Goal: Task Accomplishment & Management: Manage account settings

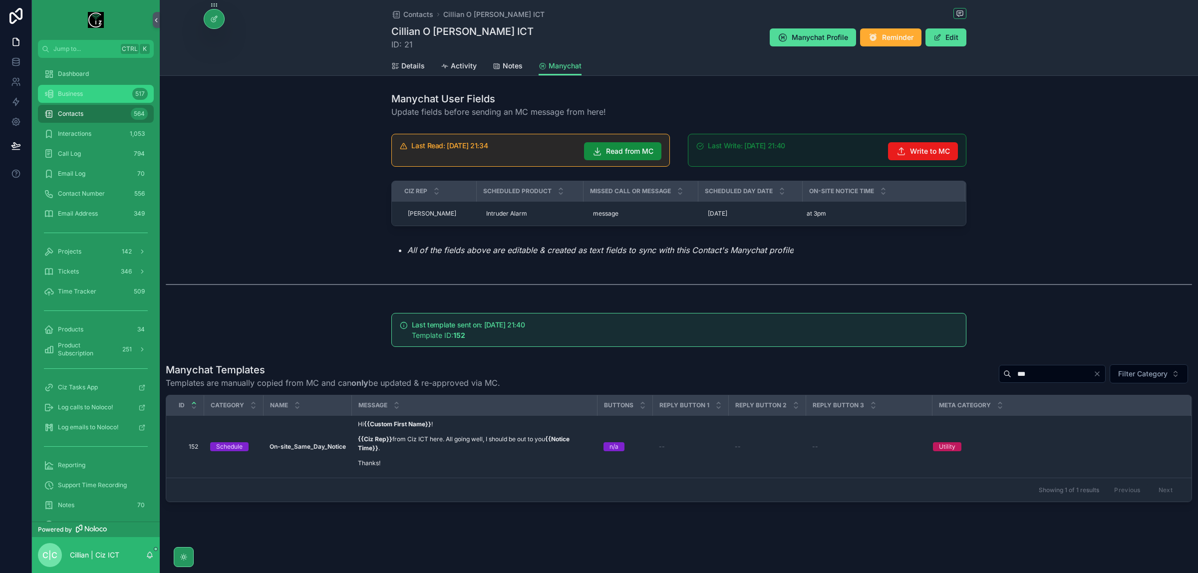
click at [83, 91] on div "Business 517" at bounding box center [96, 94] width 104 height 16
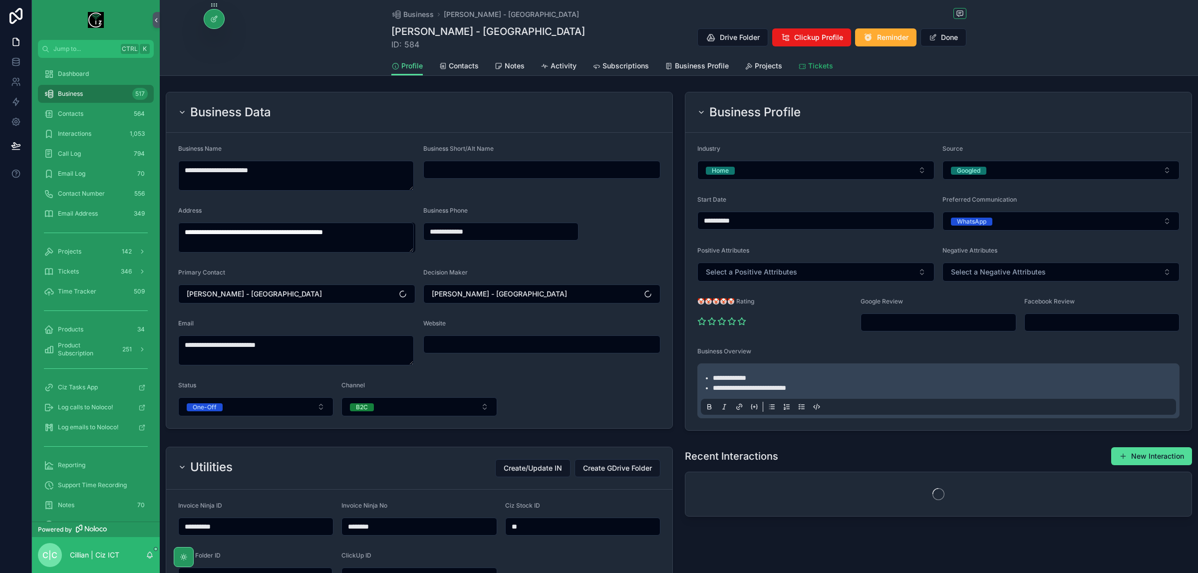
click at [812, 66] on span "Tickets" at bounding box center [820, 66] width 25 height 10
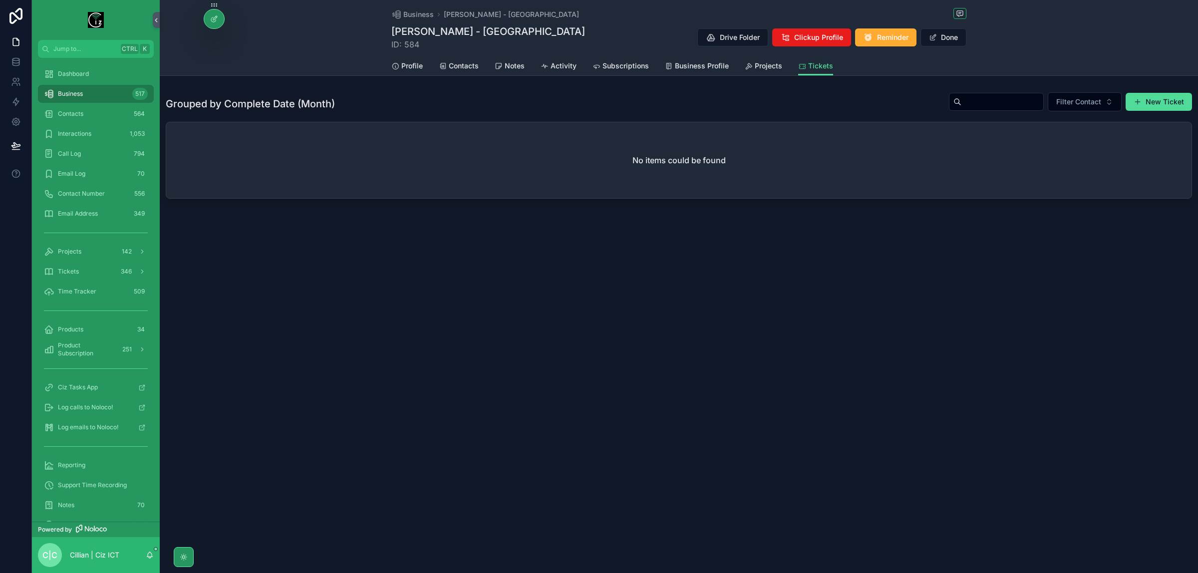
click at [79, 98] on div "Business 517" at bounding box center [96, 94] width 104 height 16
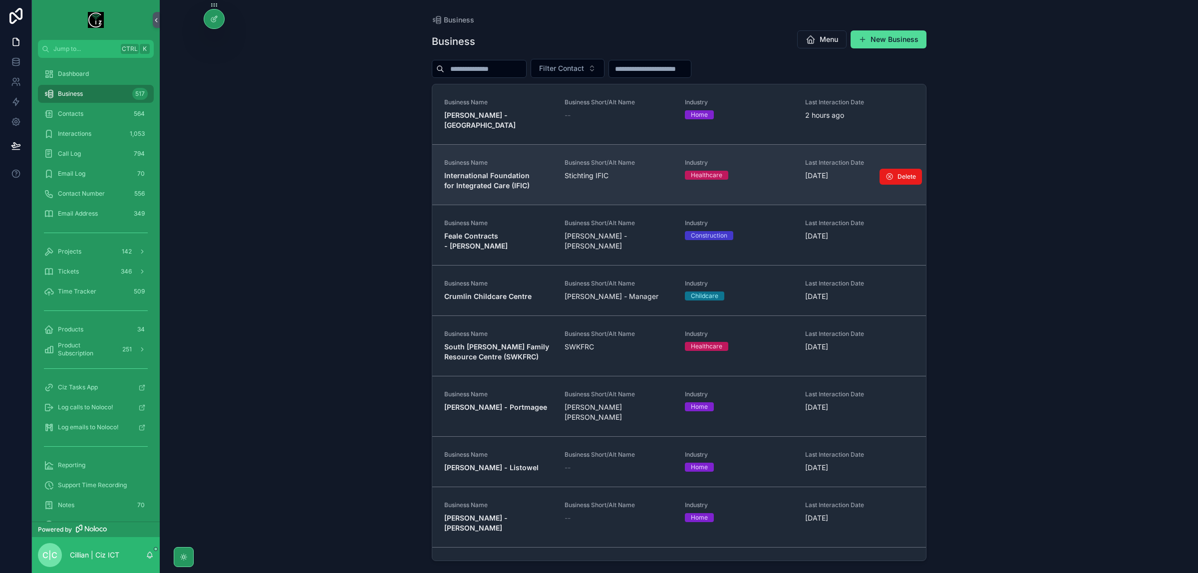
click at [490, 171] on strong "International Foundation for Integrated Care (IFIC)" at bounding box center [487, 180] width 87 height 18
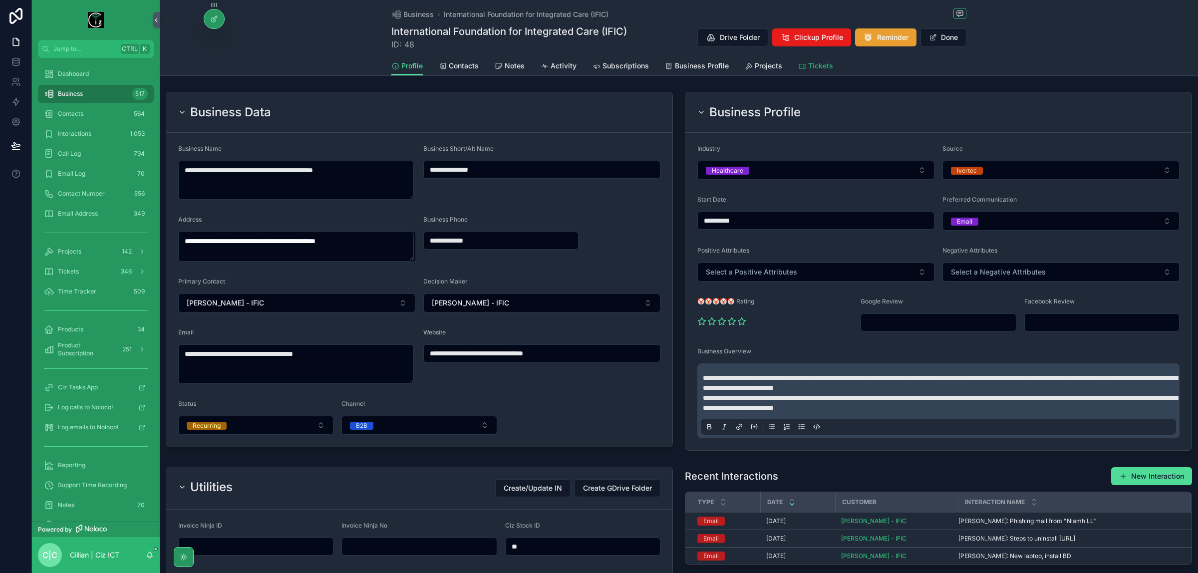
click at [819, 68] on span "Tickets" at bounding box center [820, 66] width 25 height 10
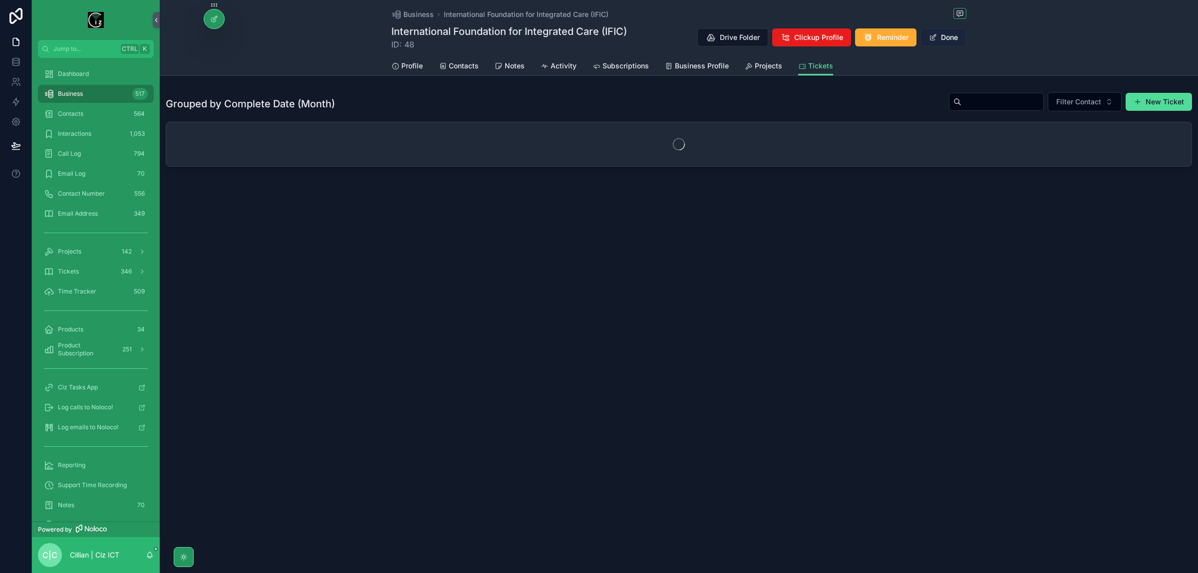
click at [946, 37] on button "Done" at bounding box center [943, 37] width 46 height 18
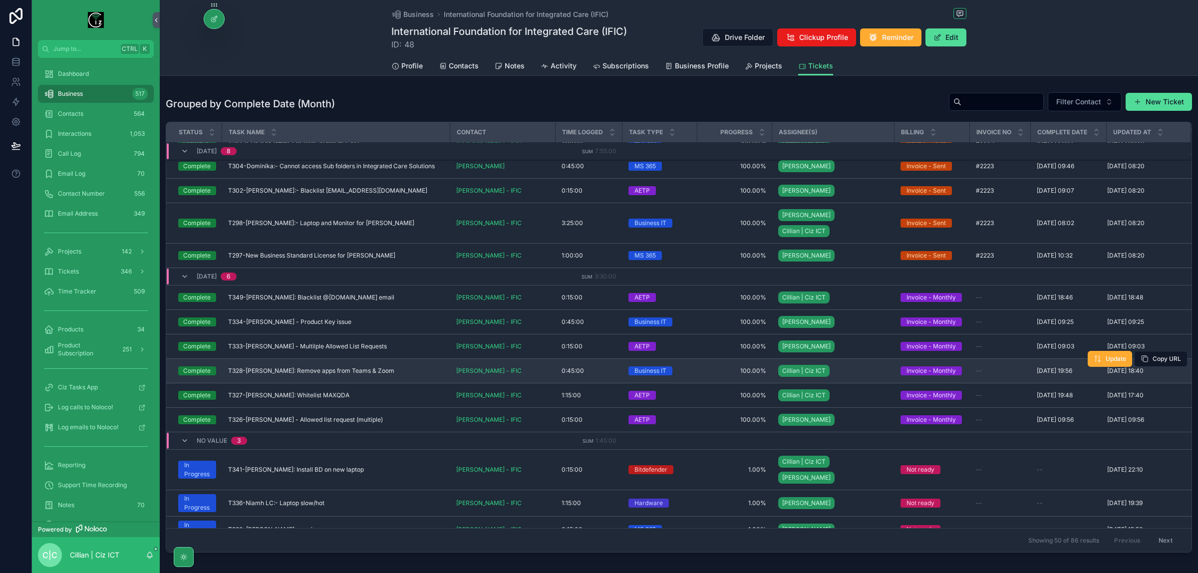
scroll to position [48, 0]
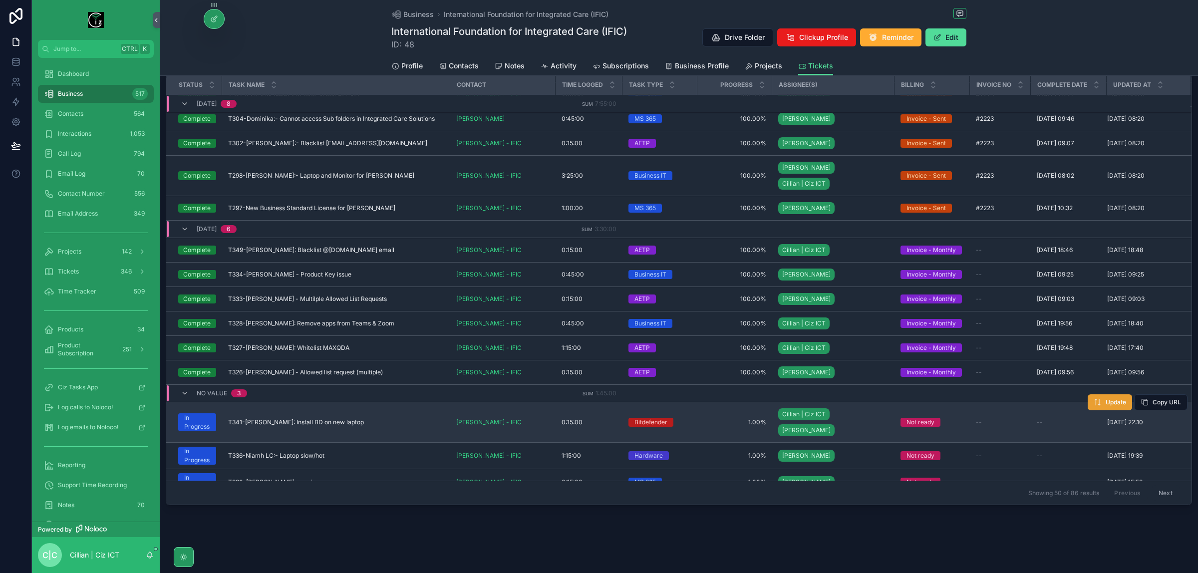
click at [1105, 398] on span "Update" at bounding box center [1115, 402] width 20 height 8
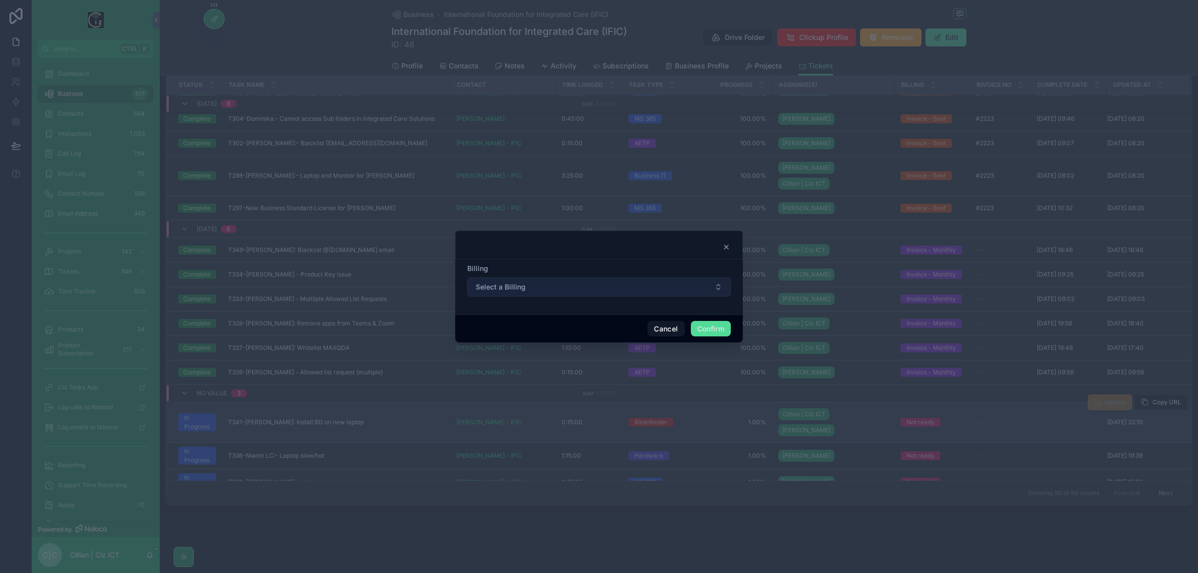
click at [605, 285] on button "Select a Billing" at bounding box center [598, 286] width 263 height 19
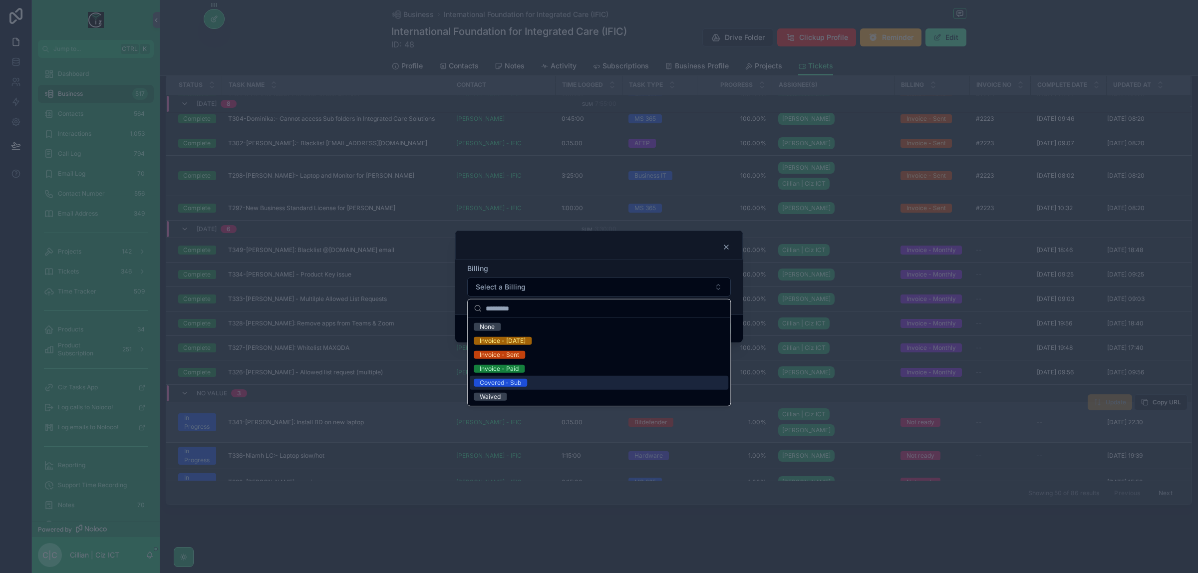
click at [924, 549] on div at bounding box center [599, 286] width 1198 height 573
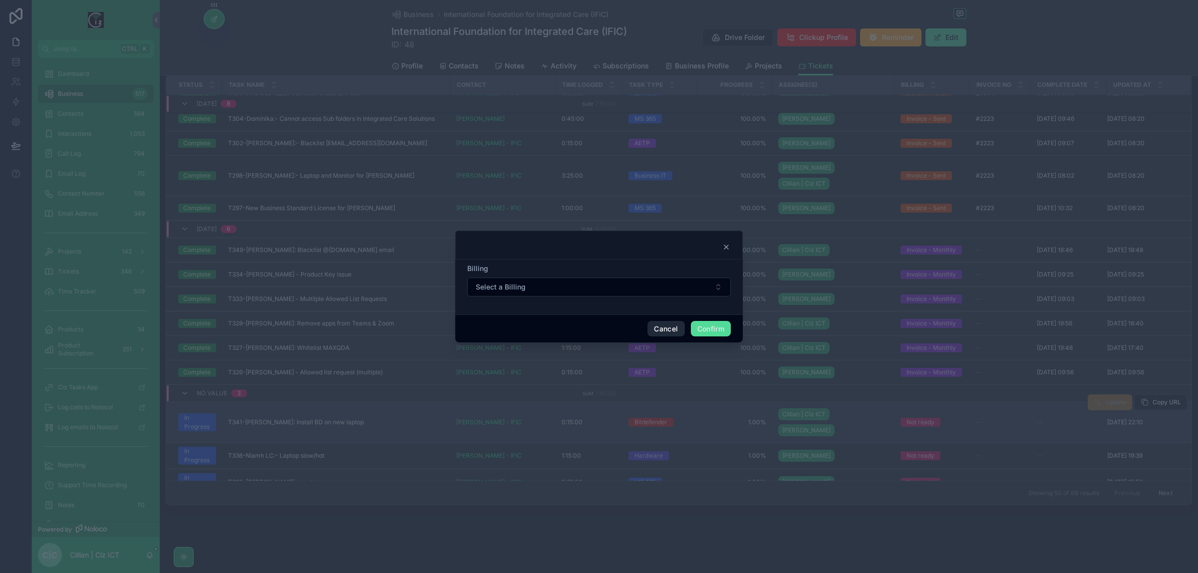
click at [665, 330] on button "Cancel" at bounding box center [665, 329] width 37 height 16
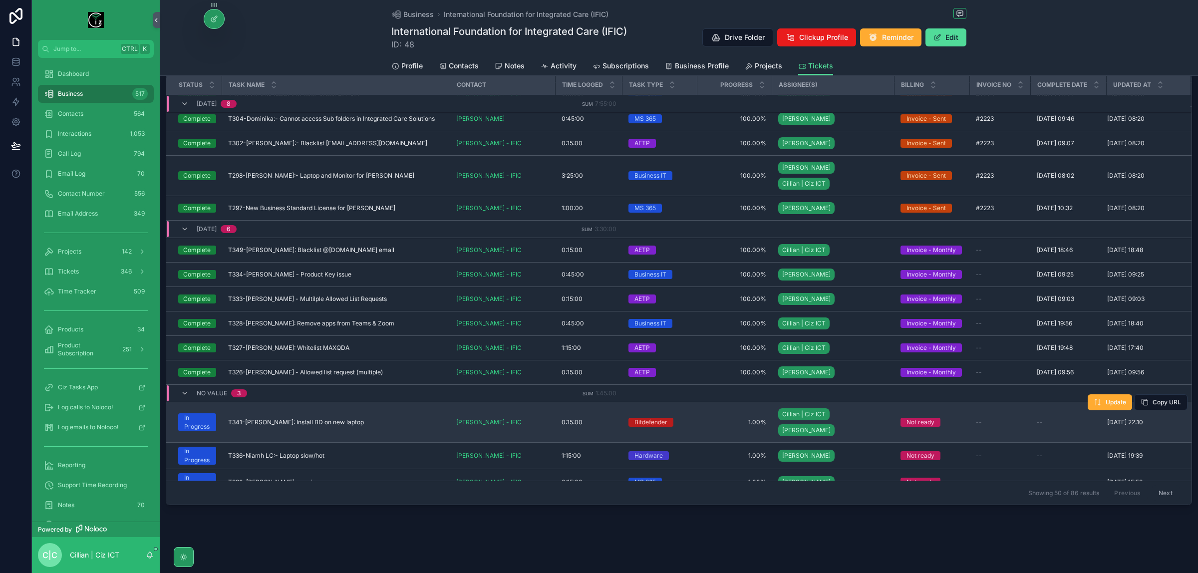
click at [1001, 418] on div "--" at bounding box center [1000, 422] width 49 height 8
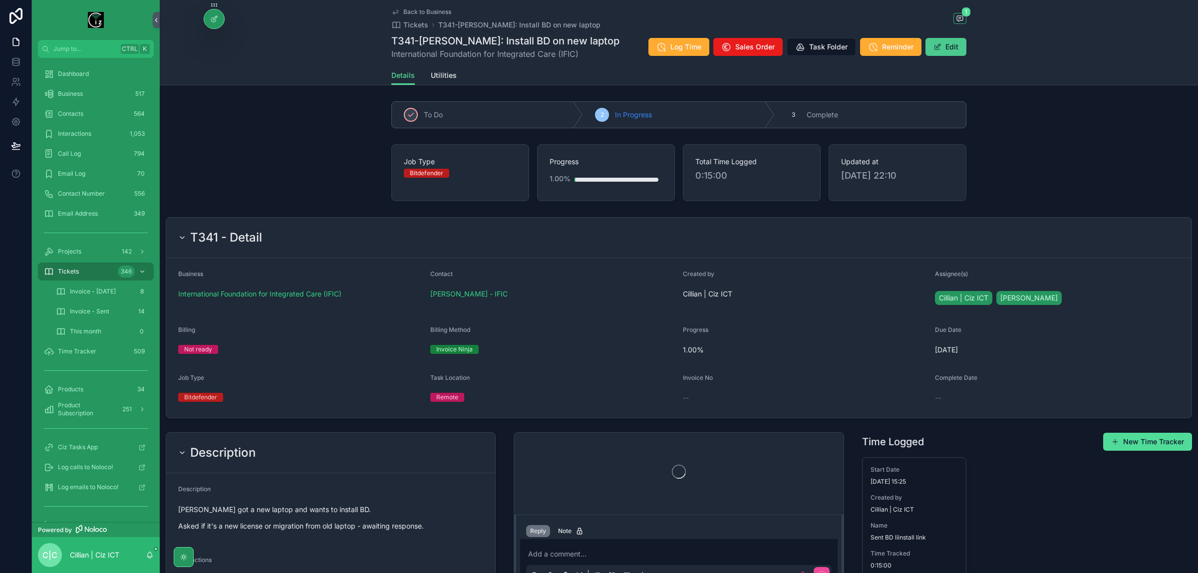
click at [947, 48] on button "Edit" at bounding box center [945, 47] width 41 height 18
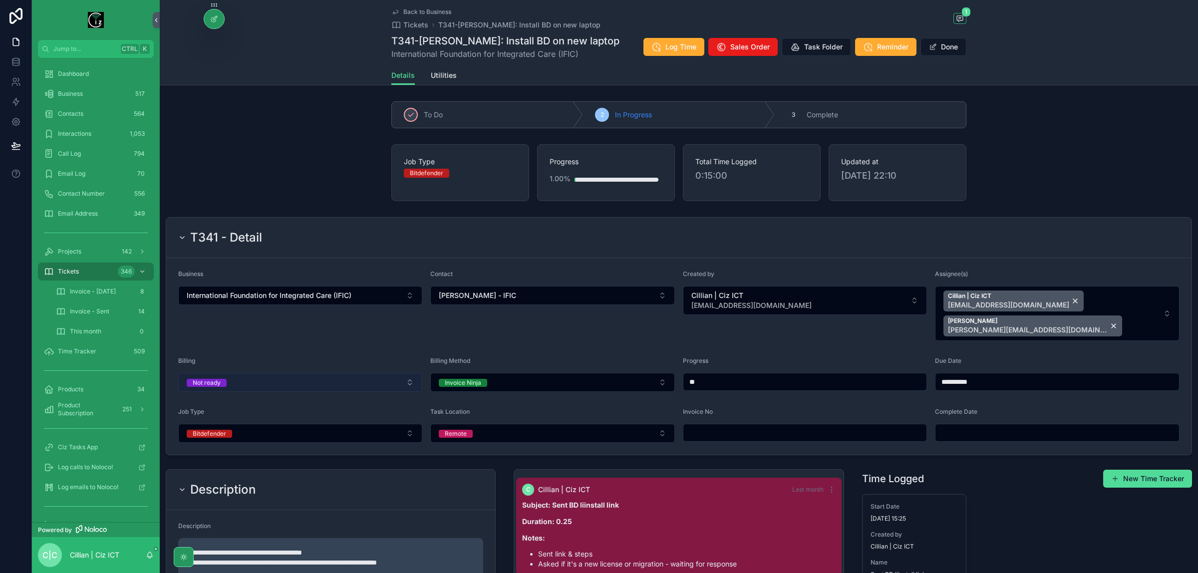
click at [349, 373] on button "Not ready" at bounding box center [300, 382] width 244 height 19
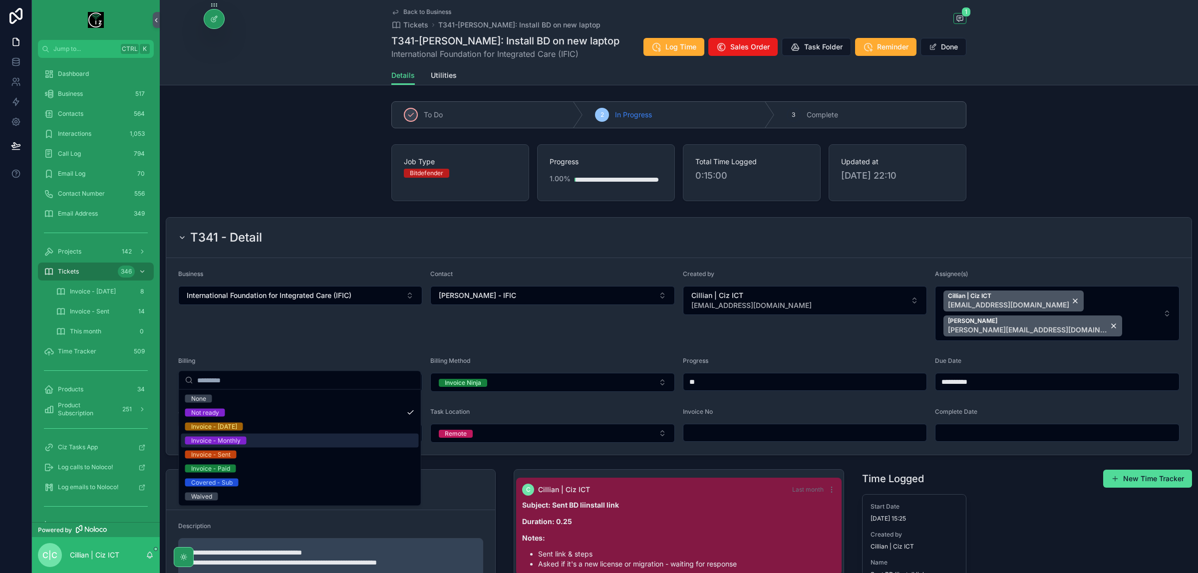
click at [257, 437] on div "Invoice - Monthly" at bounding box center [300, 441] width 238 height 14
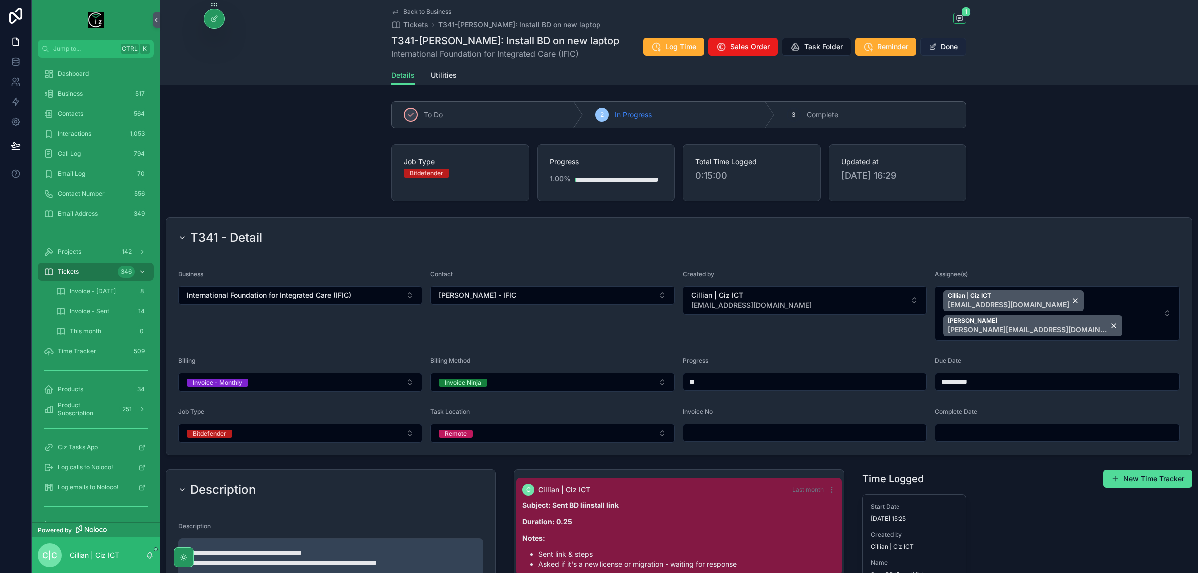
click at [951, 49] on button "Done" at bounding box center [943, 47] width 46 height 18
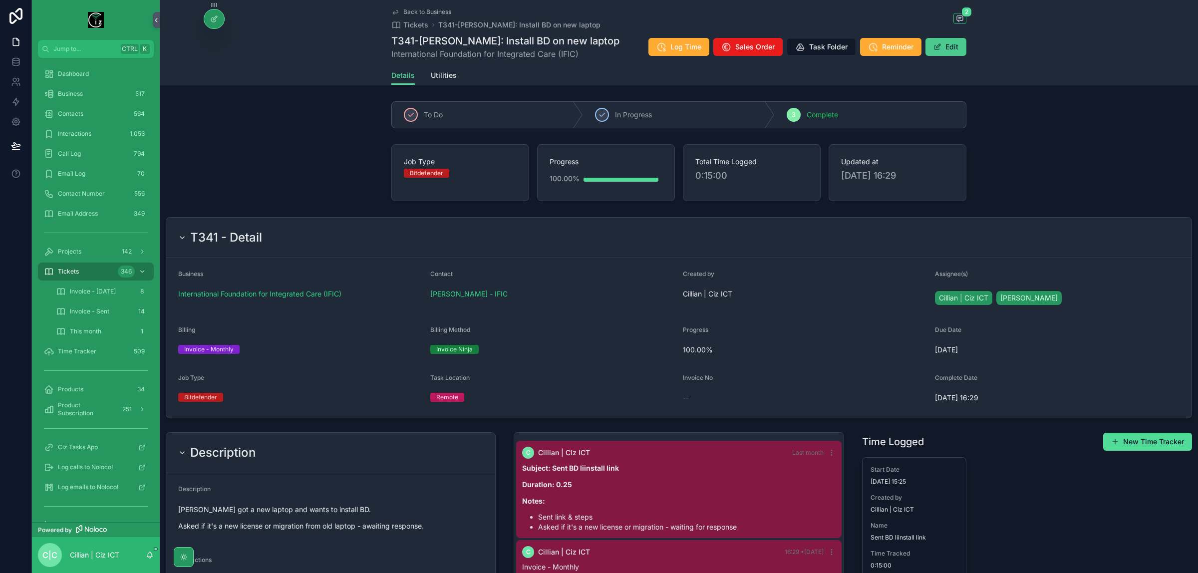
click at [947, 50] on button "Edit" at bounding box center [945, 47] width 41 height 18
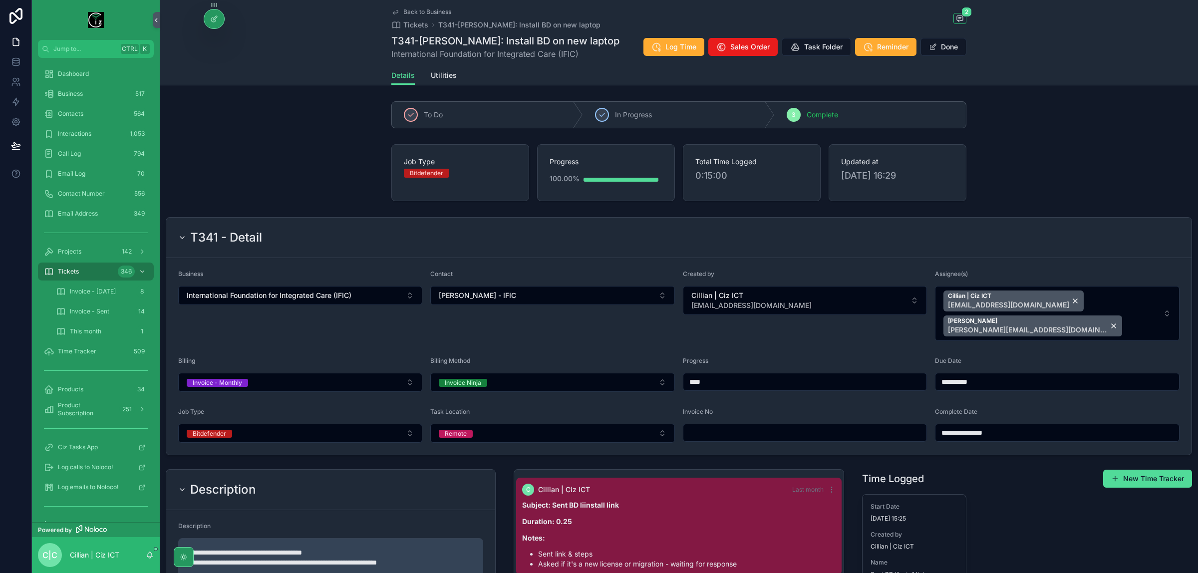
click at [952, 426] on input "**********" at bounding box center [1057, 433] width 244 height 14
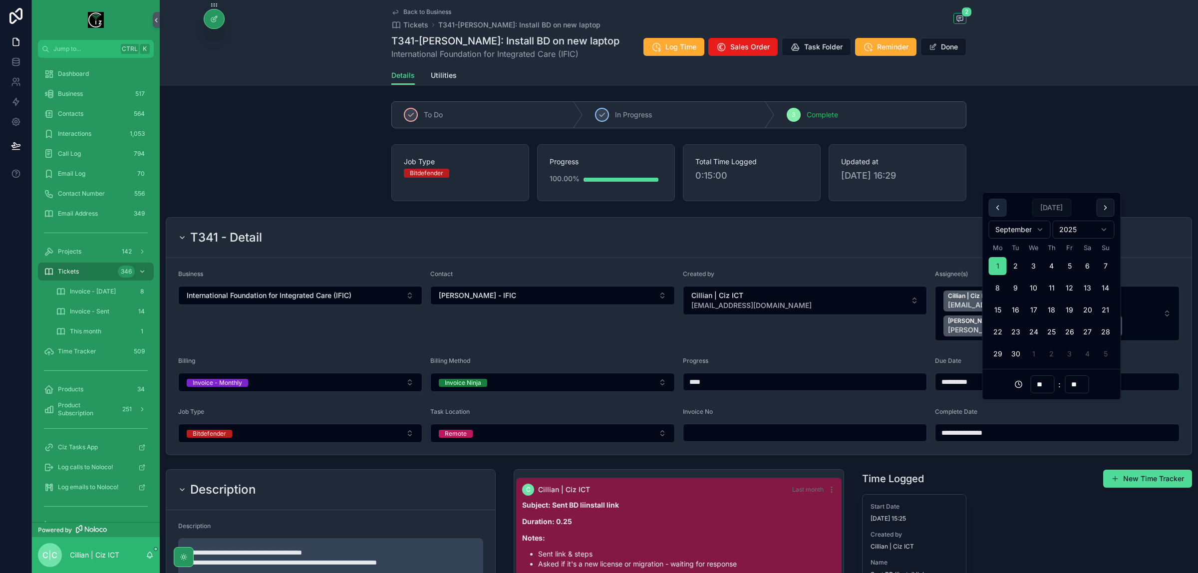
click at [993, 210] on button "scrollable content" at bounding box center [998, 208] width 18 height 18
click at [1109, 348] on button "31" at bounding box center [1105, 354] width 18 height 18
click at [1005, 426] on input "**********" at bounding box center [1057, 433] width 244 height 14
type input "**********"
type input "**"
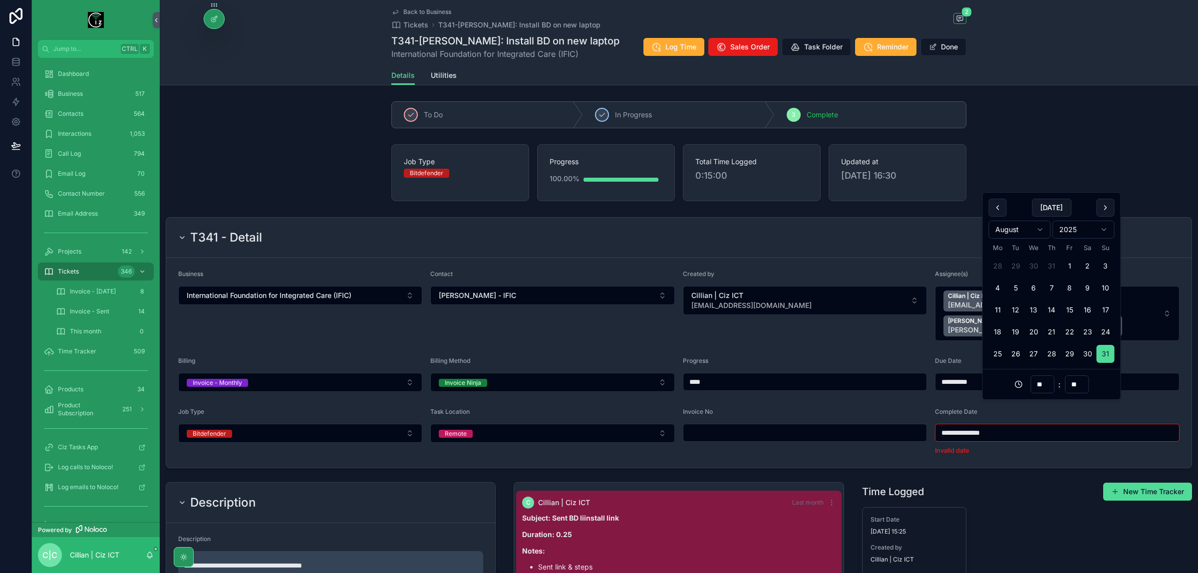
type input "**********"
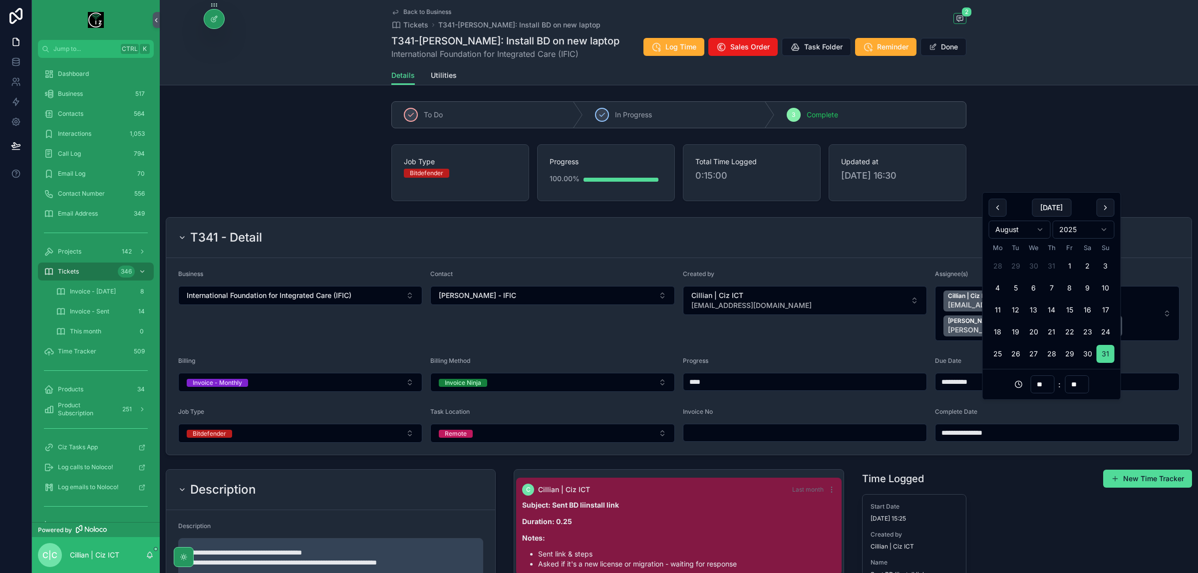
type input "**"
type input "**********"
click at [1059, 438] on div "**********" at bounding box center [679, 473] width 1038 height 520
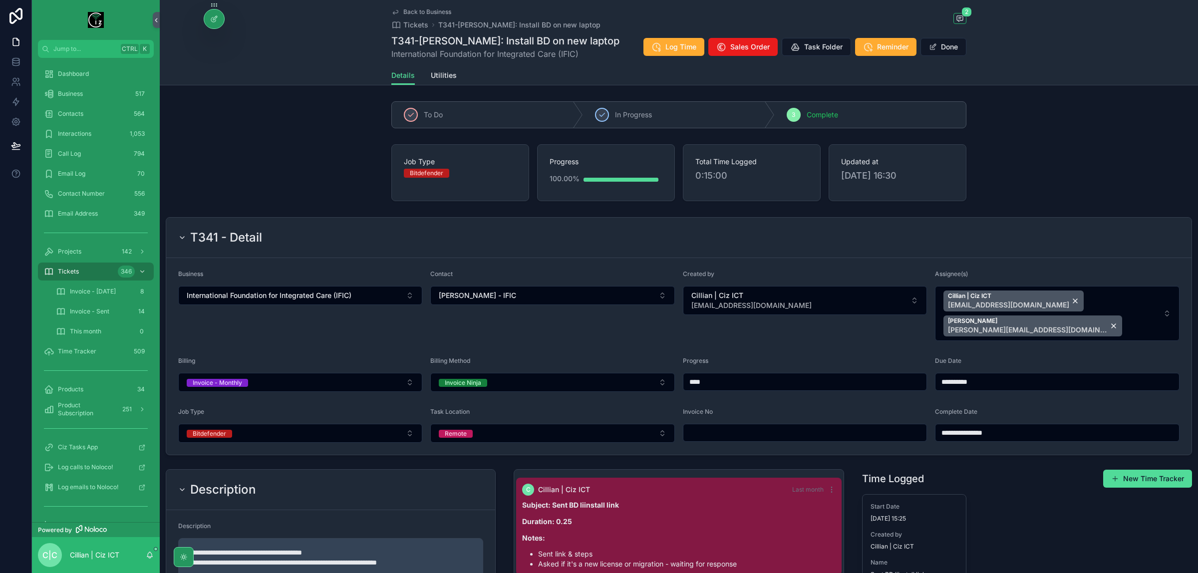
click at [403, 9] on span "Back to Business" at bounding box center [427, 12] width 48 height 8
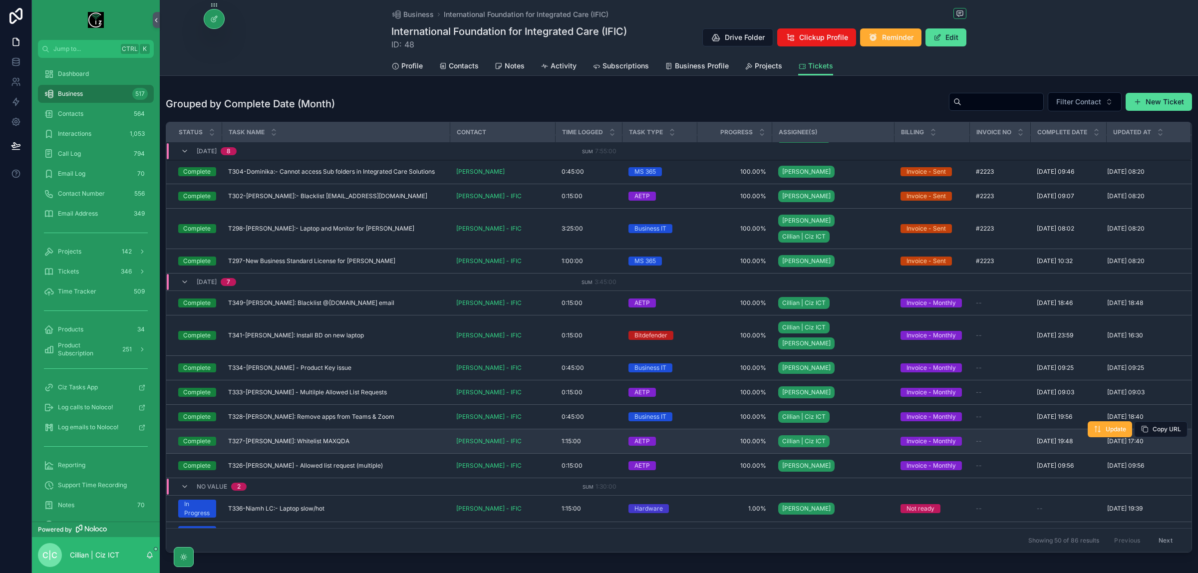
scroll to position [200, 0]
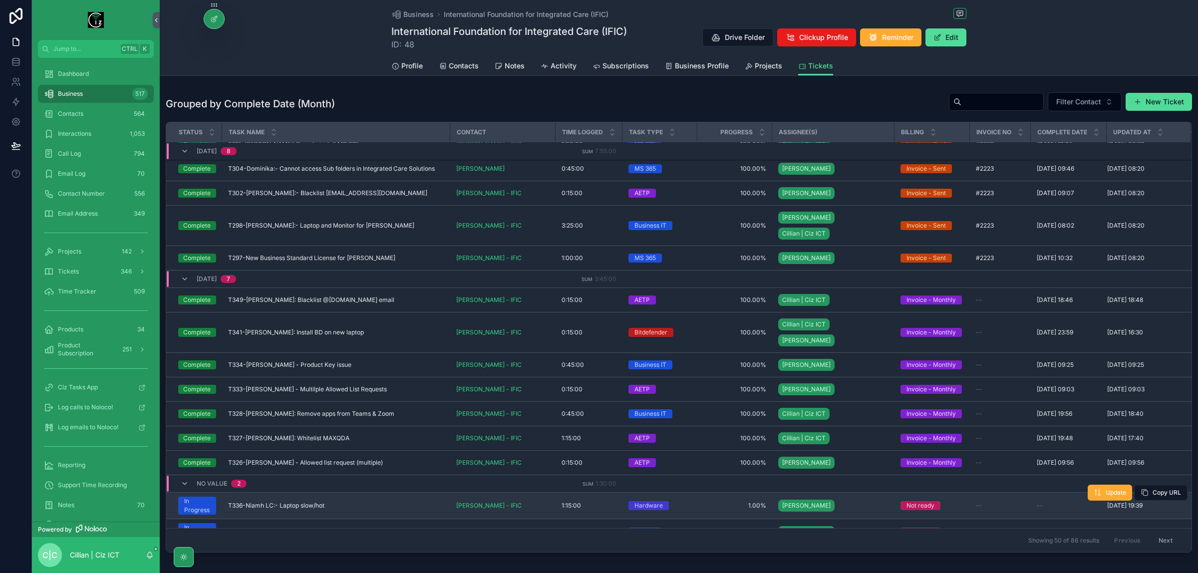
click at [383, 502] on div "T336-Niamh LC:- Laptop slow/hot T336-Niamh LC:- Laptop slow/hot" at bounding box center [336, 506] width 216 height 8
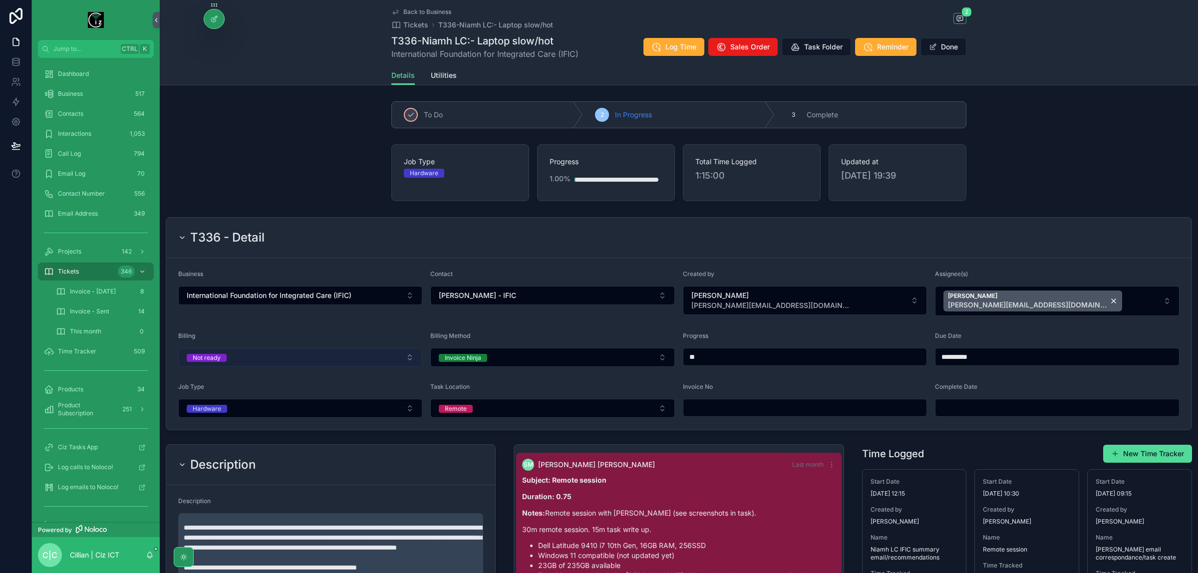
click at [379, 363] on button "Not ready" at bounding box center [300, 357] width 244 height 19
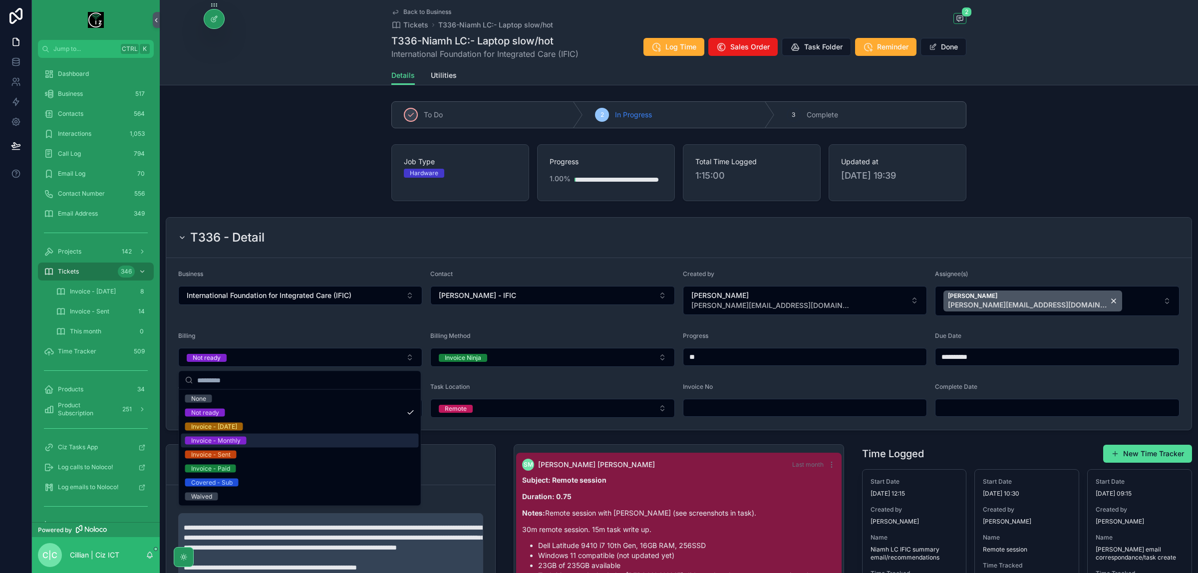
click at [260, 444] on div "Invoice - Monthly" at bounding box center [300, 441] width 238 height 14
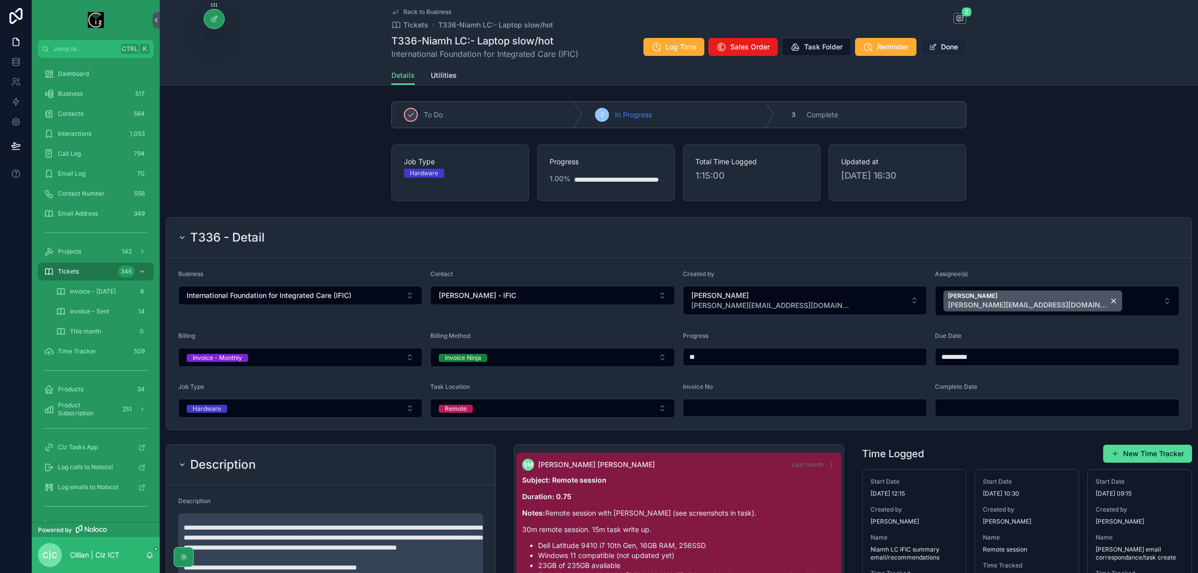
click at [946, 49] on button "Done" at bounding box center [943, 47] width 46 height 18
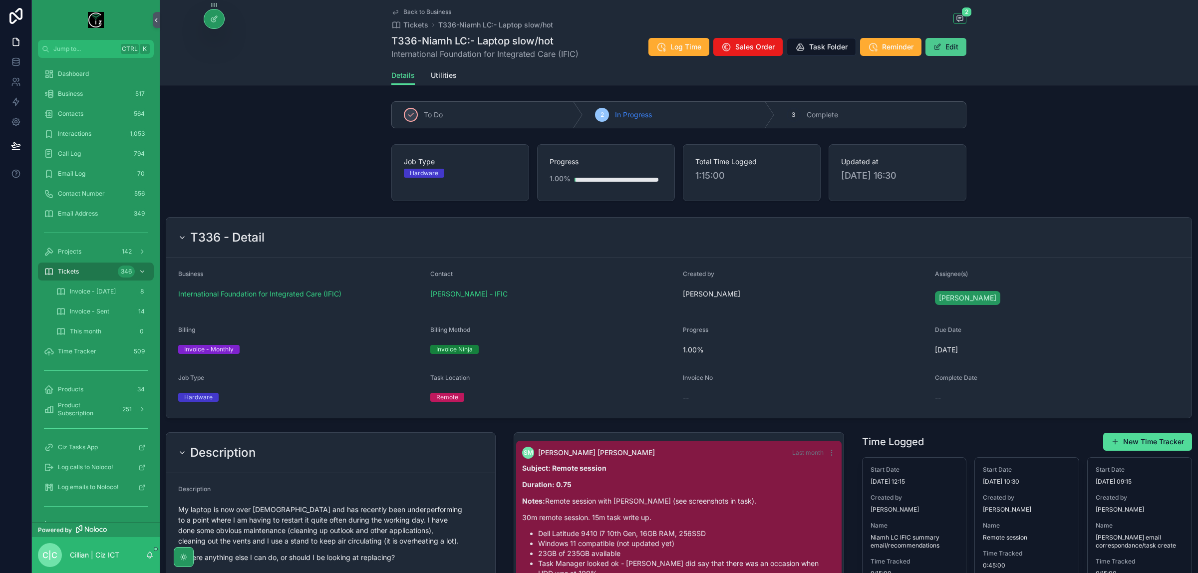
click at [944, 51] on button "Edit" at bounding box center [945, 47] width 41 height 18
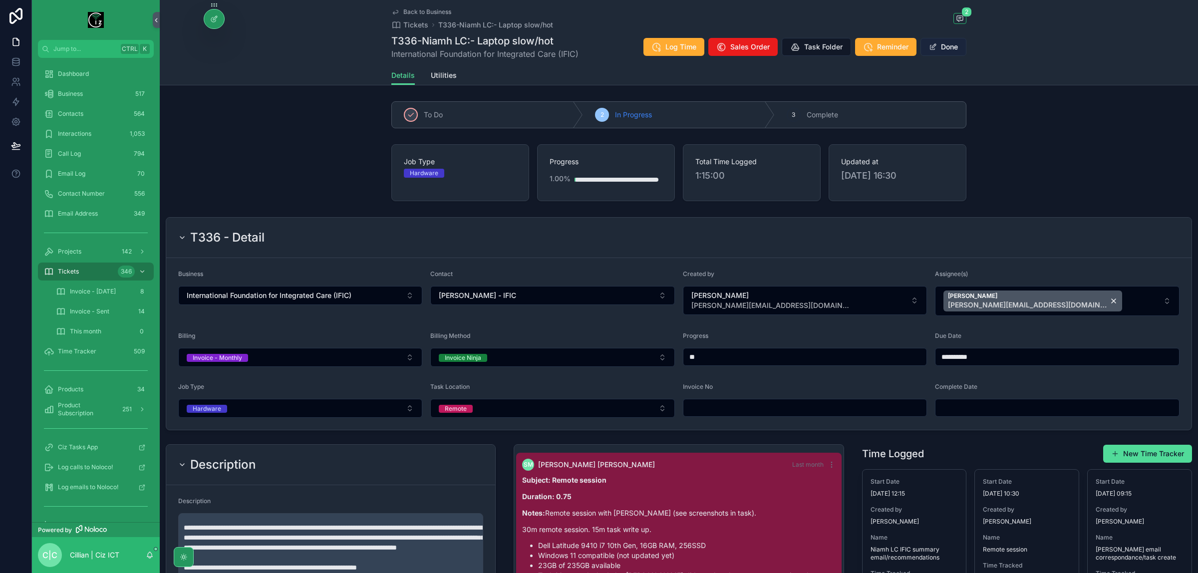
type input "****"
click at [1022, 408] on input "**********" at bounding box center [1057, 408] width 244 height 14
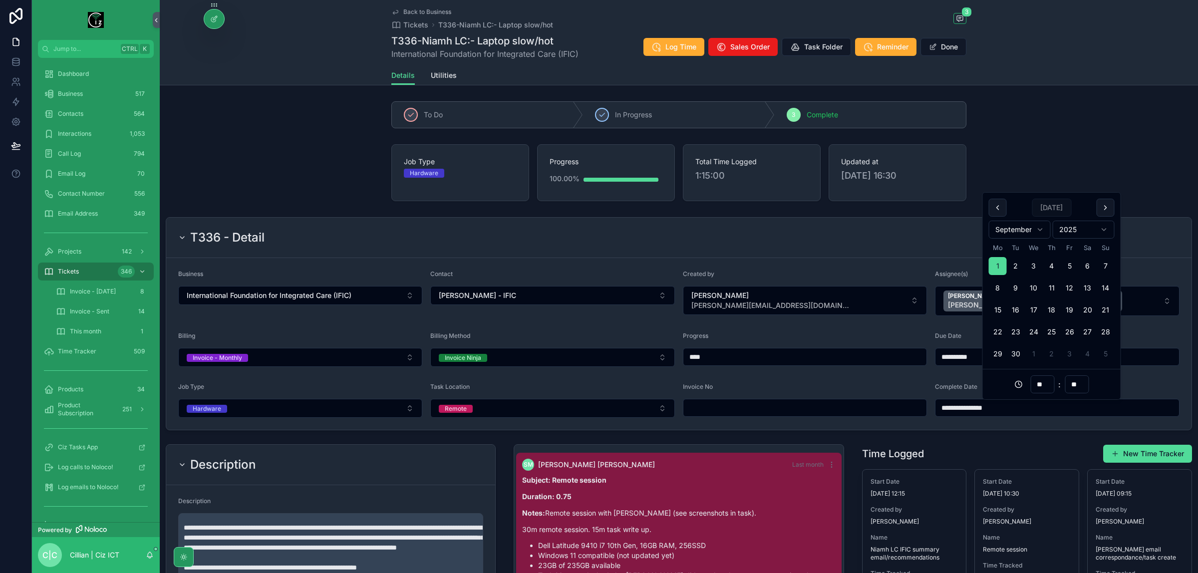
paste input "scrollable content"
type input "**********"
type input "**"
type input "**********"
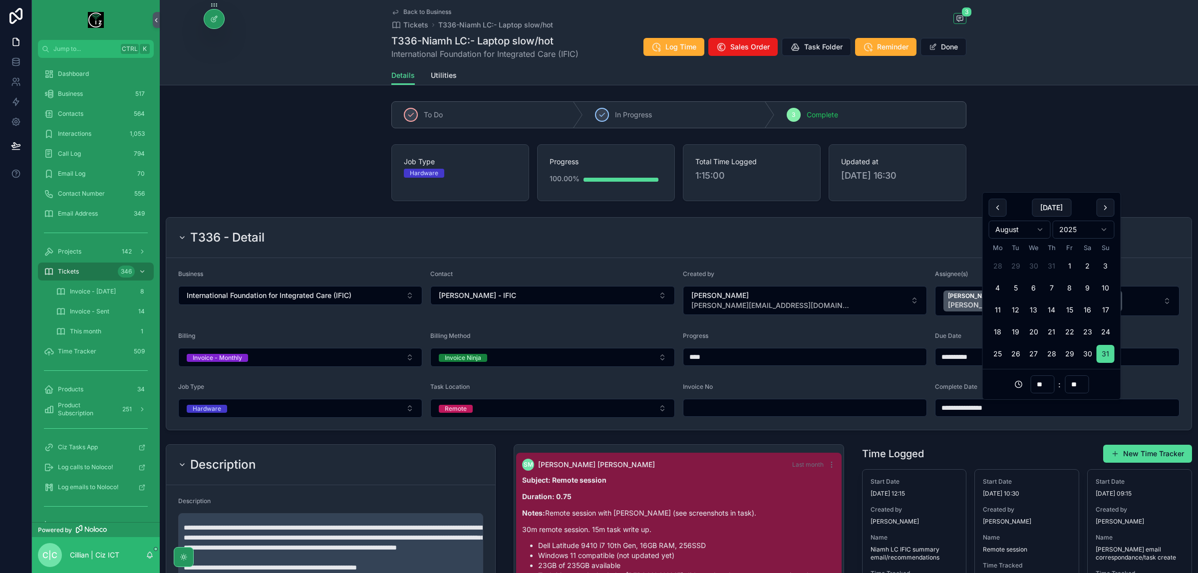
click at [1071, 136] on div "**********" at bounding box center [679, 487] width 1038 height 781
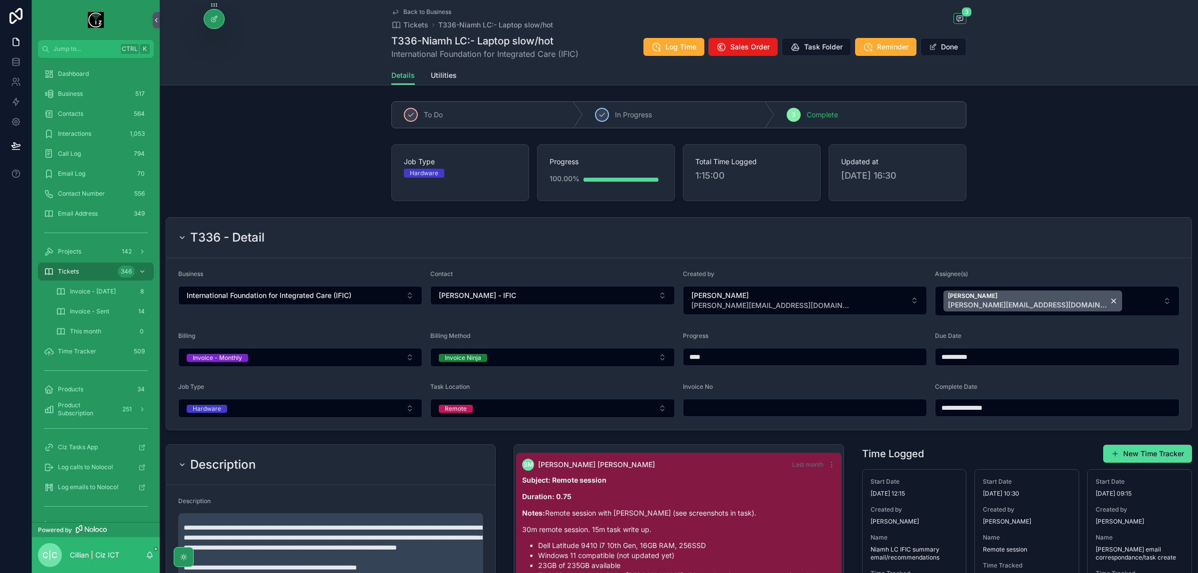
click at [403, 12] on span "Back to Business" at bounding box center [427, 12] width 48 height 8
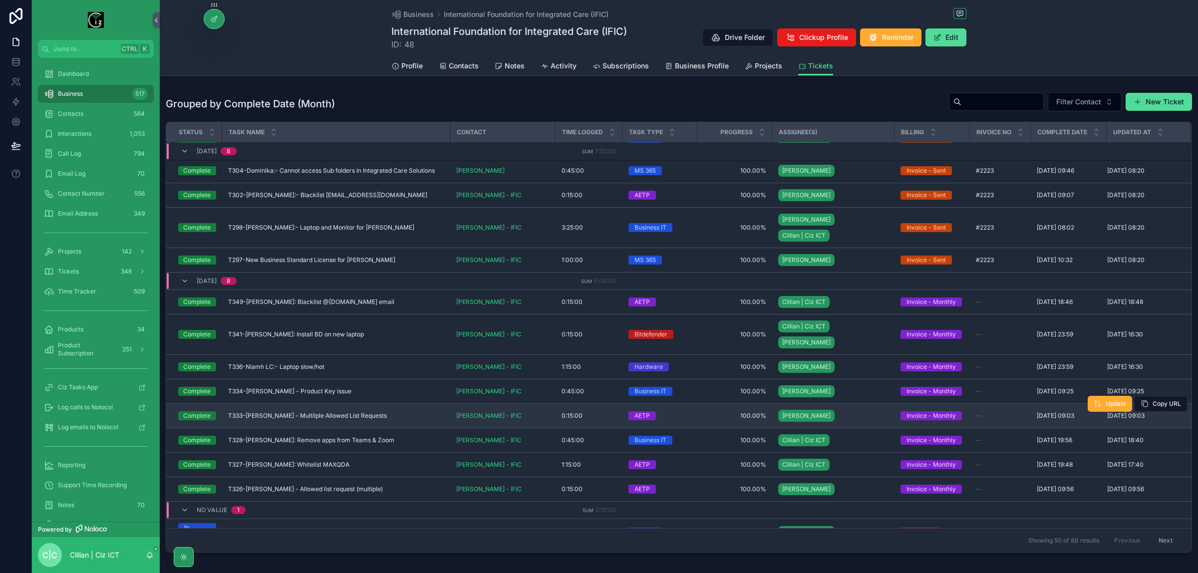
scroll to position [48, 0]
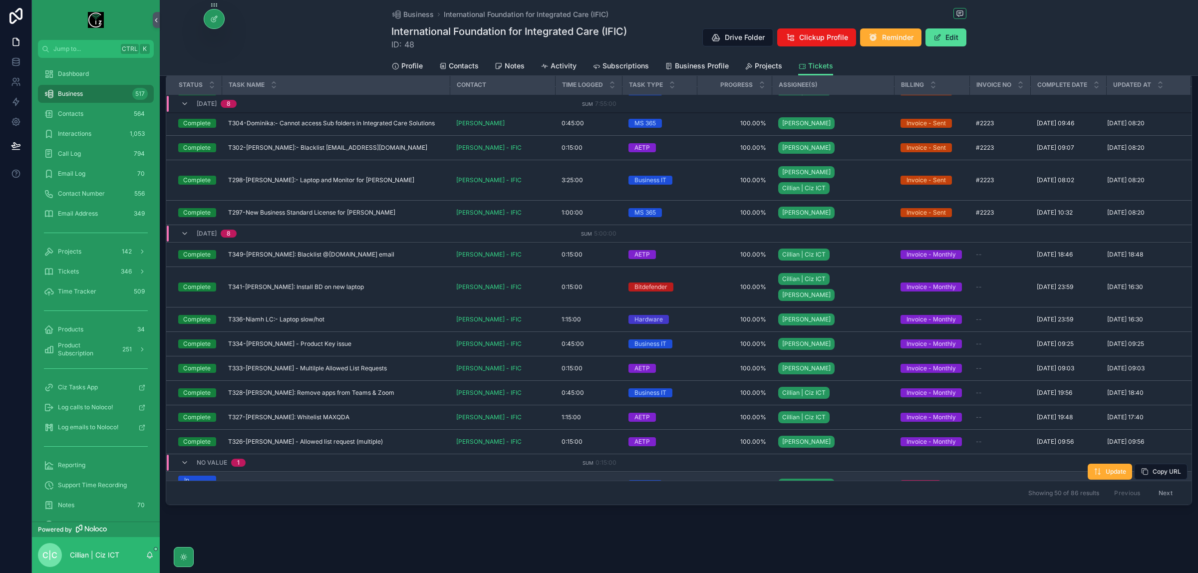
click at [320, 481] on div "T330-[PERSON_NAME] sync issues T330-[PERSON_NAME] sync issues" at bounding box center [336, 485] width 216 height 8
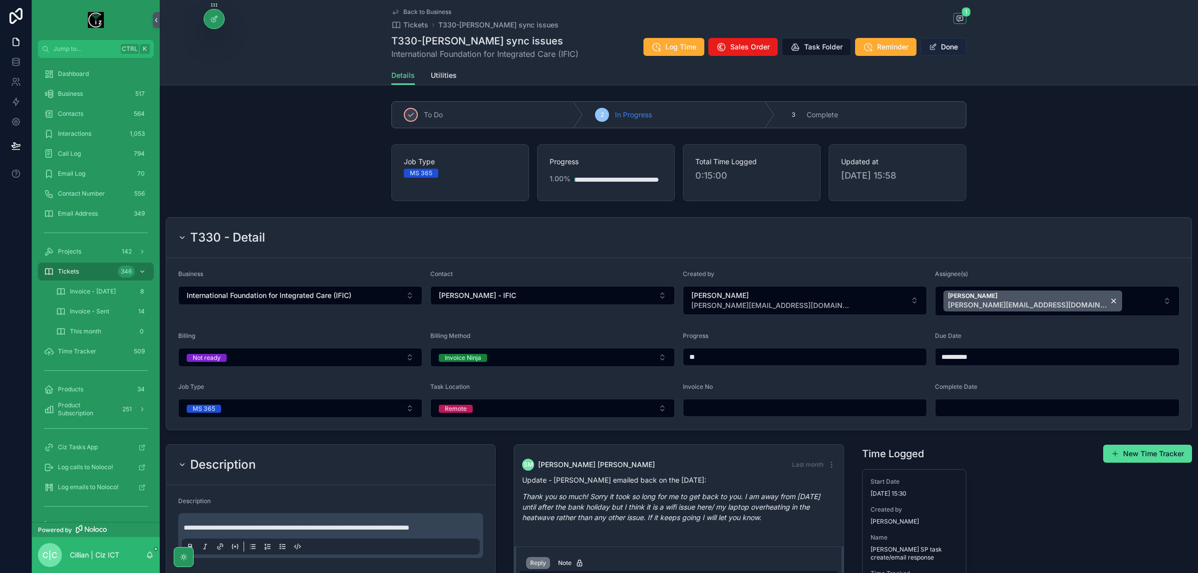
click at [940, 50] on button "Done" at bounding box center [943, 47] width 46 height 18
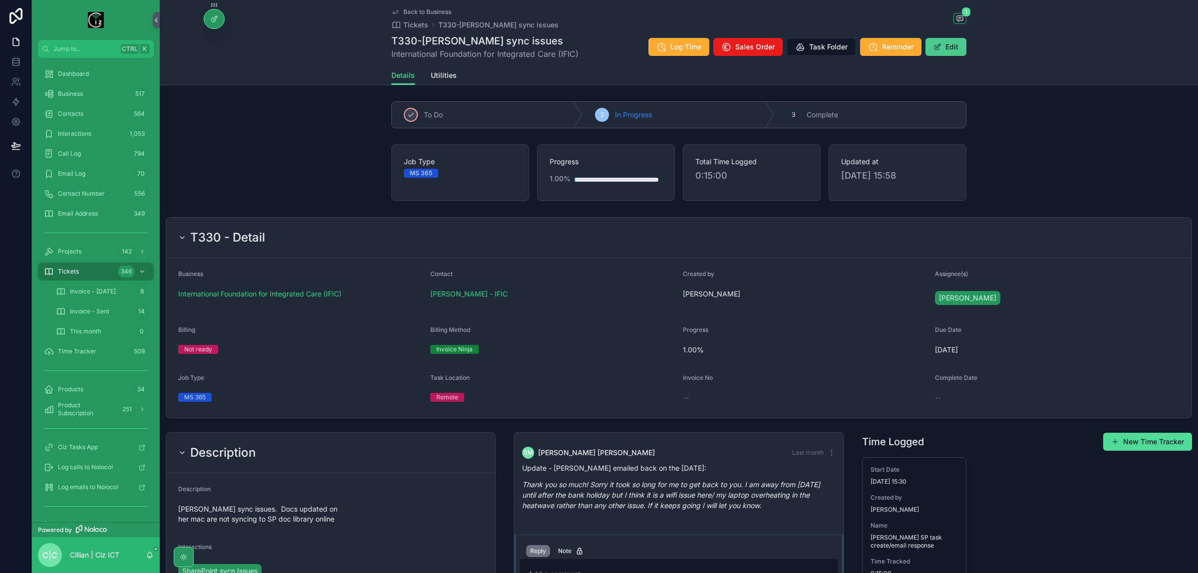
click at [949, 49] on button "Edit" at bounding box center [945, 47] width 41 height 18
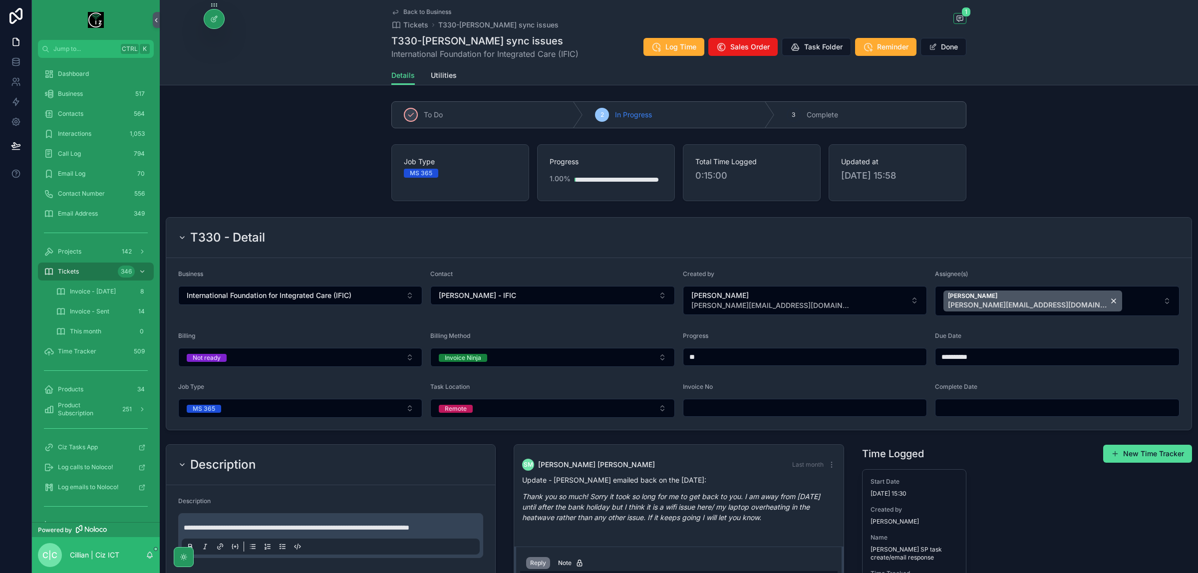
click at [997, 403] on input "scrollable content" at bounding box center [1057, 408] width 244 height 14
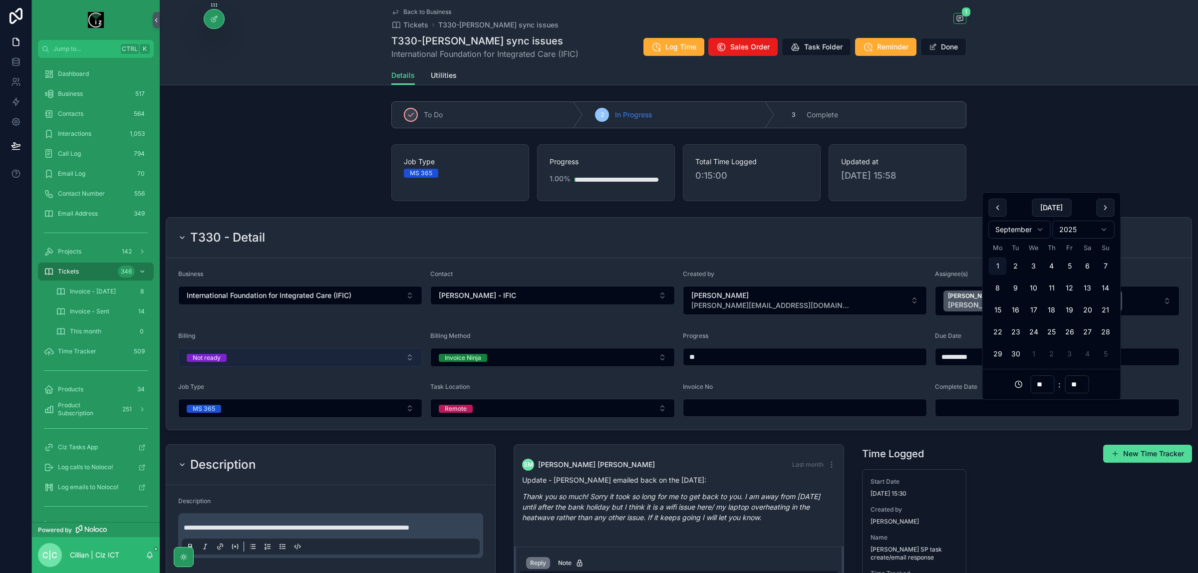
click at [325, 359] on button "Not ready" at bounding box center [300, 357] width 244 height 19
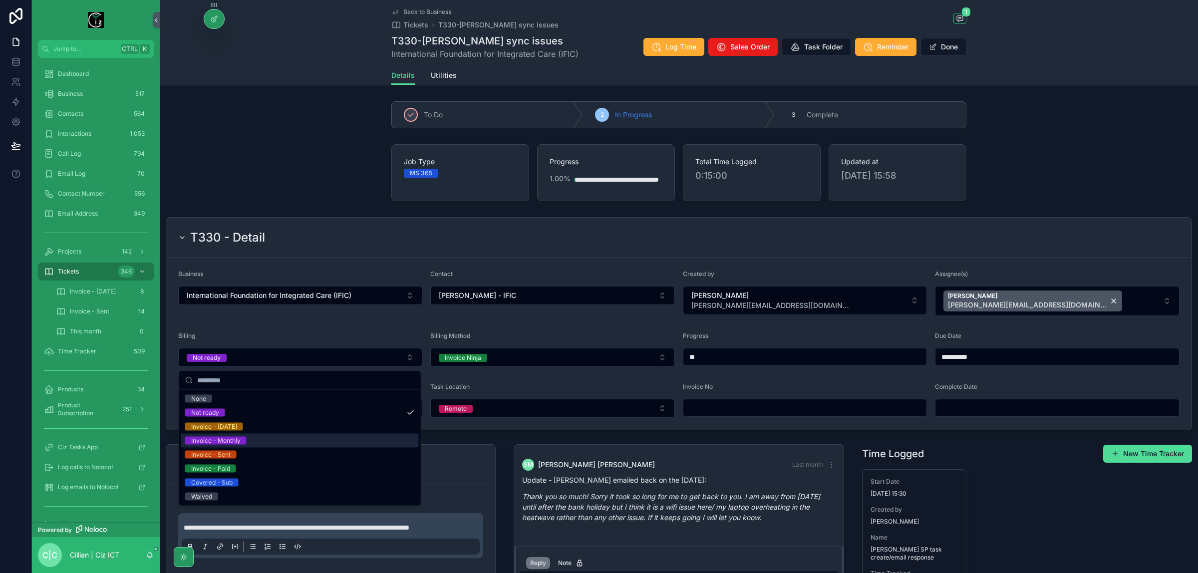
click at [263, 440] on div "Invoice - Monthly" at bounding box center [300, 441] width 238 height 14
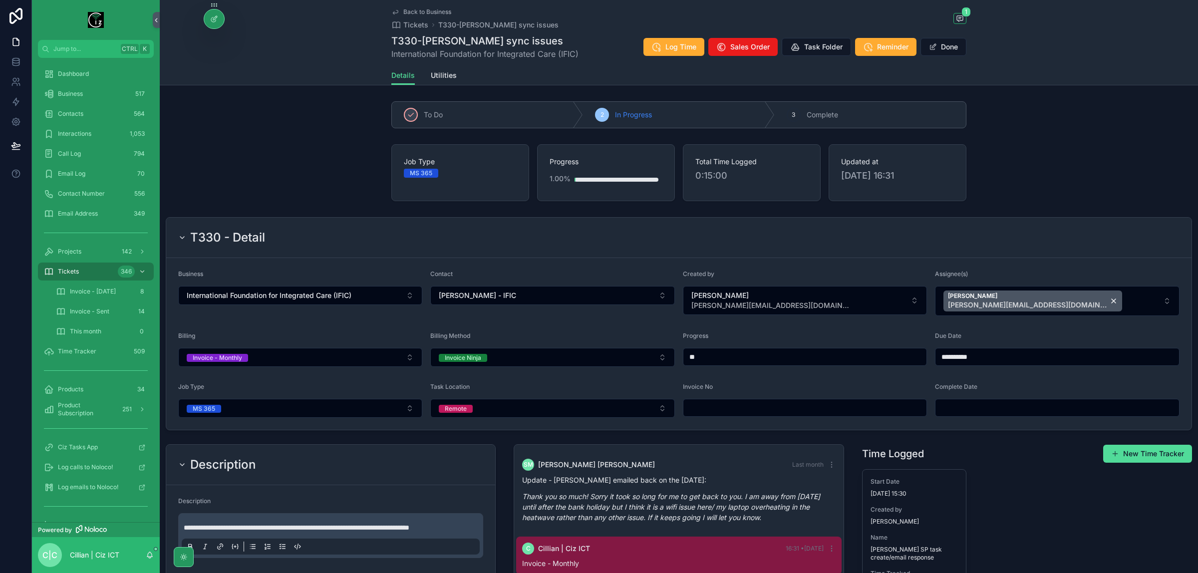
click at [934, 46] on button "Done" at bounding box center [943, 47] width 46 height 18
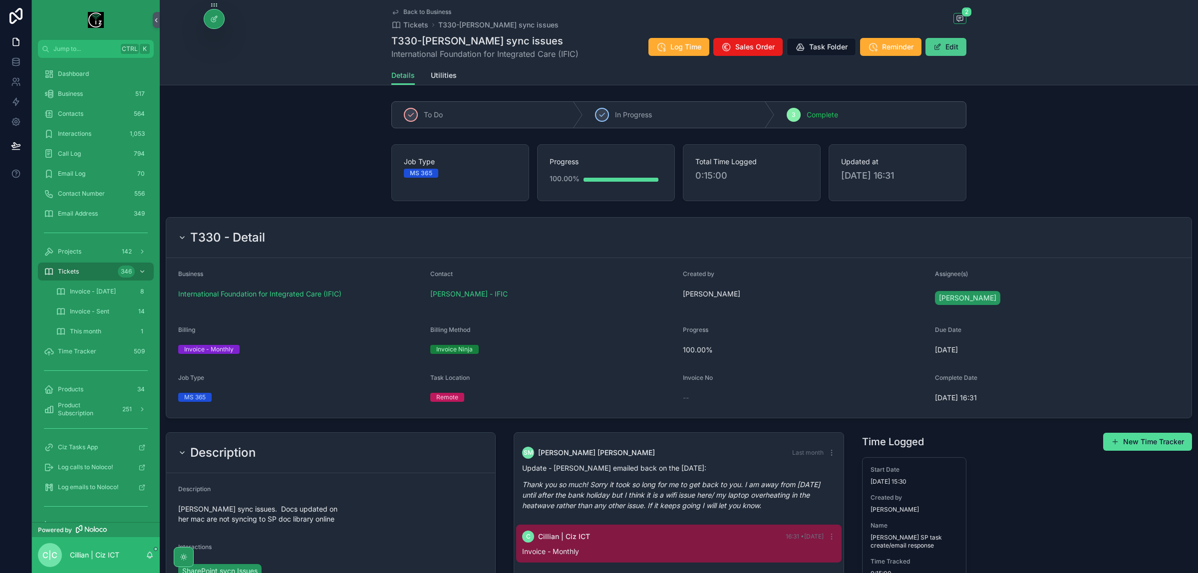
click at [947, 50] on button "Edit" at bounding box center [945, 47] width 41 height 18
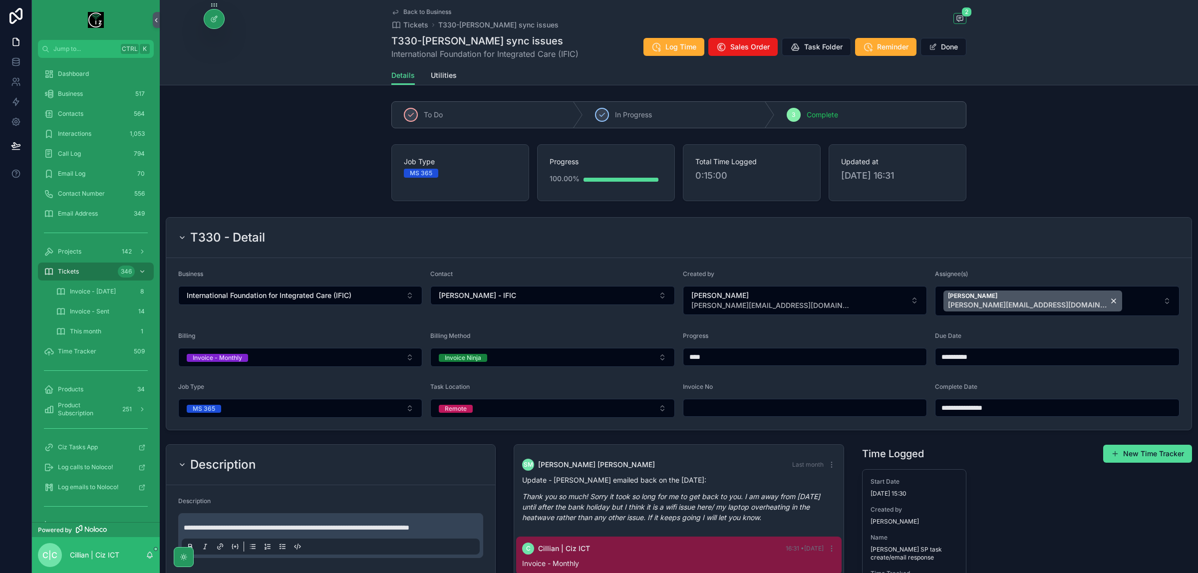
click at [994, 413] on input "**********" at bounding box center [1057, 408] width 244 height 14
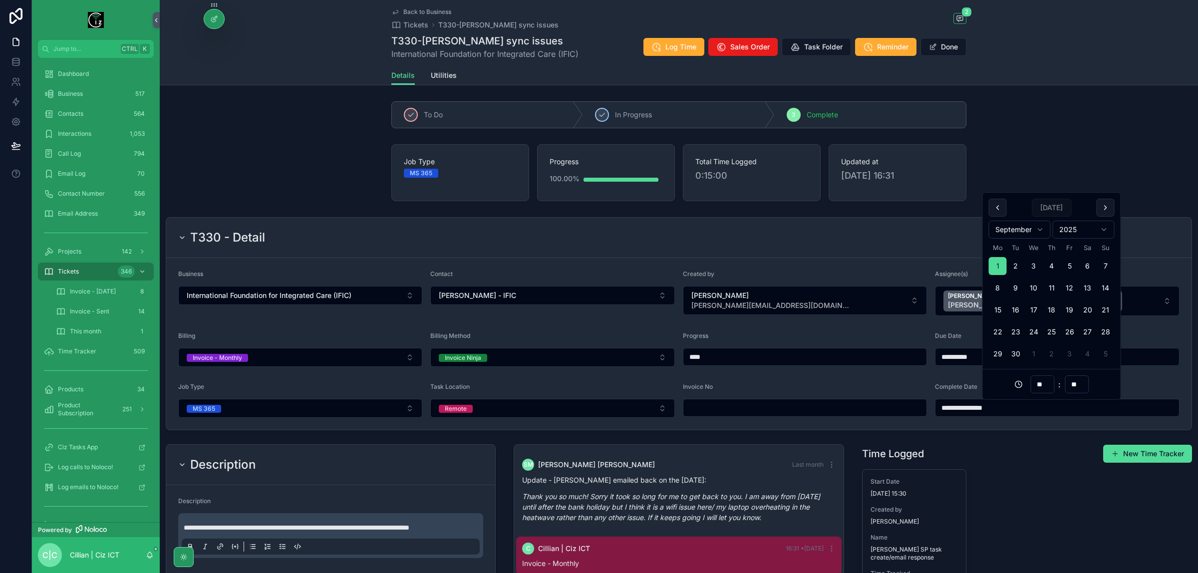
paste input "scrollable content"
type input "**********"
type input "**"
type input "**********"
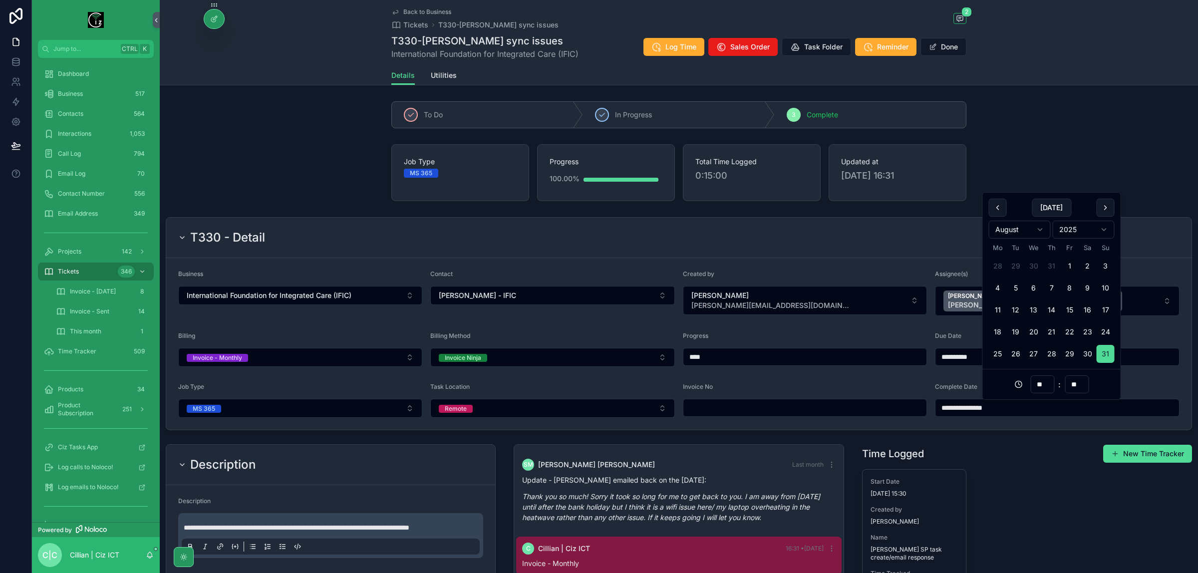
click button "[PERSON_NAME] [PERSON_NAME][EMAIL_ADDRESS][DOMAIN_NAME]" at bounding box center [1032, 300] width 179 height 21
drag, startPoint x: 954, startPoint y: 48, endPoint x: 767, endPoint y: 99, distance: 194.4
click at [954, 48] on button "Done" at bounding box center [943, 47] width 46 height 18
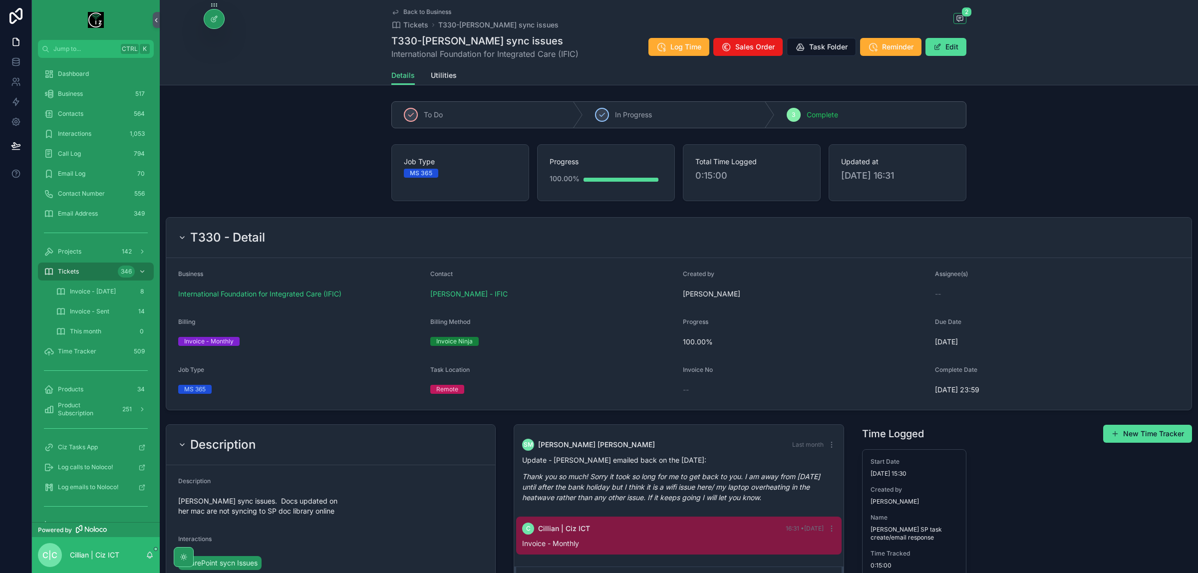
click at [410, 10] on span "Back to Business" at bounding box center [427, 12] width 48 height 8
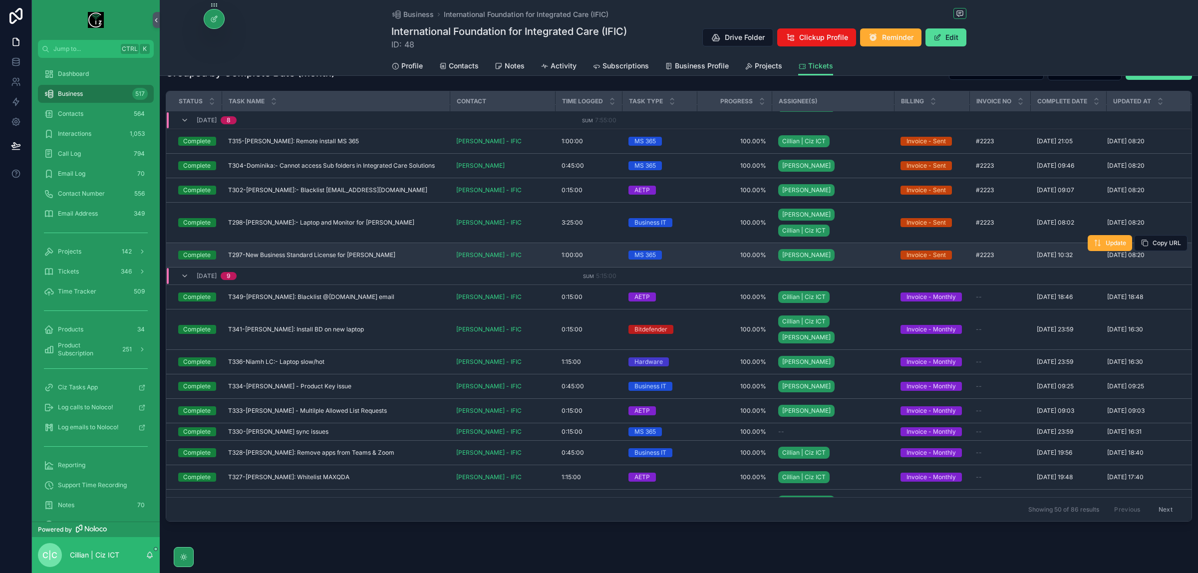
scroll to position [48, 0]
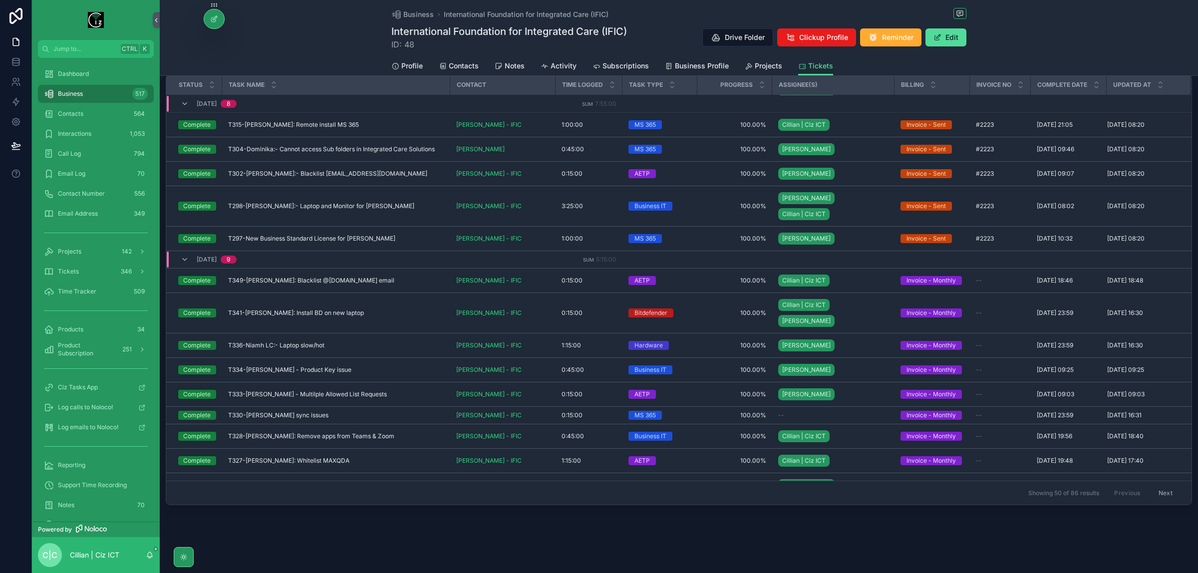
click at [89, 90] on div "Business 517" at bounding box center [96, 94] width 104 height 16
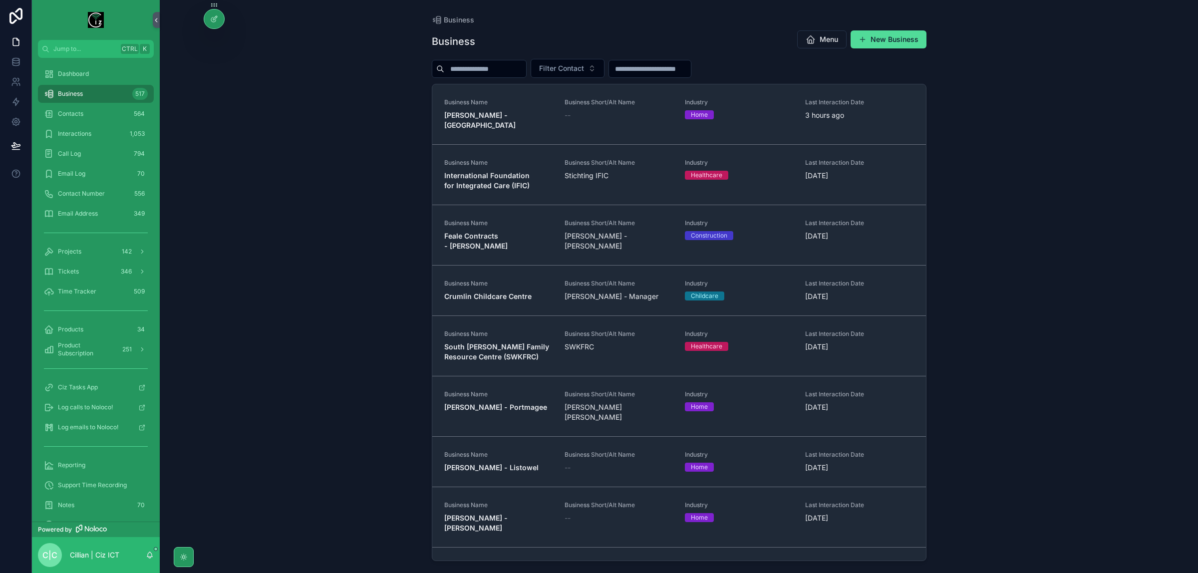
click at [490, 68] on input "scrollable content" at bounding box center [485, 69] width 82 height 14
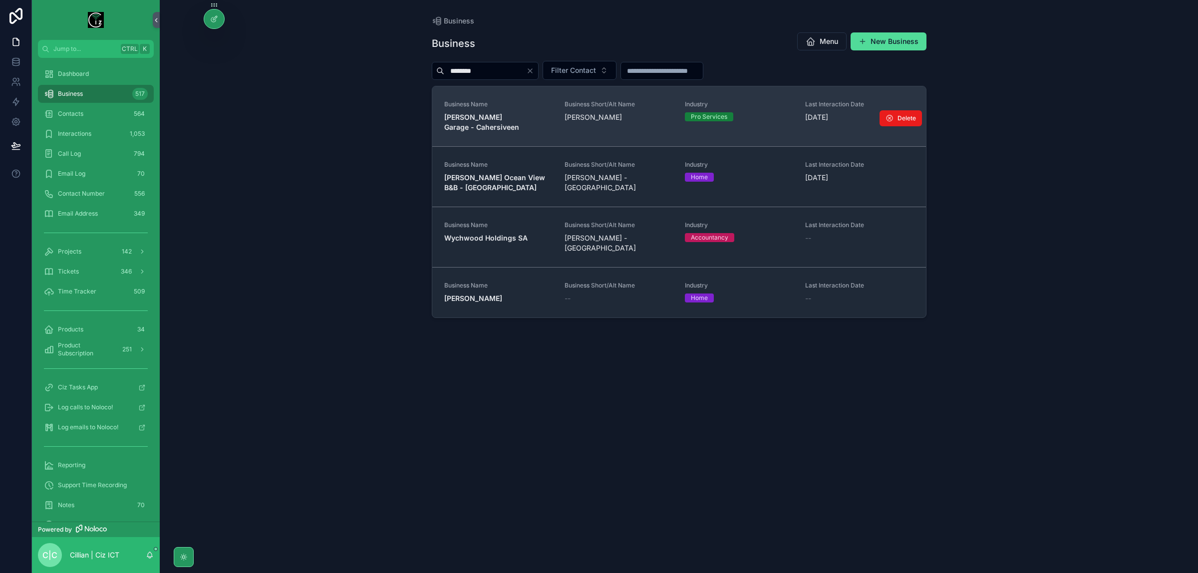
type input "********"
click at [523, 105] on span "Business Name" at bounding box center [498, 104] width 108 height 8
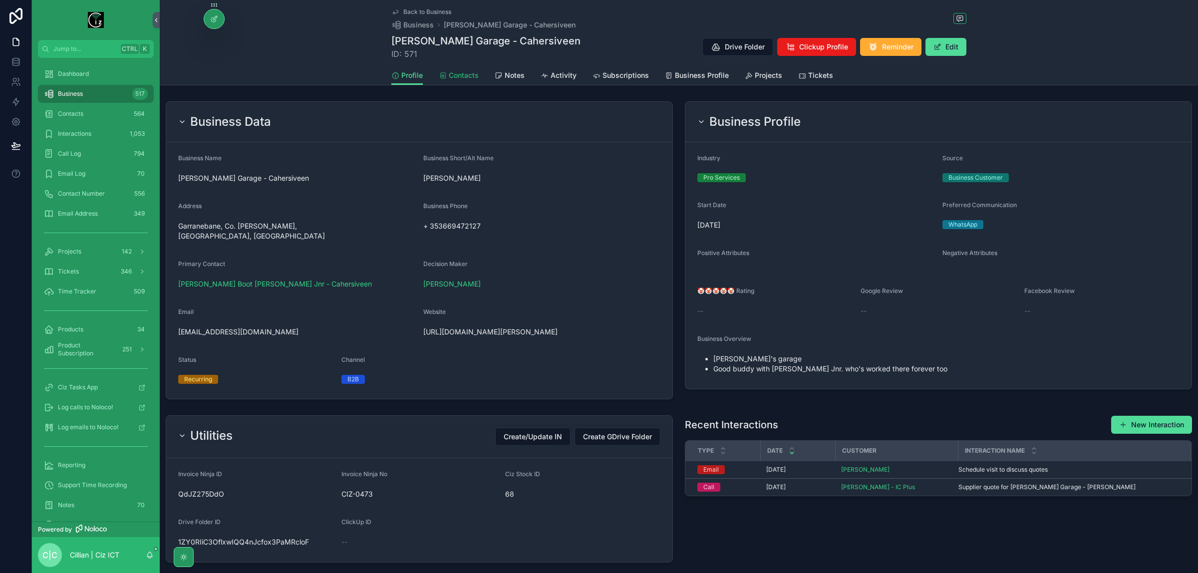
click at [454, 79] on span "Contacts" at bounding box center [464, 75] width 30 height 10
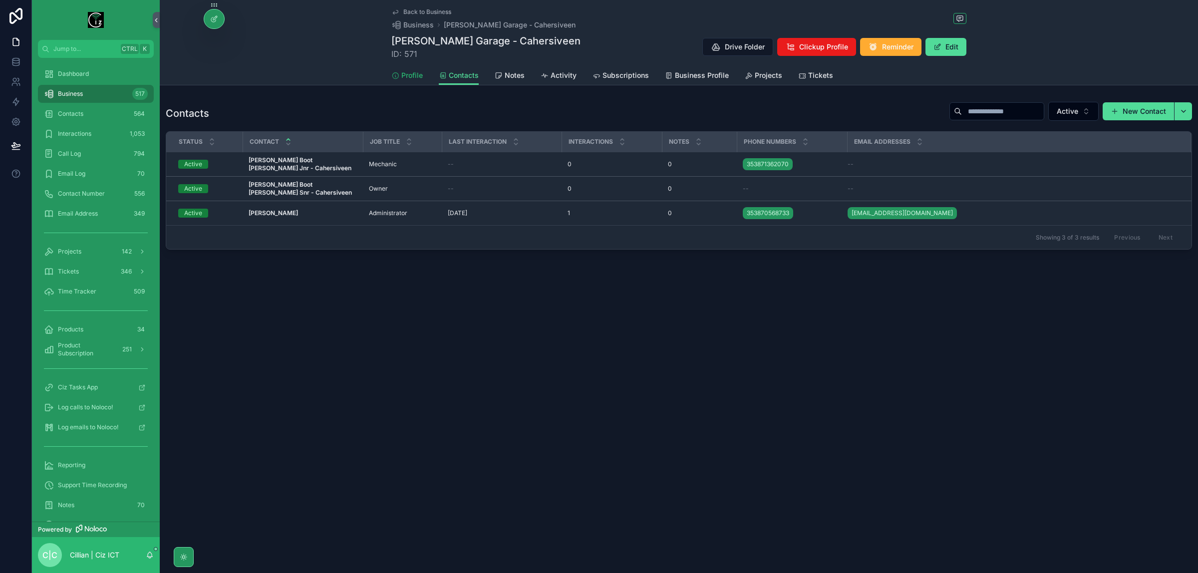
click at [412, 77] on span "Profile" at bounding box center [411, 75] width 21 height 10
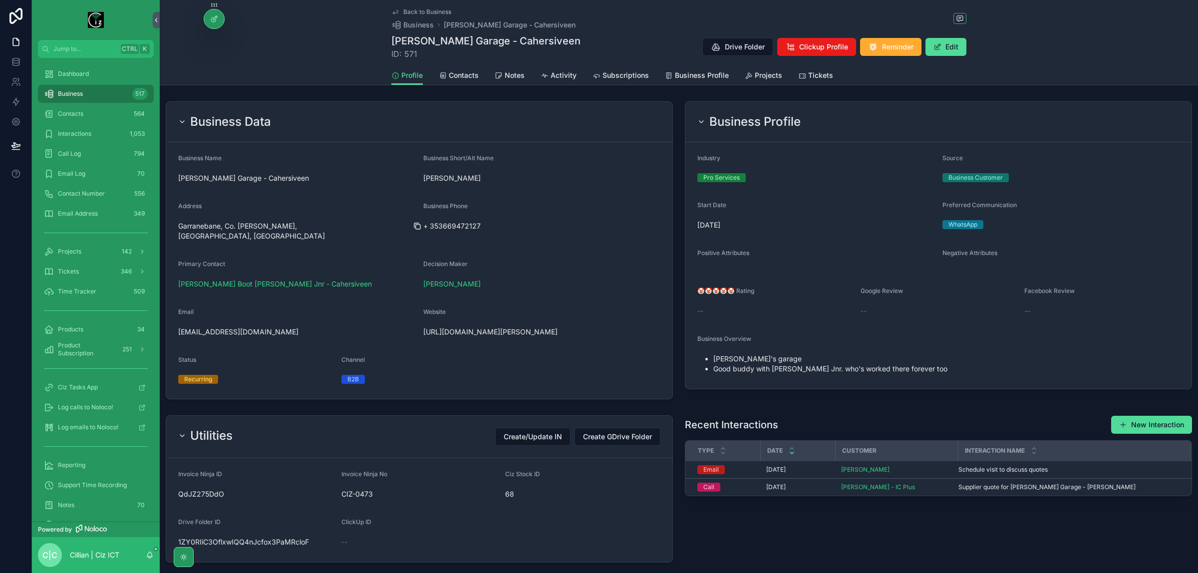
click at [414, 226] on icon "scrollable content" at bounding box center [416, 225] width 4 height 4
click at [462, 78] on span "Contacts" at bounding box center [464, 75] width 30 height 10
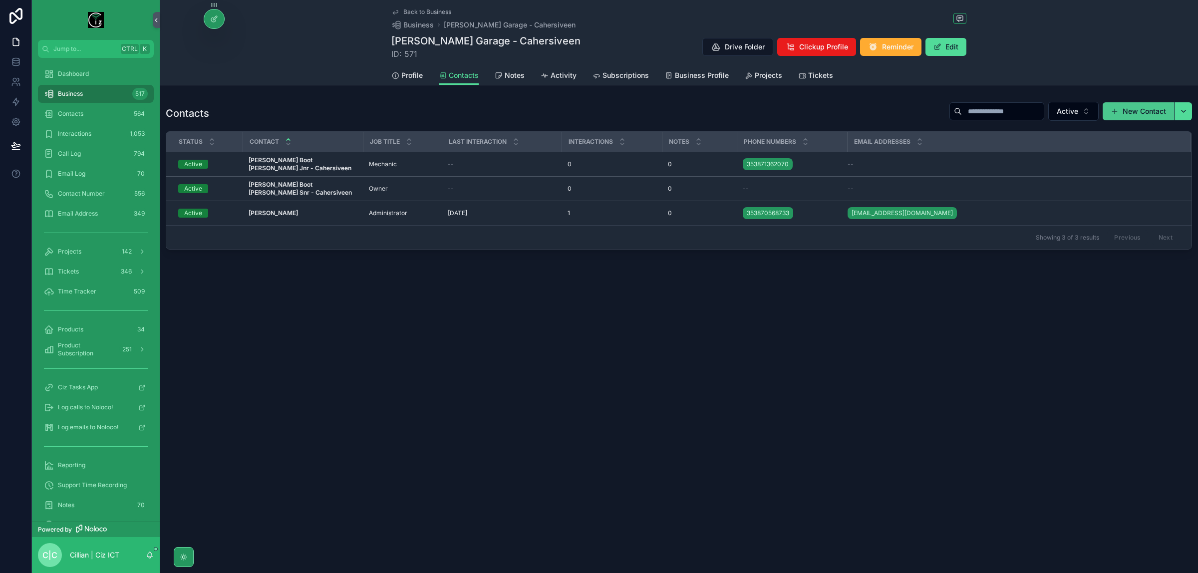
click at [1138, 111] on button "New Contact" at bounding box center [1137, 111] width 71 height 18
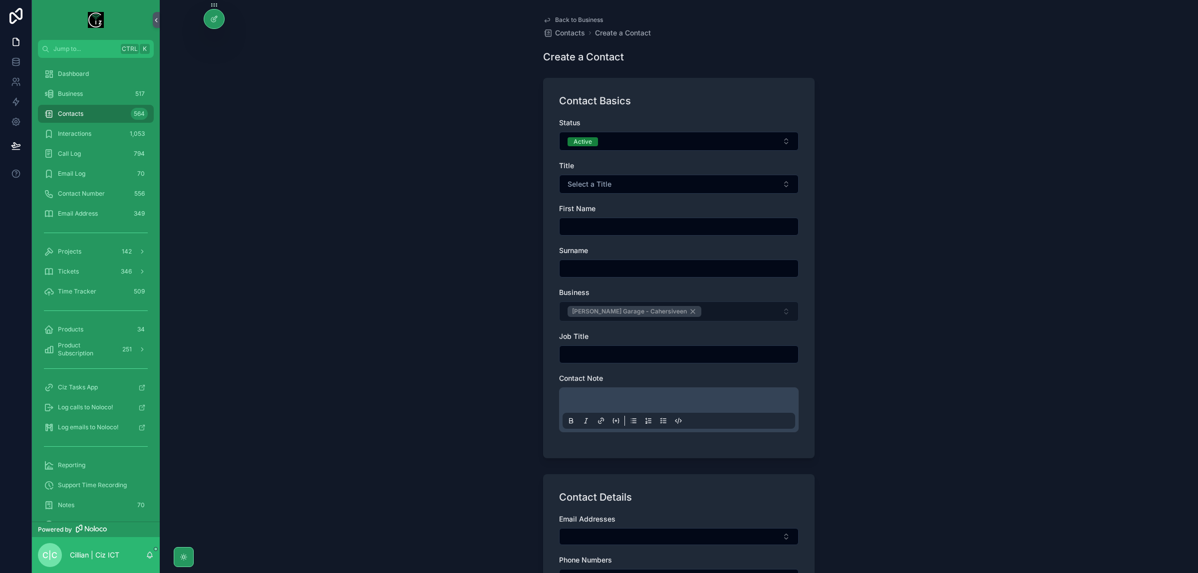
click at [641, 225] on input "scrollable content" at bounding box center [678, 227] width 239 height 14
type input "******"
click at [625, 266] on input "scrollable content" at bounding box center [678, 269] width 239 height 14
type input "**********"
click at [667, 357] on input "scrollable content" at bounding box center [678, 354] width 239 height 14
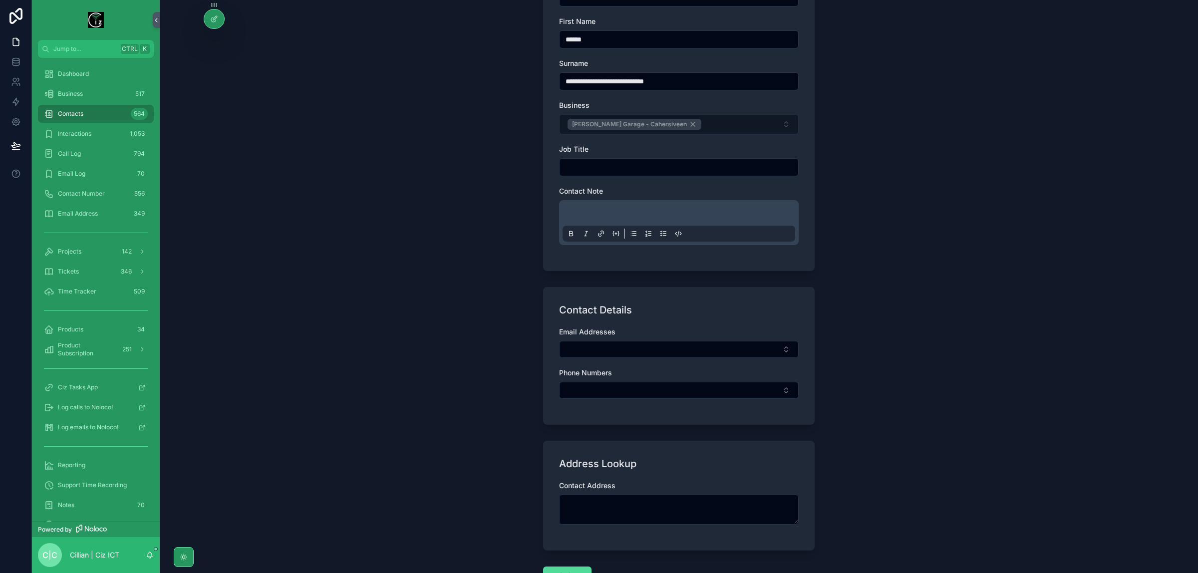
scroll to position [263, 0]
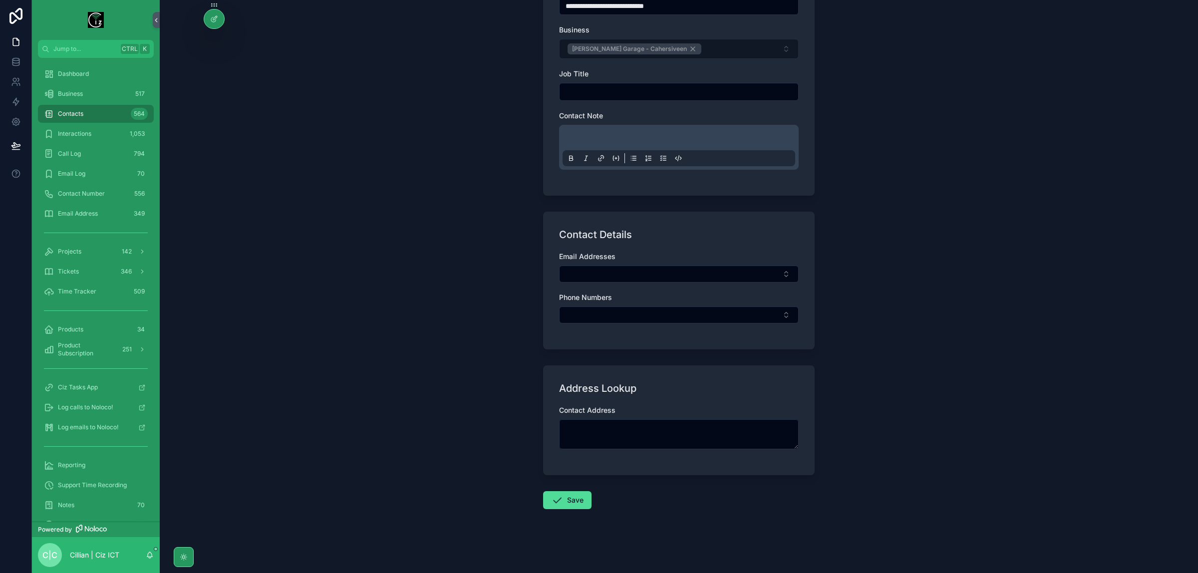
click at [622, 302] on div "Phone Numbers" at bounding box center [679, 297] width 240 height 10
click at [624, 313] on button "Select Button" at bounding box center [679, 314] width 240 height 17
click at [582, 338] on input "**********" at bounding box center [681, 336] width 215 height 18
type input "**********"
click at [587, 353] on span "New" at bounding box center [579, 354] width 15 height 10
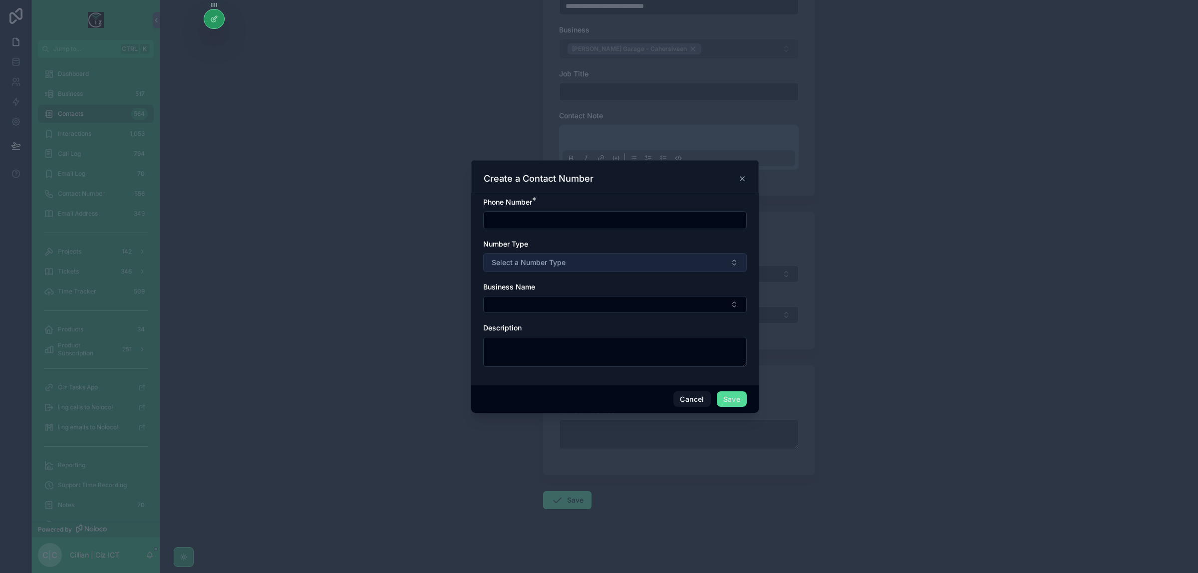
click at [619, 263] on button "Select a Number Type" at bounding box center [614, 262] width 263 height 19
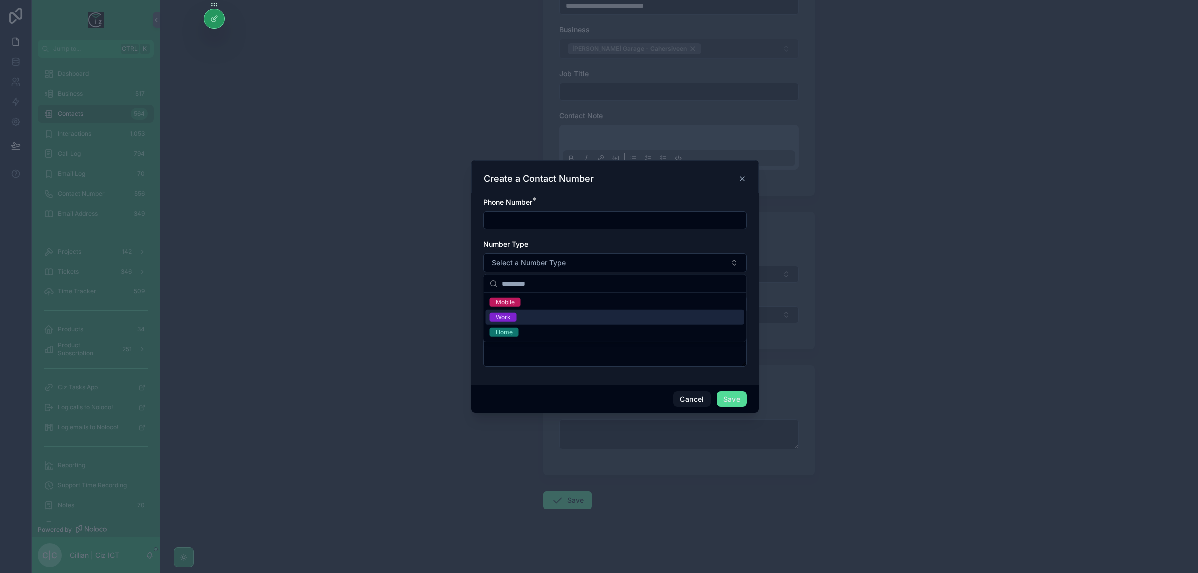
click at [561, 312] on div "Work" at bounding box center [615, 317] width 259 height 15
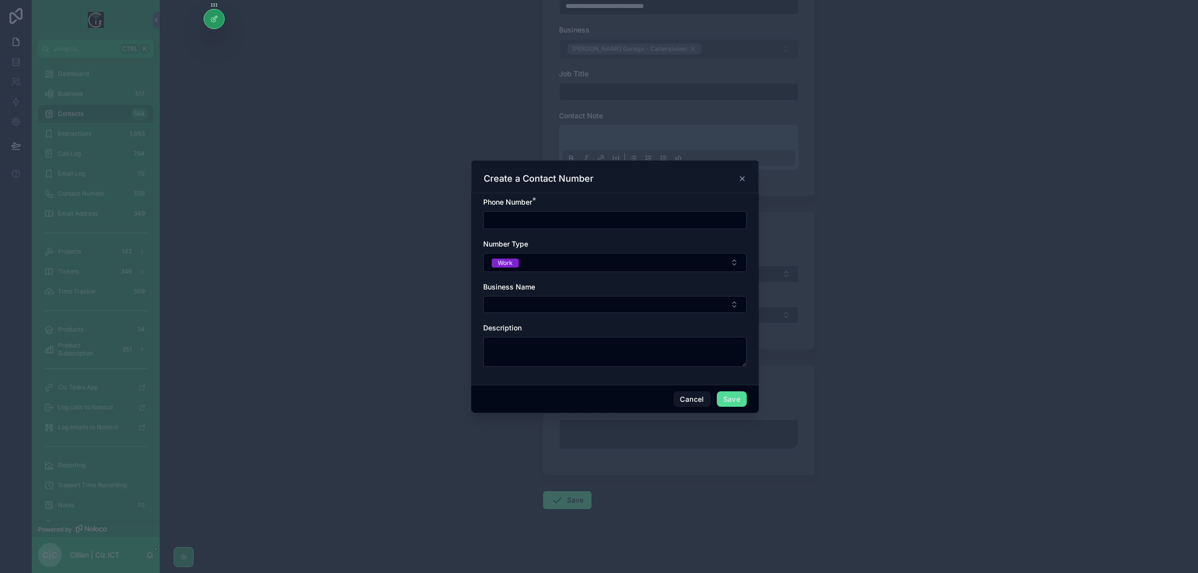
click at [582, 225] on input "scrollable content" at bounding box center [615, 220] width 263 height 14
paste input "**********"
type input "**********"
click at [600, 310] on button "Select Button" at bounding box center [614, 304] width 263 height 17
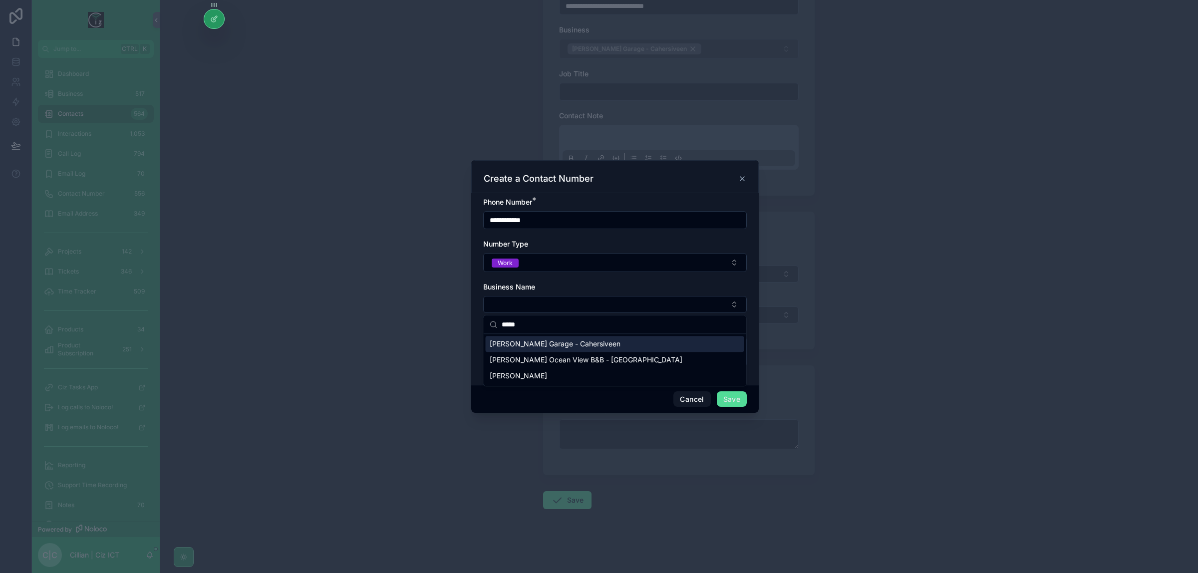
type input "*****"
click at [589, 345] on span "[PERSON_NAME] Garage - Cahersiveen" at bounding box center [555, 344] width 131 height 10
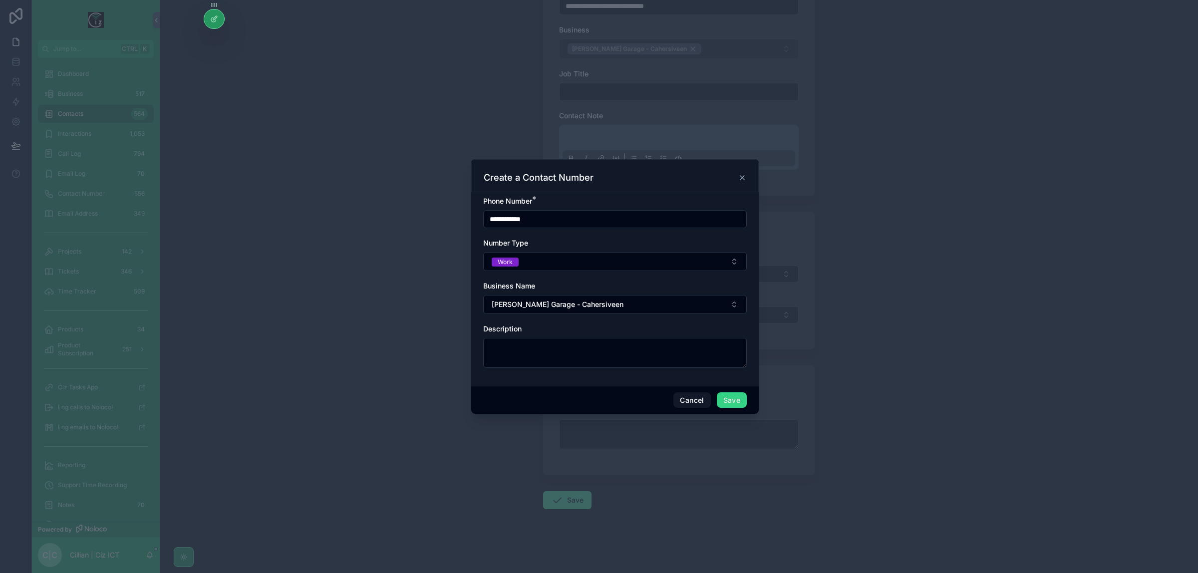
click at [729, 400] on button "Save" at bounding box center [732, 400] width 30 height 16
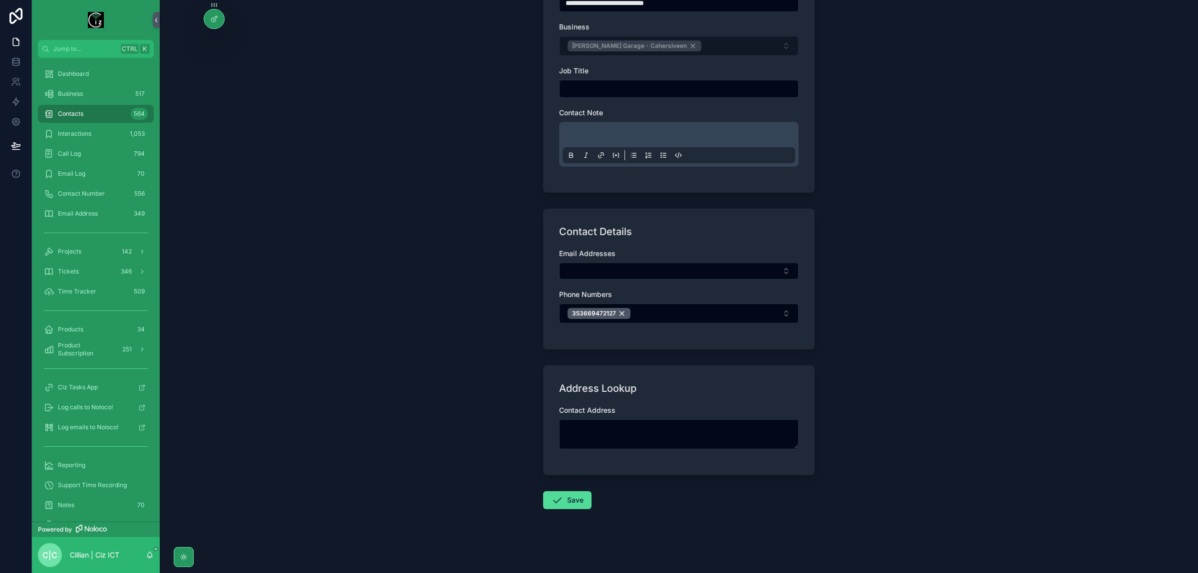
scroll to position [267, 0]
click at [565, 502] on button "Save" at bounding box center [567, 500] width 48 height 18
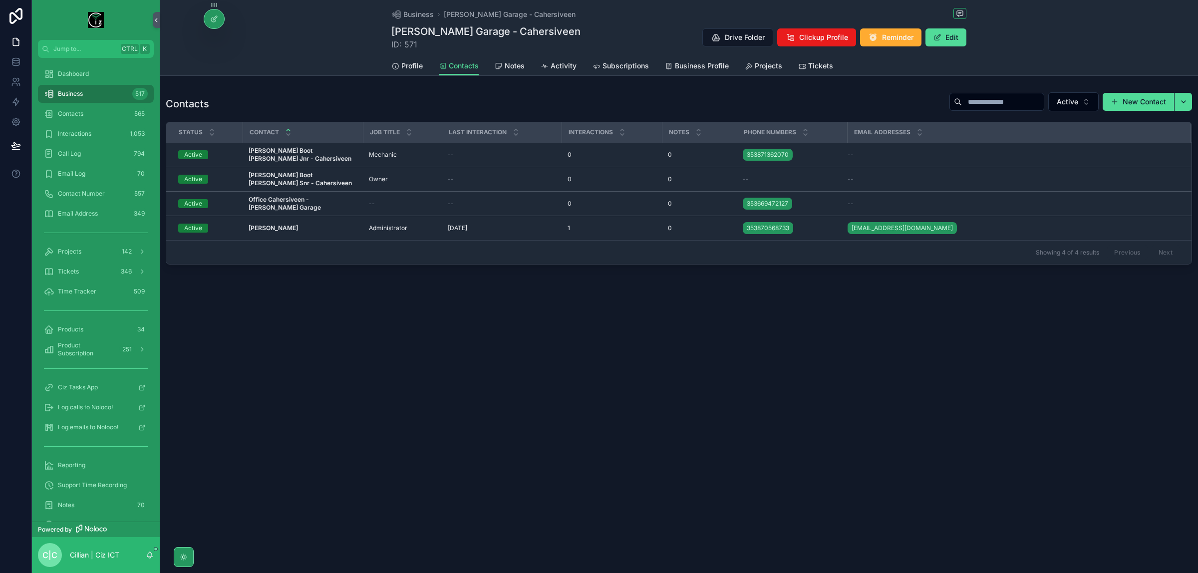
click at [94, 63] on div "Dashboard Business 517 Contacts 565 Interactions 1,053 Call Log 794 Email Log 7…" at bounding box center [96, 381] width 128 height 647
click at [90, 68] on div "Dashboard" at bounding box center [96, 74] width 104 height 16
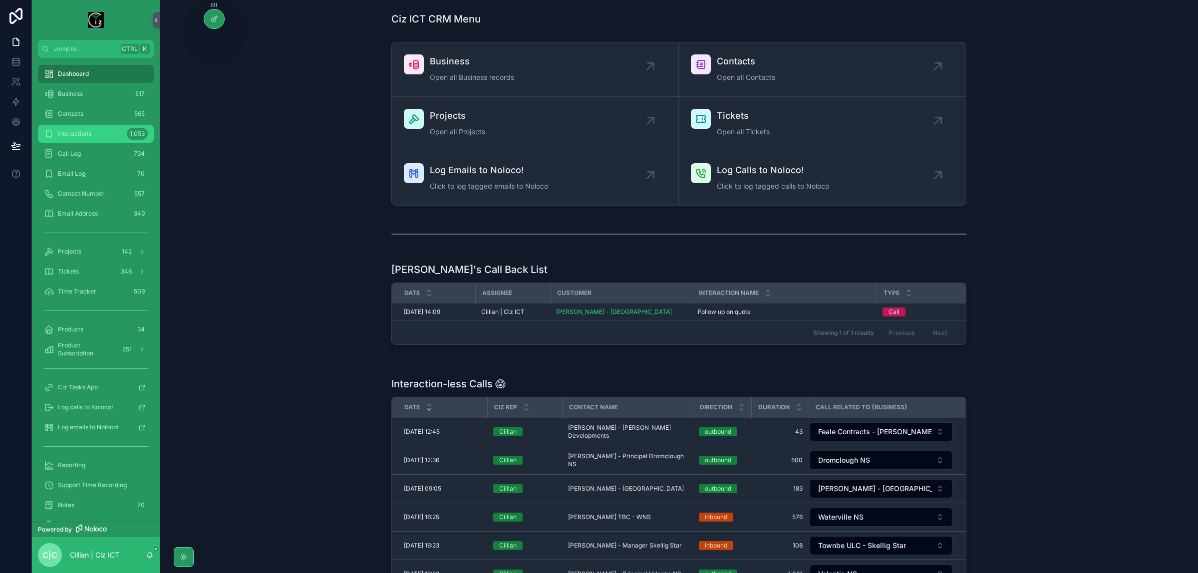
click at [88, 131] on span "Interactions" at bounding box center [74, 134] width 33 height 8
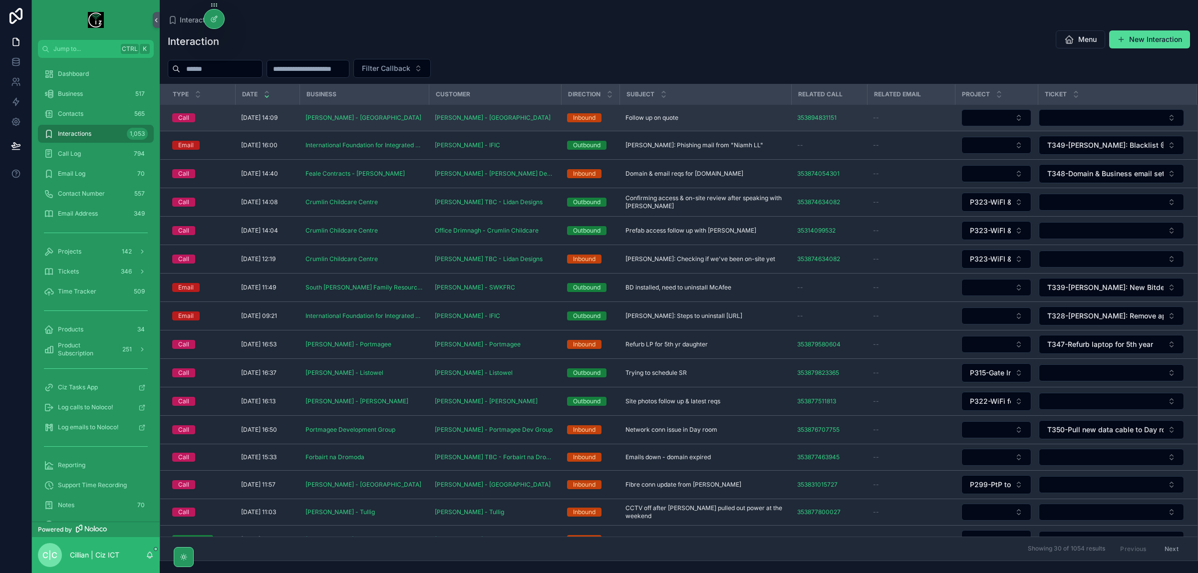
click at [699, 118] on div "Follow up on quote Follow up on quote" at bounding box center [705, 118] width 160 height 8
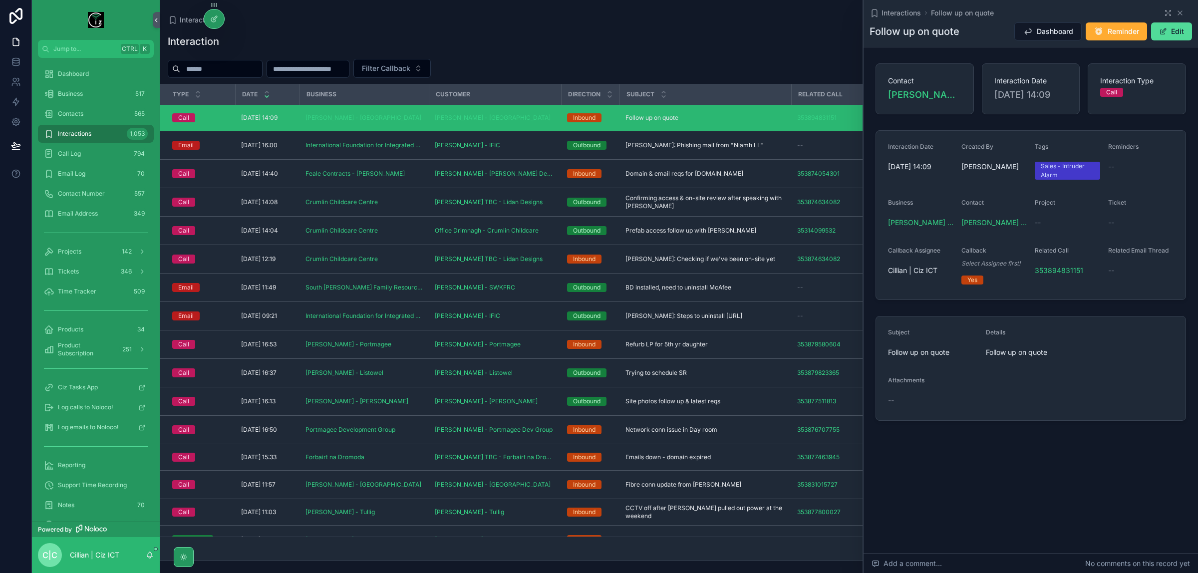
click at [1096, 254] on form "Interaction Date [DATE] 14:09 Created By [PERSON_NAME] Tags Sales - Intruder Al…" at bounding box center [1030, 215] width 309 height 169
click at [1069, 275] on span "353894831151" at bounding box center [1059, 270] width 48 height 10
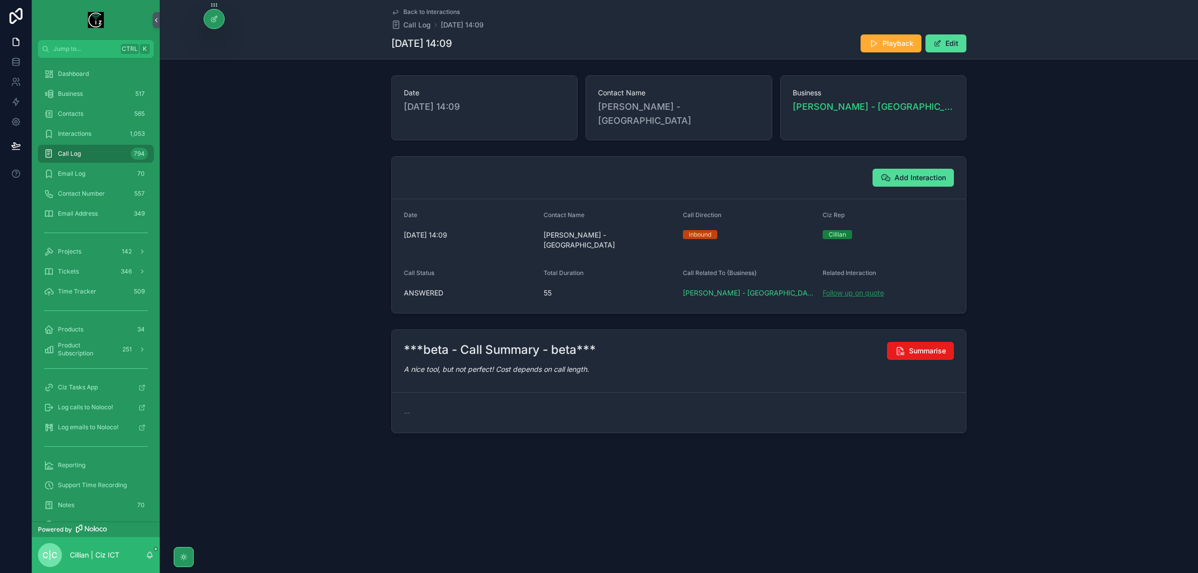
click at [849, 288] on span "Follow up on quote" at bounding box center [852, 293] width 61 height 10
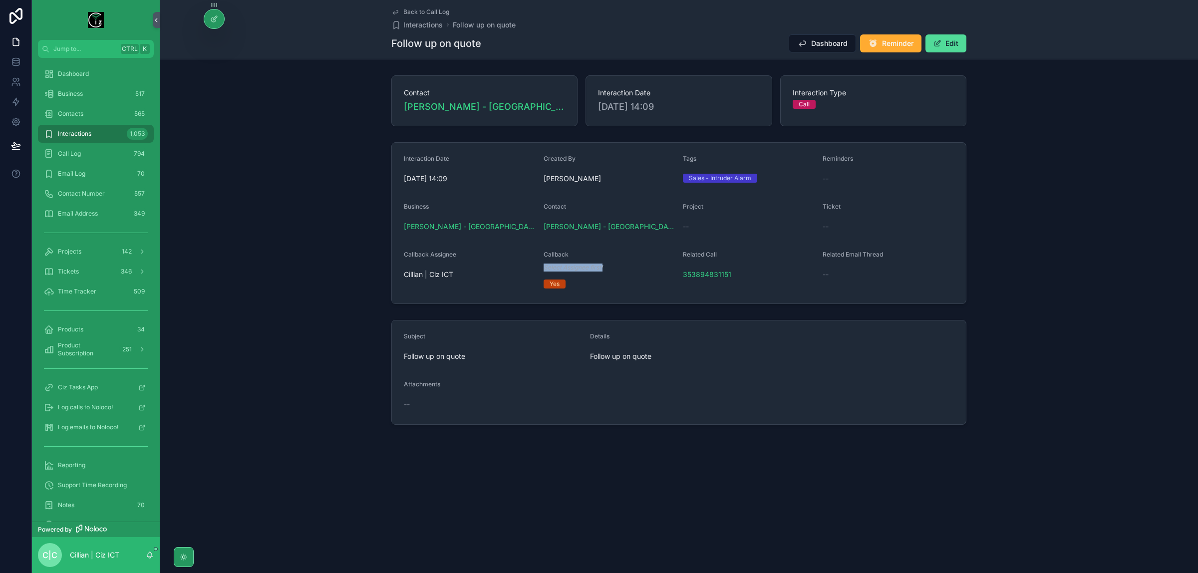
drag, startPoint x: 552, startPoint y: 264, endPoint x: 642, endPoint y: 268, distance: 90.4
click at [642, 268] on form "Interaction Date [DATE] 14:09 Created By [PERSON_NAME] Tags Sales - Intruder Al…" at bounding box center [679, 223] width 574 height 161
click at [609, 263] on div "Select Assignee first!" at bounding box center [609, 268] width 132 height 10
drag, startPoint x: 465, startPoint y: 276, endPoint x: 398, endPoint y: 285, distance: 68.0
click at [398, 285] on form "Interaction Date [DATE] 14:09 Created By [PERSON_NAME] Tags Sales - Intruder Al…" at bounding box center [679, 223] width 574 height 161
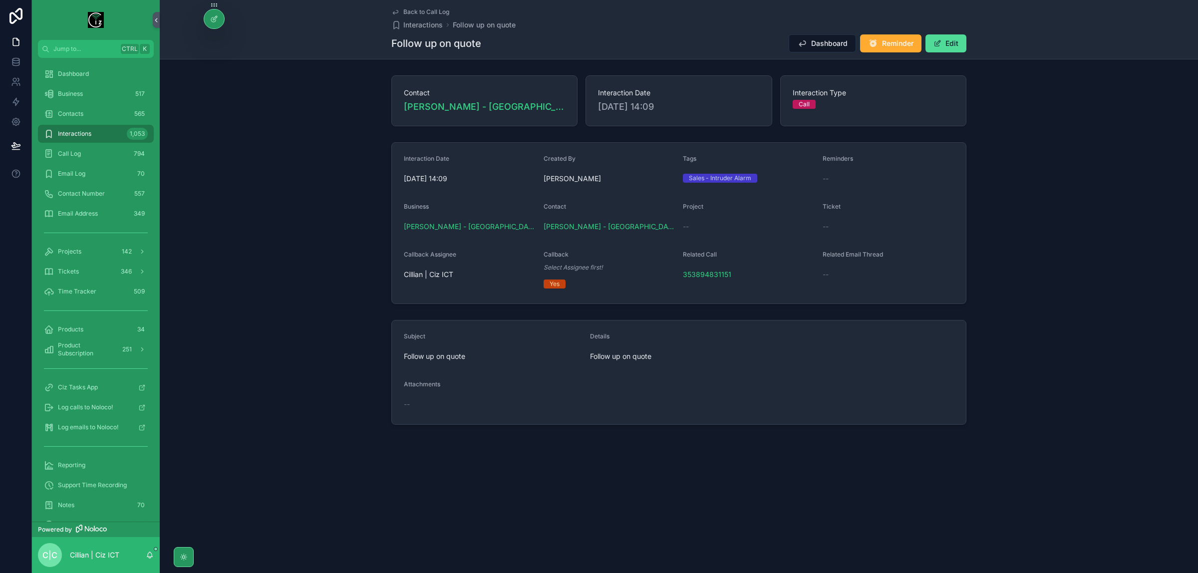
drag, startPoint x: 543, startPoint y: 267, endPoint x: 634, endPoint y: 261, distance: 91.0
click at [634, 261] on div "Callback Select Assignee first!" at bounding box center [609, 262] width 132 height 22
drag, startPoint x: 612, startPoint y: 263, endPoint x: 538, endPoint y: 271, distance: 74.2
click at [538, 271] on form "Interaction Date [DATE] 14:09 Created By [PERSON_NAME] Tags Sales - Intruder Al…" at bounding box center [679, 223] width 574 height 161
drag, startPoint x: 594, startPoint y: 281, endPoint x: 611, endPoint y: 281, distance: 17.0
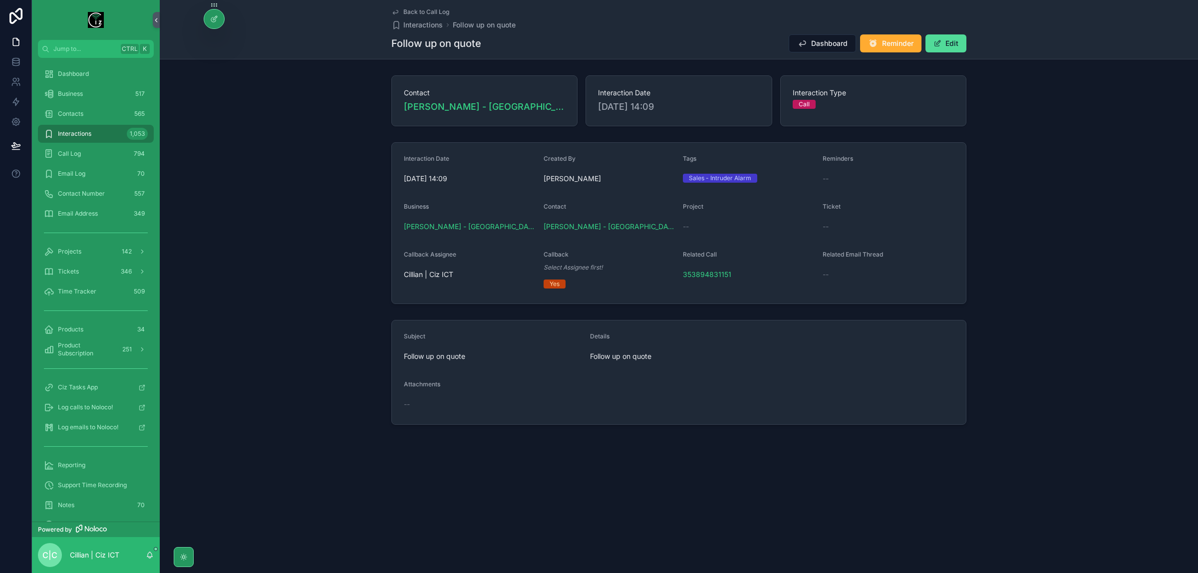
click at [602, 281] on div "Yes" at bounding box center [609, 283] width 132 height 9
click at [66, 79] on div "Dashboard" at bounding box center [96, 74] width 104 height 16
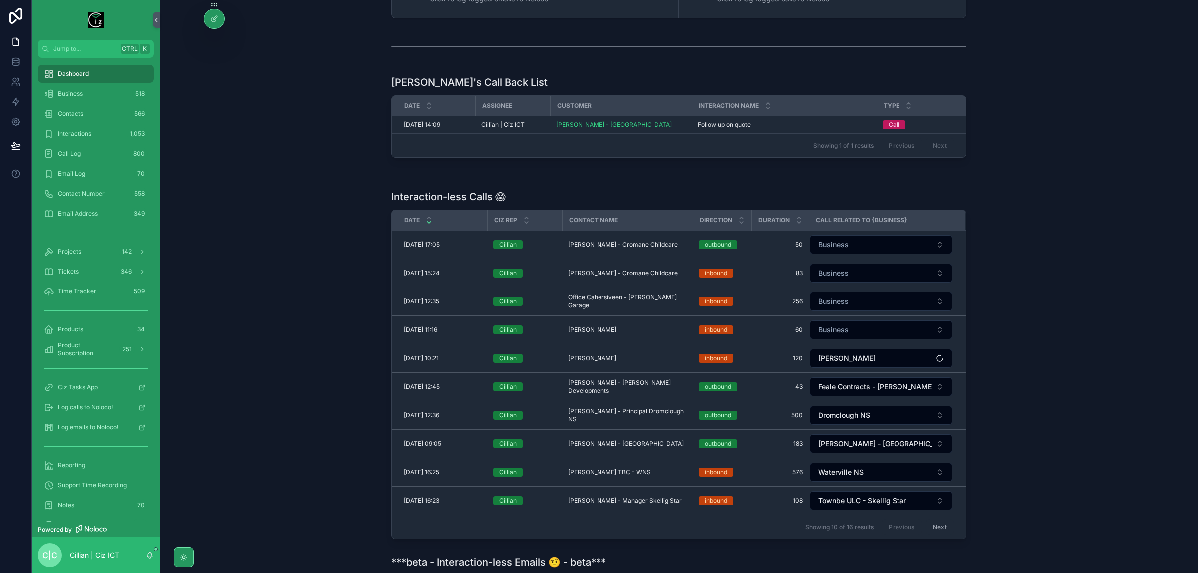
scroll to position [125, 0]
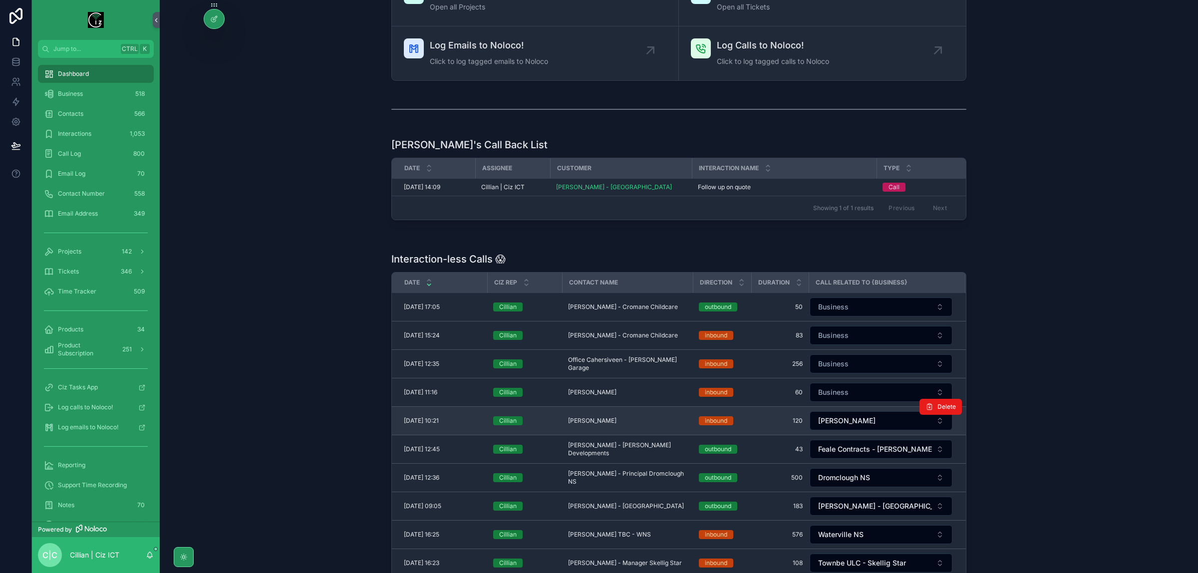
click at [597, 425] on span "[PERSON_NAME]" at bounding box center [592, 421] width 48 height 8
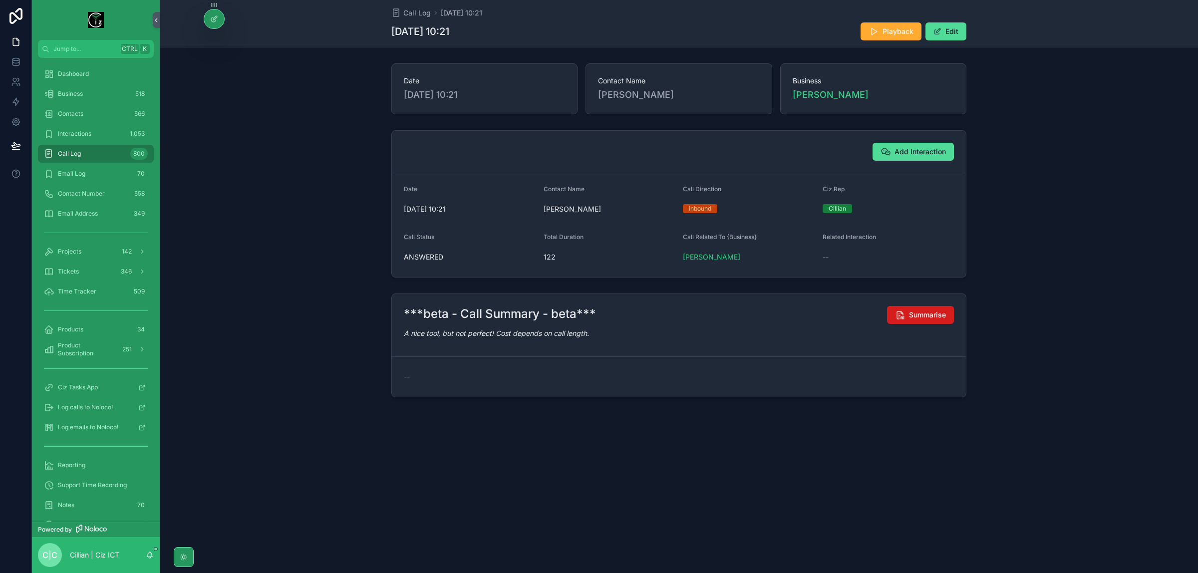
click at [944, 313] on span "Summarise" at bounding box center [927, 315] width 37 height 10
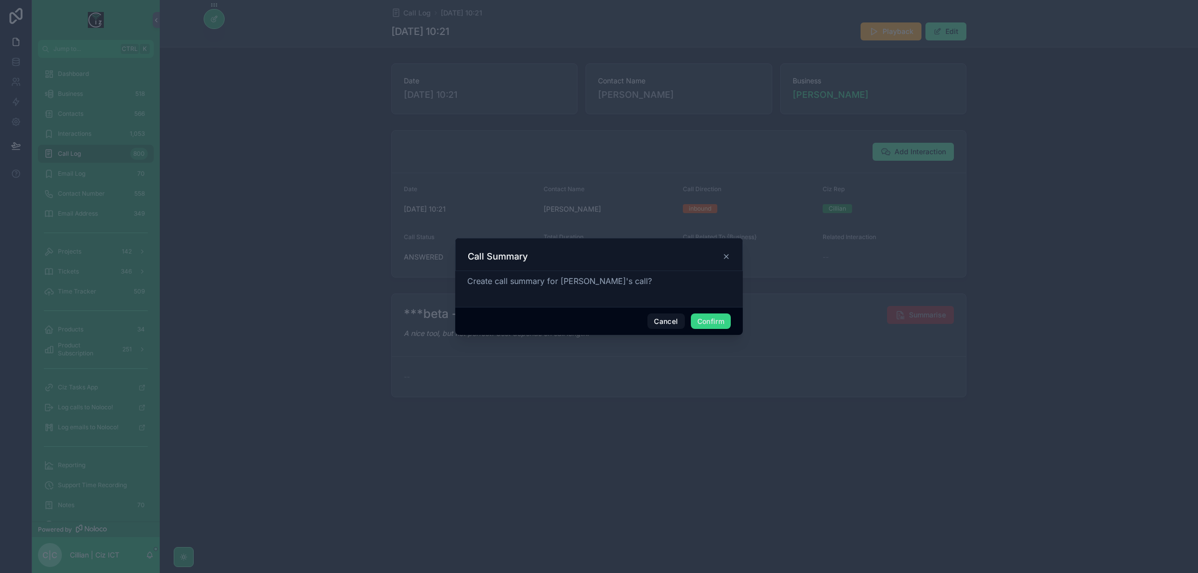
click at [719, 318] on button "Confirm" at bounding box center [711, 321] width 40 height 16
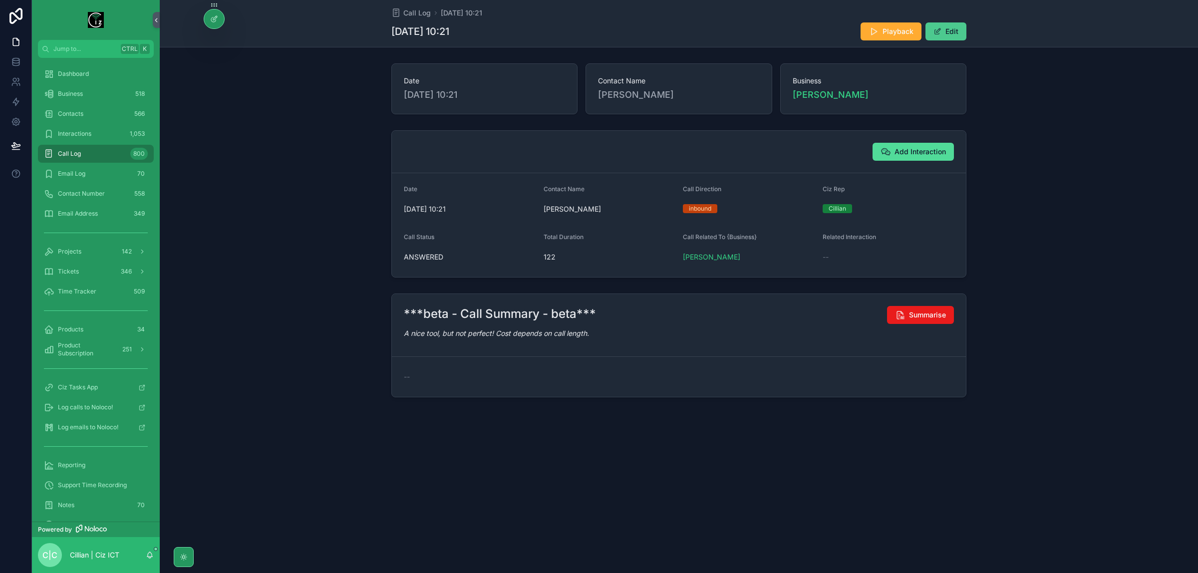
click at [944, 32] on button "Edit" at bounding box center [945, 31] width 41 height 18
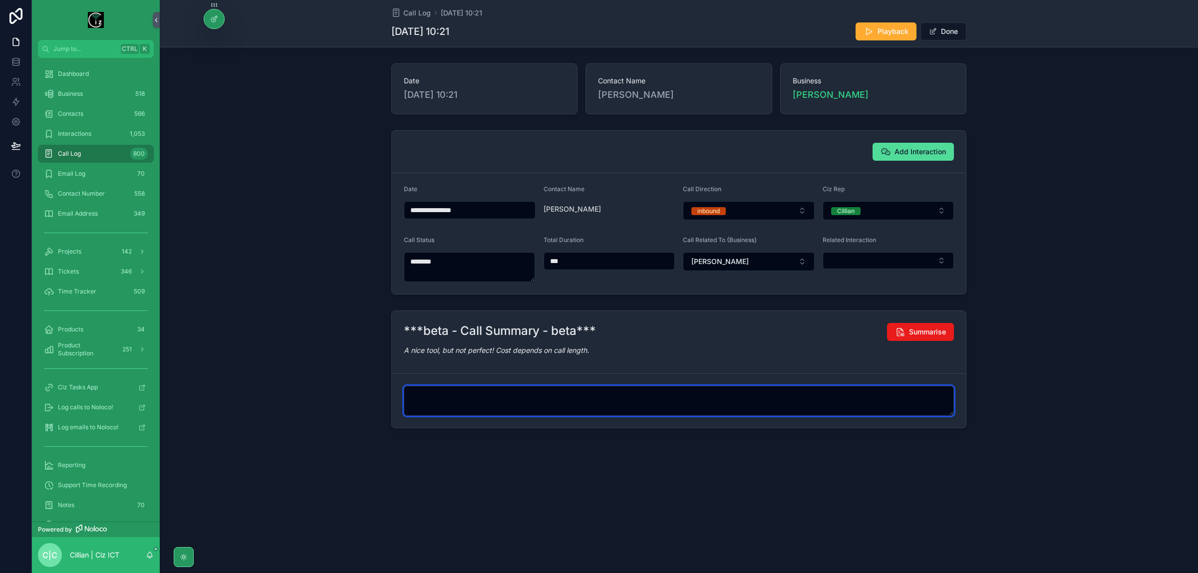
click at [418, 393] on textarea "scrollable content" at bounding box center [679, 401] width 550 height 30
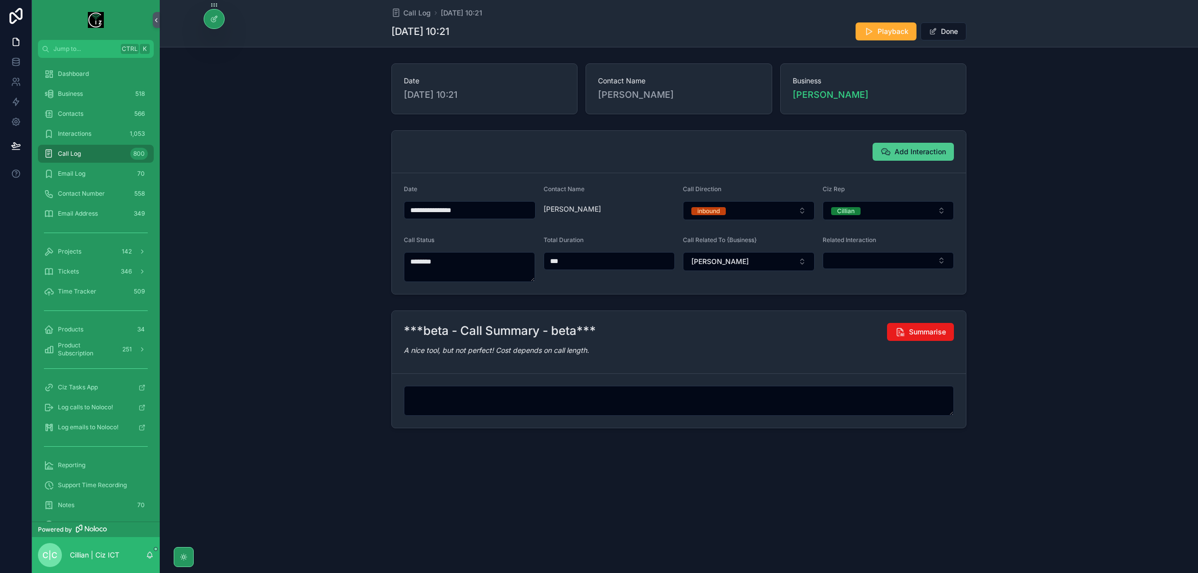
click at [917, 152] on span "Add Interaction" at bounding box center [919, 152] width 51 height 10
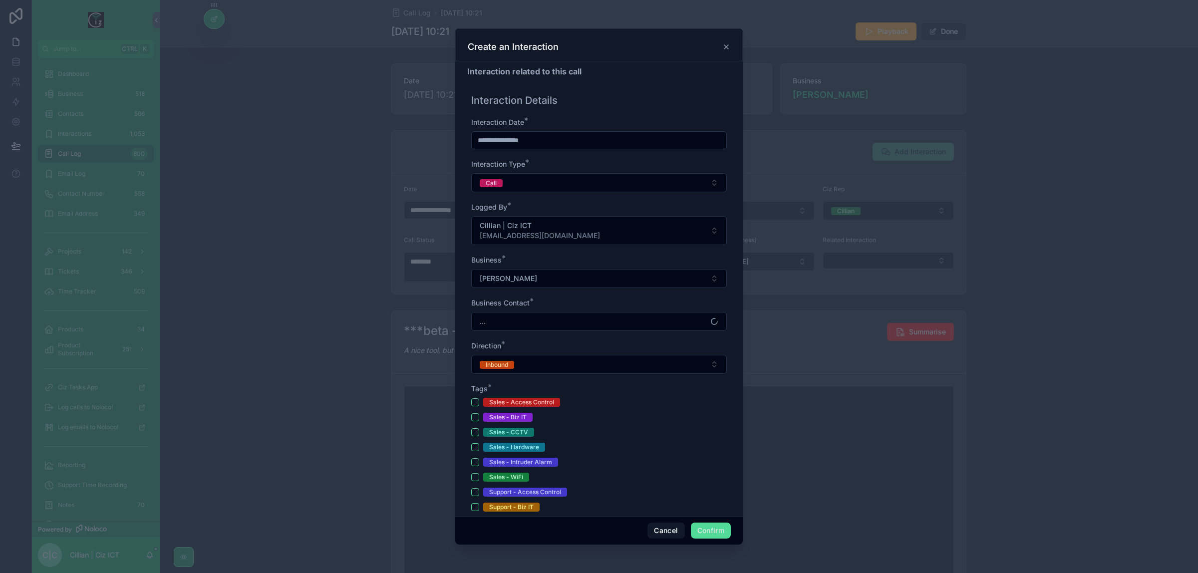
type textarea "**********"
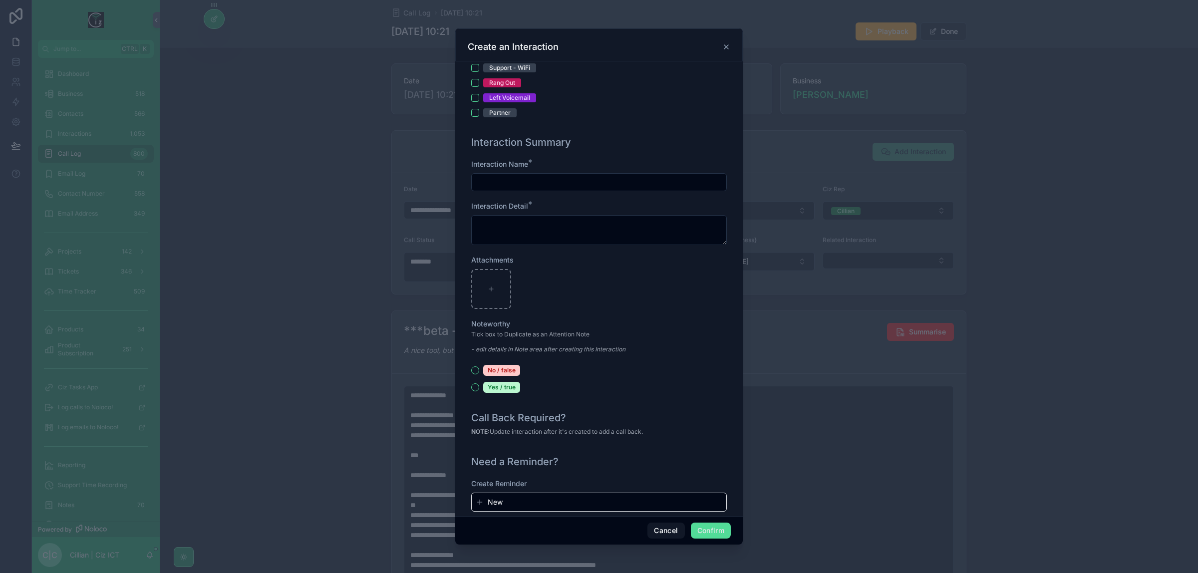
scroll to position [312, 0]
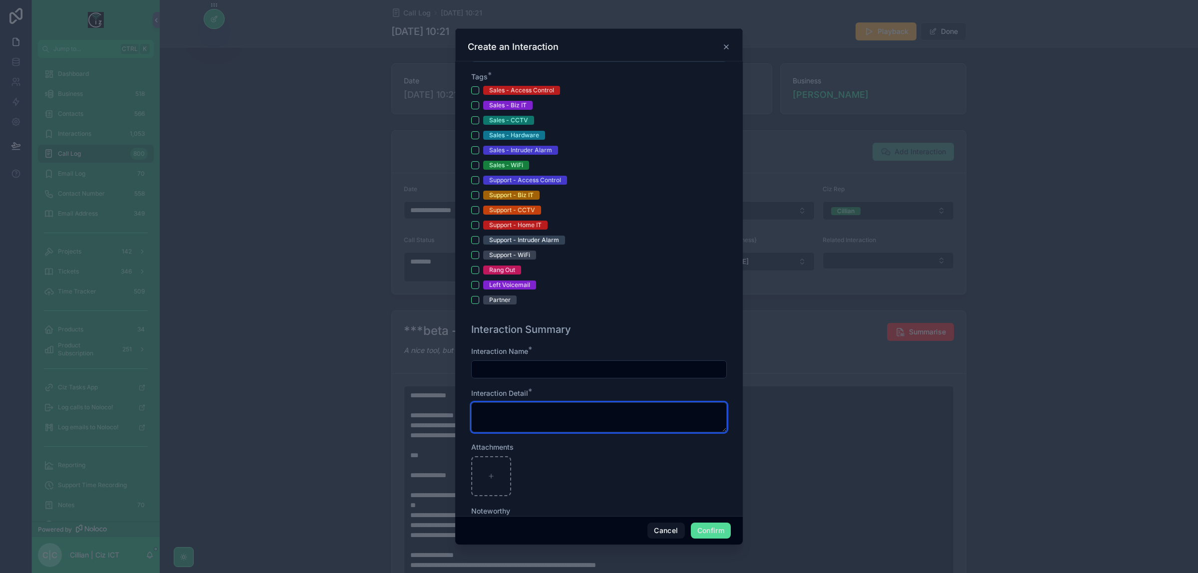
click at [566, 412] on textarea at bounding box center [599, 417] width 256 height 30
click at [659, 530] on button "Cancel" at bounding box center [665, 531] width 37 height 16
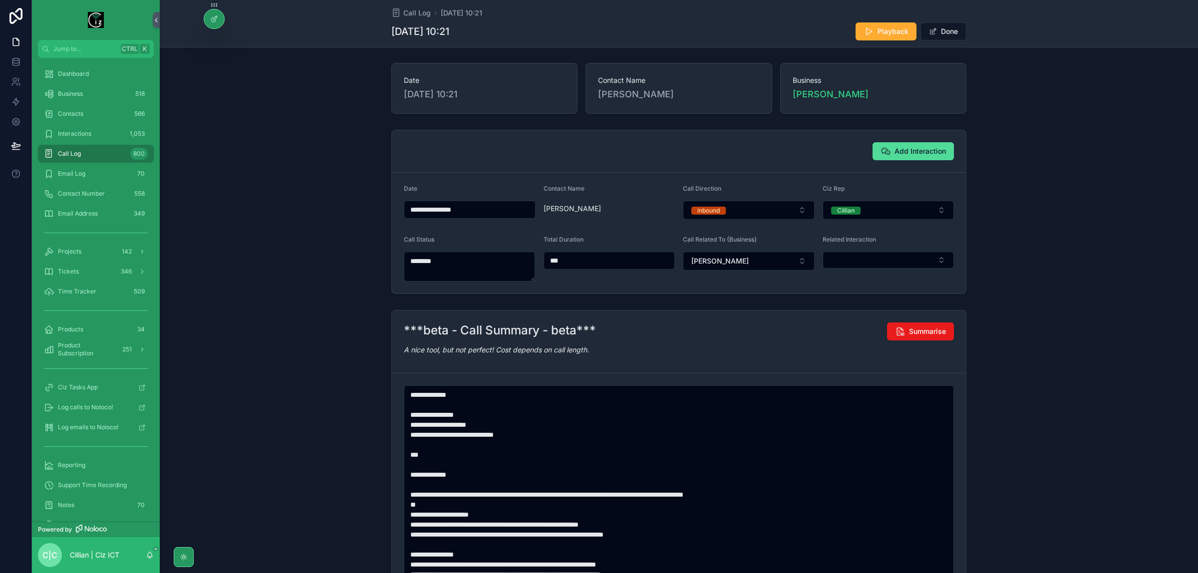
scroll to position [0, 0]
click at [918, 150] on span "Add Interaction" at bounding box center [919, 152] width 51 height 10
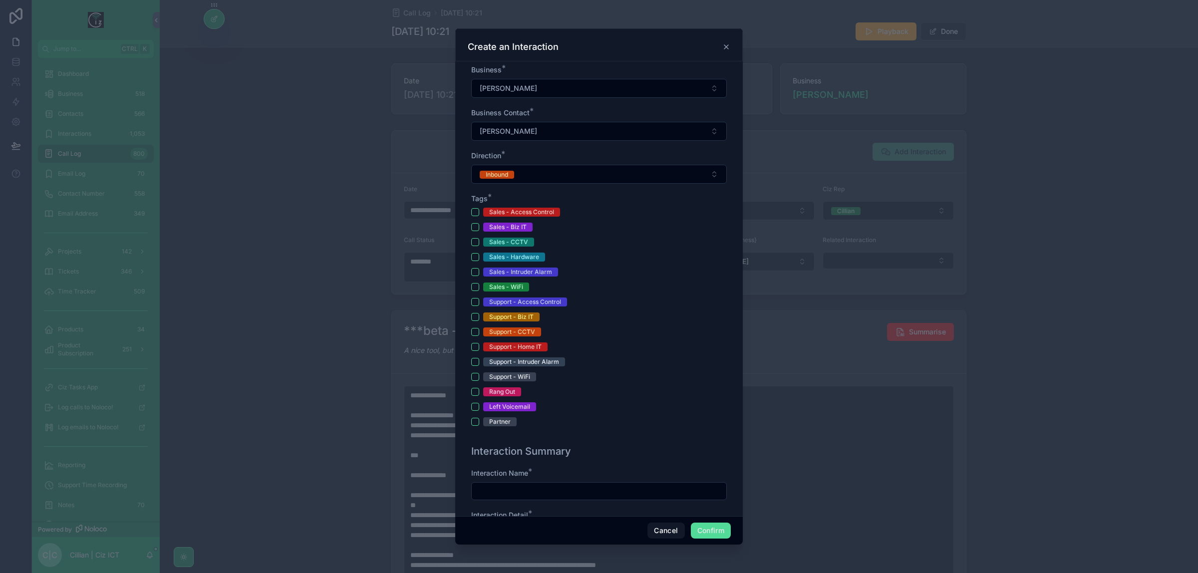
scroll to position [250, 0]
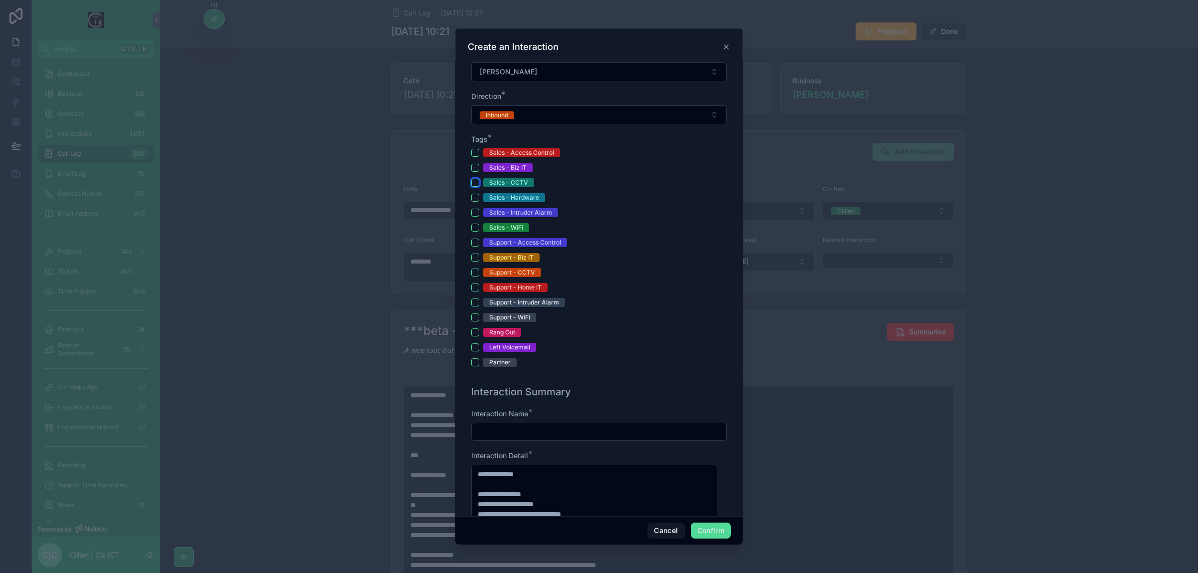
click at [472, 181] on button "Sales - CCTV" at bounding box center [475, 183] width 8 height 8
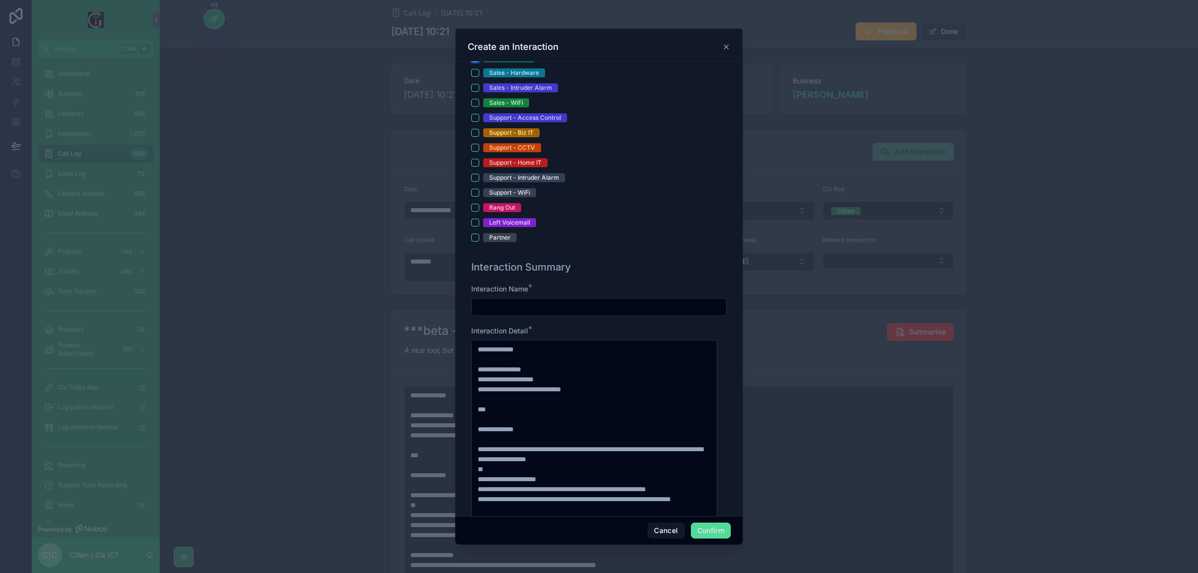
scroll to position [437, 0]
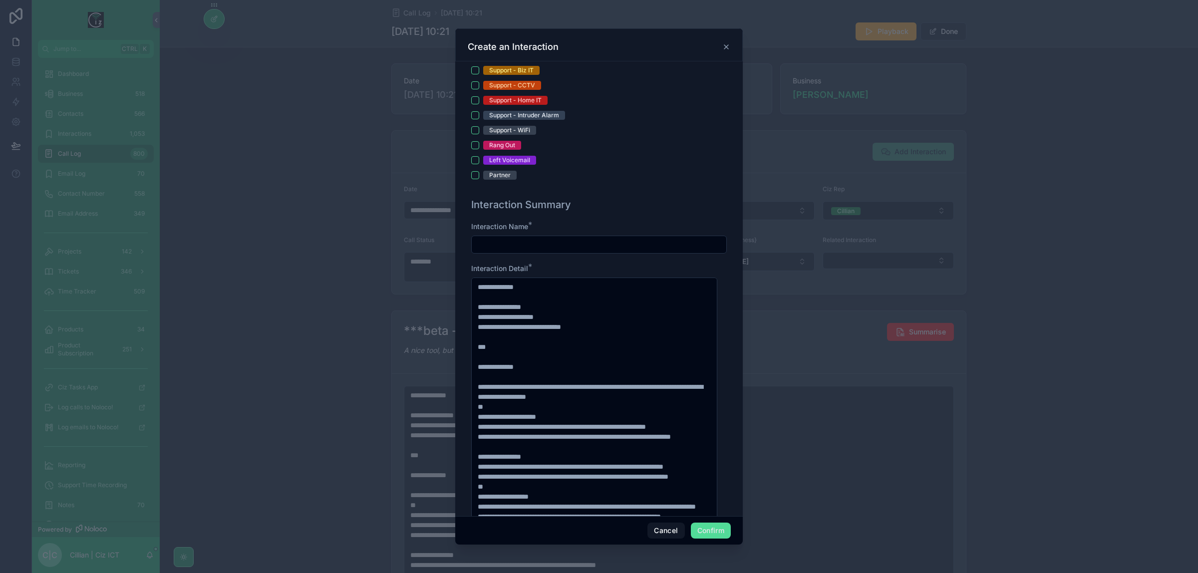
click at [579, 248] on input "text" at bounding box center [599, 245] width 255 height 14
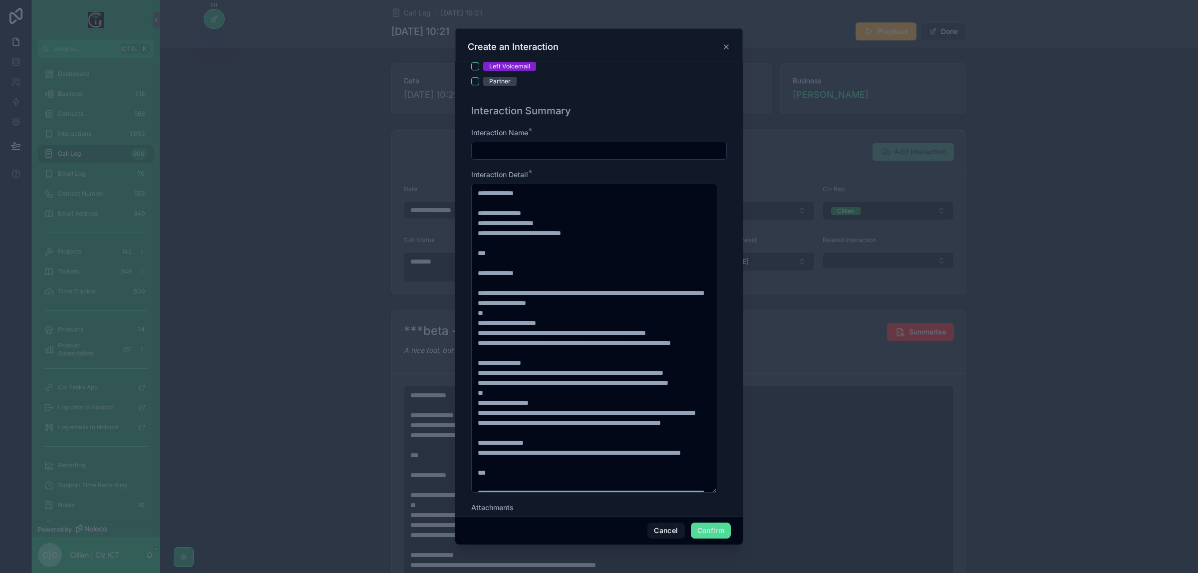
scroll to position [406, 0]
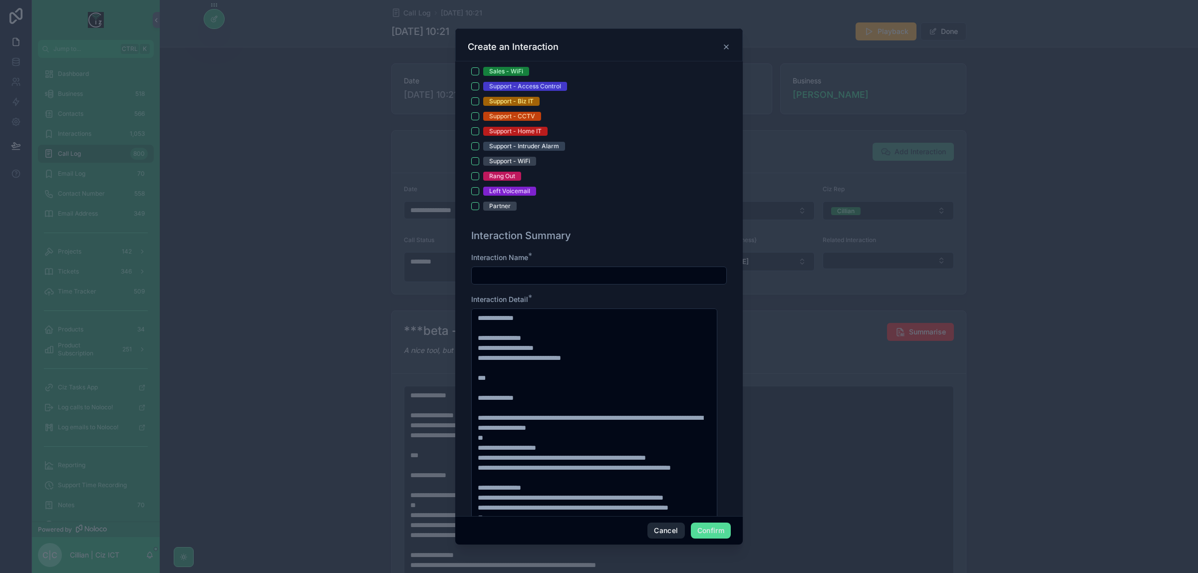
click at [664, 527] on button "Cancel" at bounding box center [665, 531] width 37 height 16
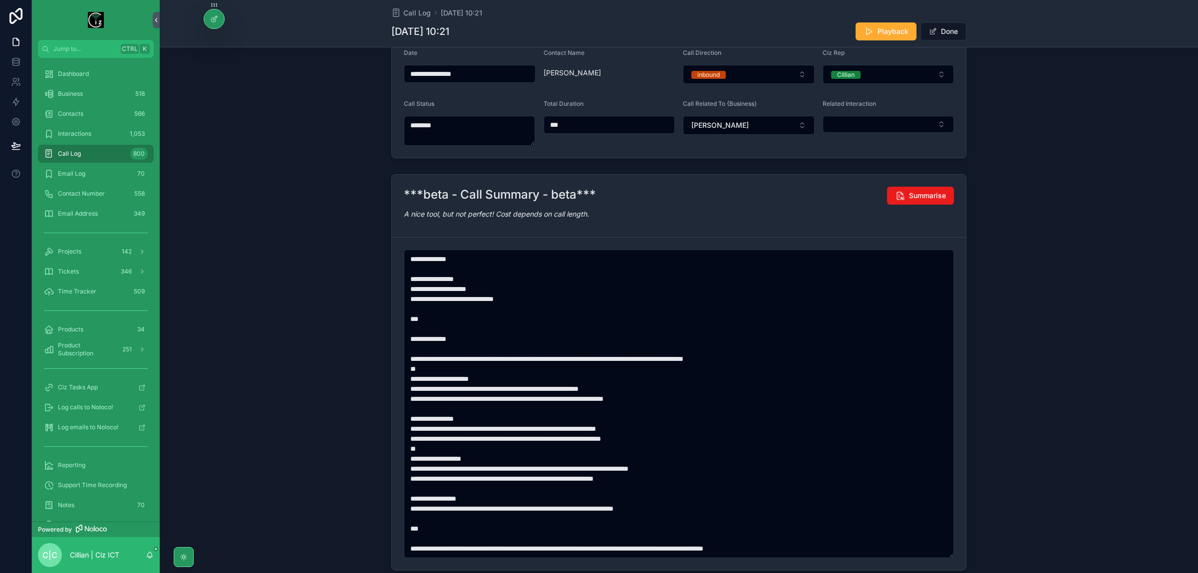
scroll to position [62, 0]
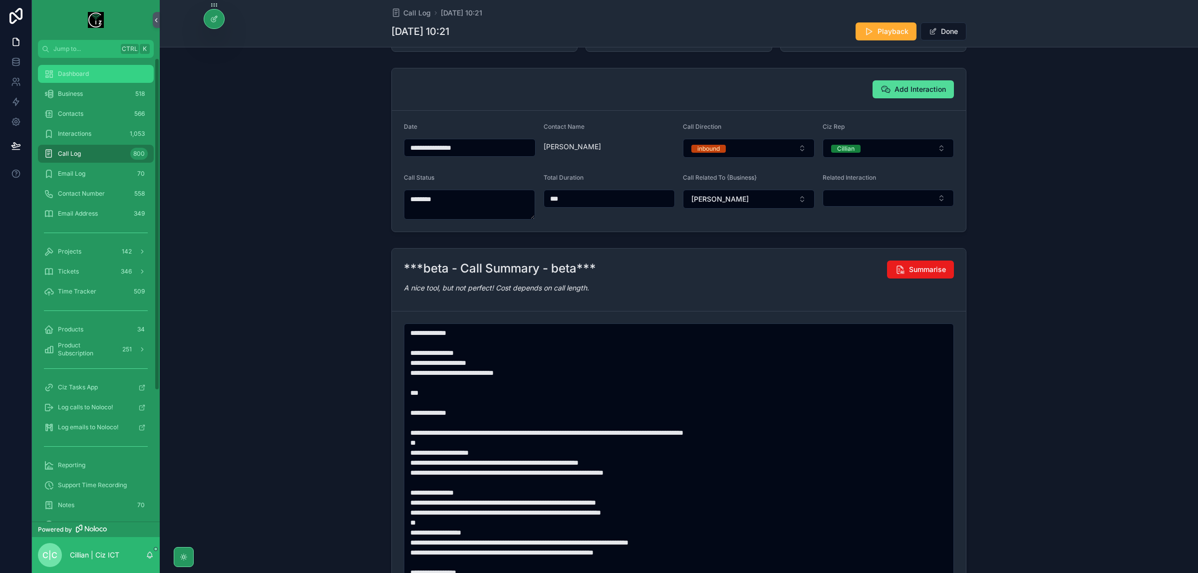
click at [74, 66] on div "Dashboard" at bounding box center [96, 74] width 104 height 16
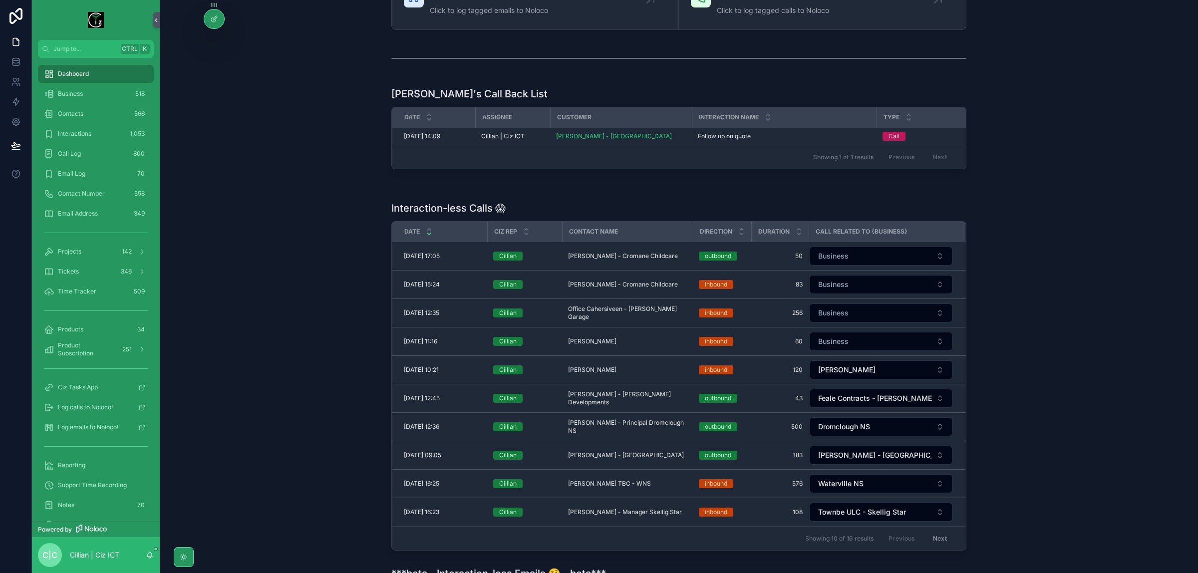
scroll to position [187, 0]
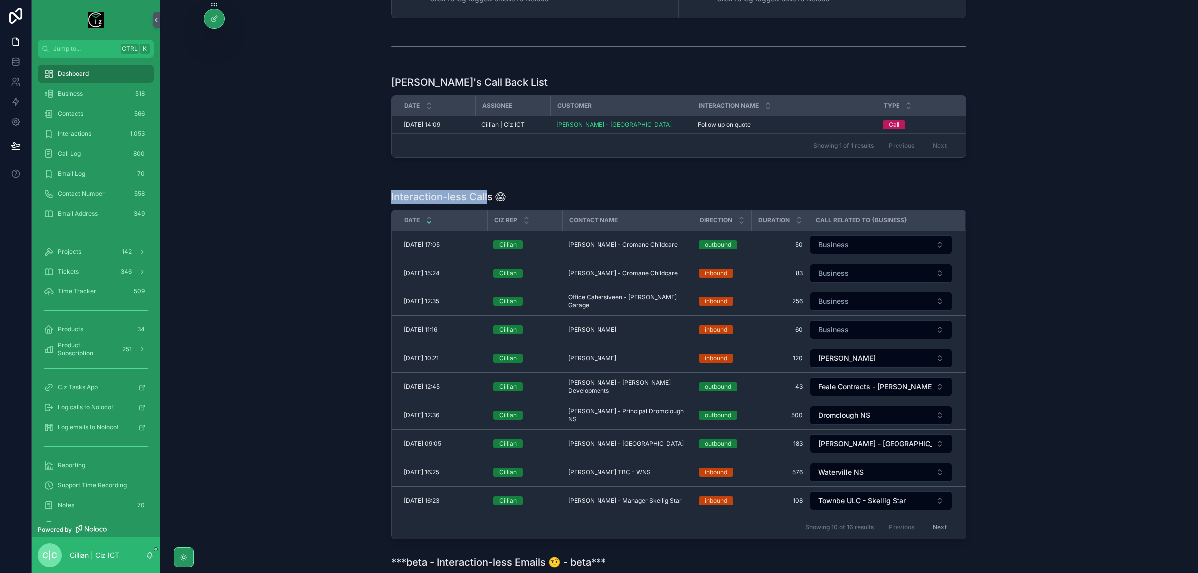
drag, startPoint x: 388, startPoint y: 201, endPoint x: 483, endPoint y: 195, distance: 95.0
click at [483, 195] on h1 "Interaction-less Calls 😱" at bounding box center [448, 197] width 114 height 14
drag, startPoint x: 487, startPoint y: 205, endPoint x: 403, endPoint y: 211, distance: 83.6
click at [403, 211] on div "Interaction-less Calls 😱 Date Ciz Rep Contact Name Direction Duration Call Rela…" at bounding box center [678, 364] width 575 height 349
click at [325, 222] on div "Interaction-less Calls 😱 Date Ciz Rep Contact Name Direction Duration Call Rela…" at bounding box center [679, 364] width 1022 height 357
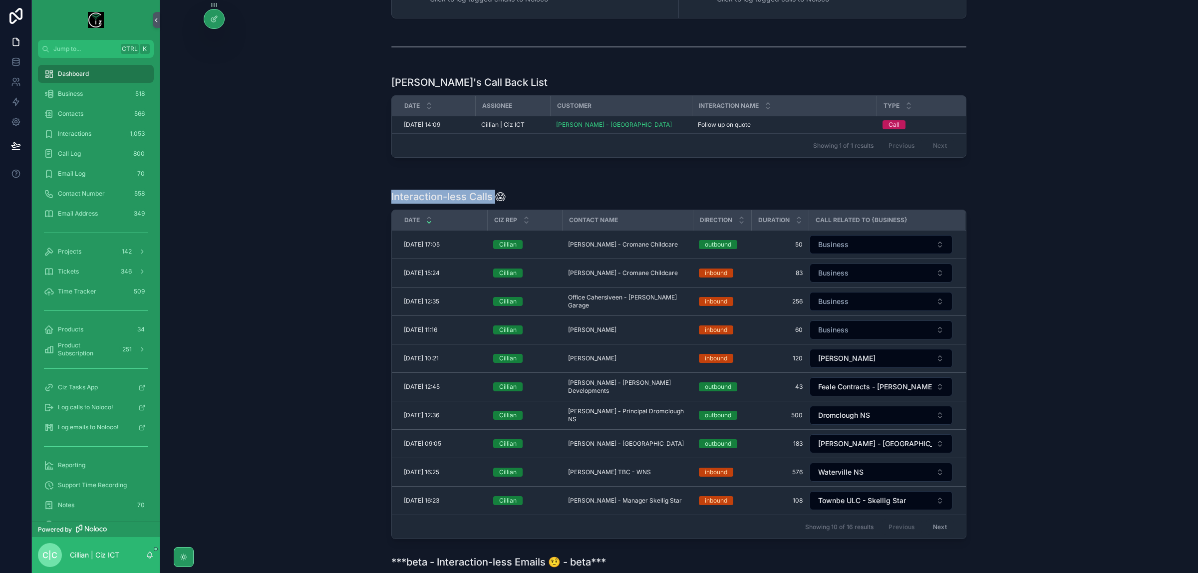
drag, startPoint x: 382, startPoint y: 204, endPoint x: 492, endPoint y: 202, distance: 109.8
click at [492, 202] on div "Interaction-less Calls 😱 Date Ciz Rep Contact Name Direction Duration Call Rela…" at bounding box center [679, 364] width 1022 height 357
click at [291, 305] on div "Interaction-less Calls 😱 Date Ciz Rep Contact Name Direction Duration Call Rela…" at bounding box center [679, 364] width 1022 height 357
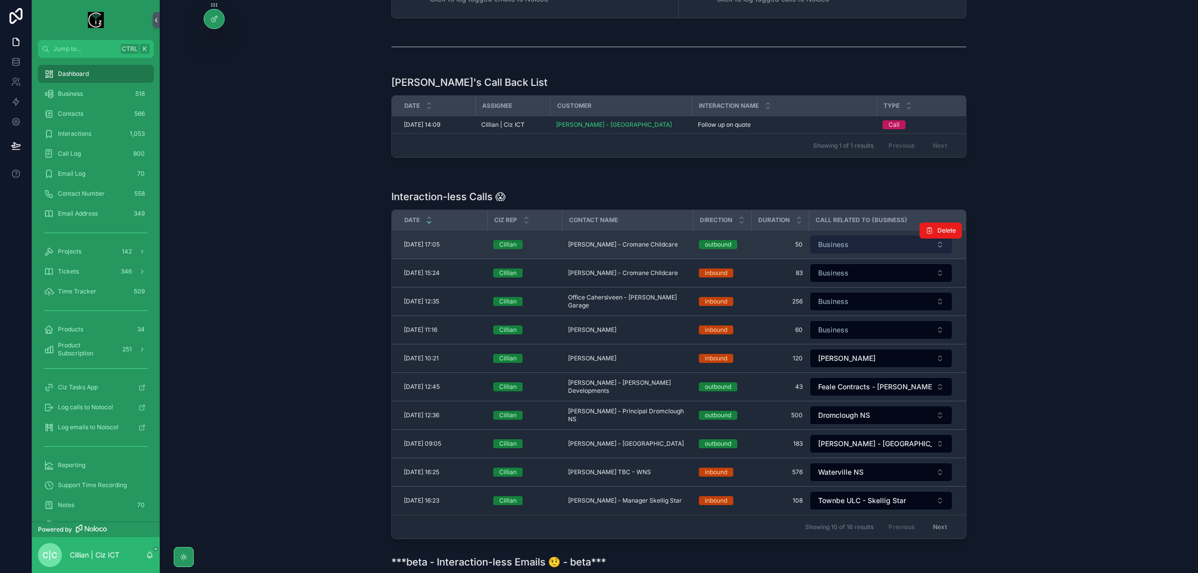
click at [887, 253] on button "Business" at bounding box center [880, 244] width 143 height 19
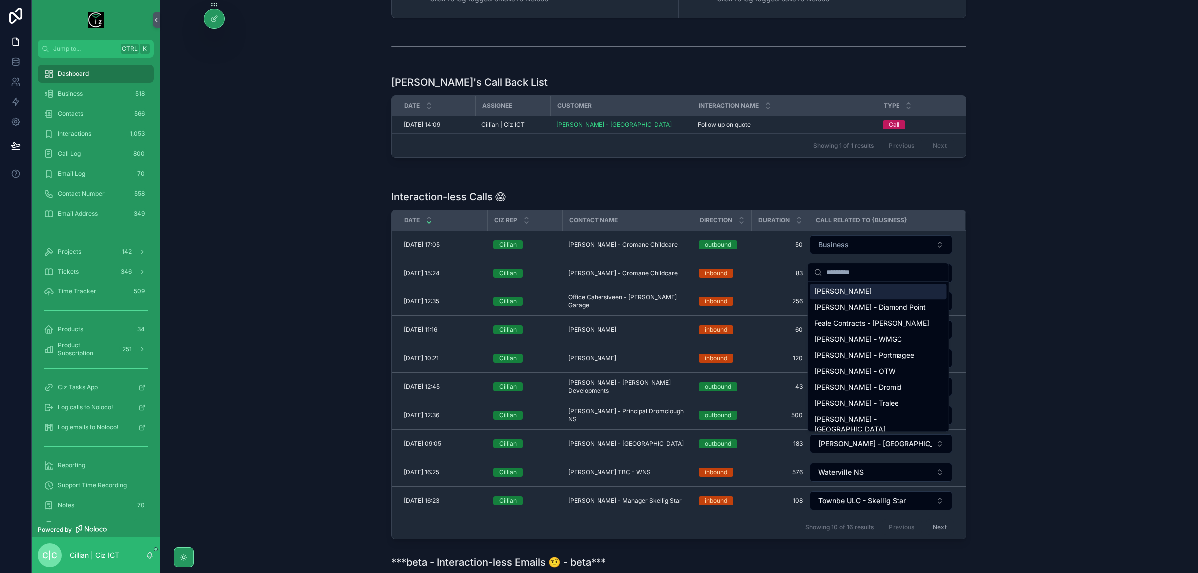
click at [878, 269] on input "scrollable content" at bounding box center [884, 272] width 117 height 18
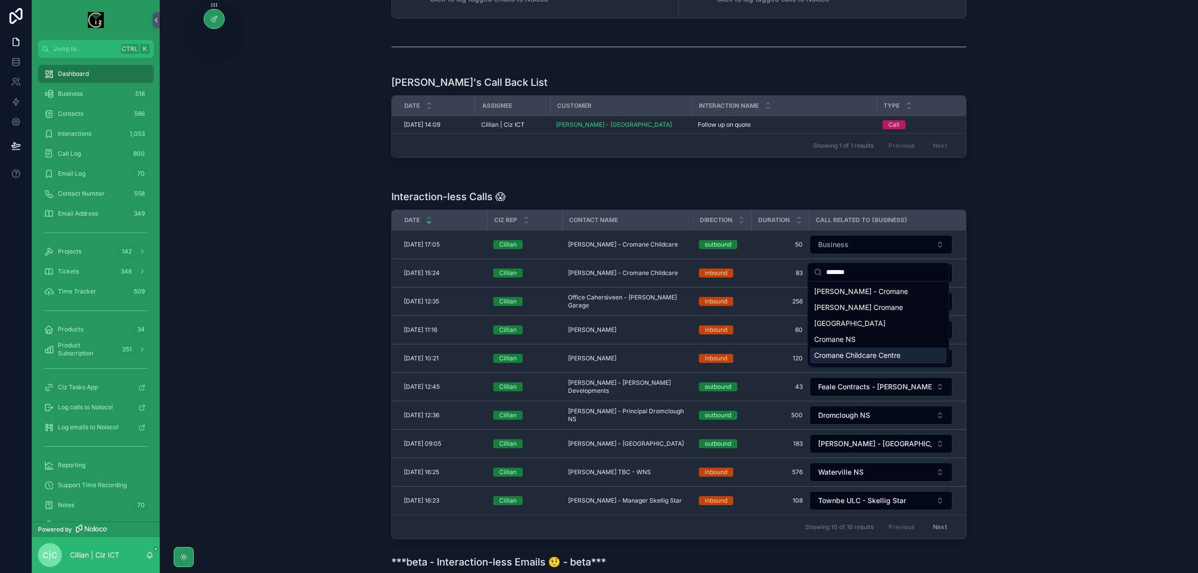
type input "*******"
click at [889, 355] on span "Cromane Childcare Centre" at bounding box center [857, 355] width 86 height 10
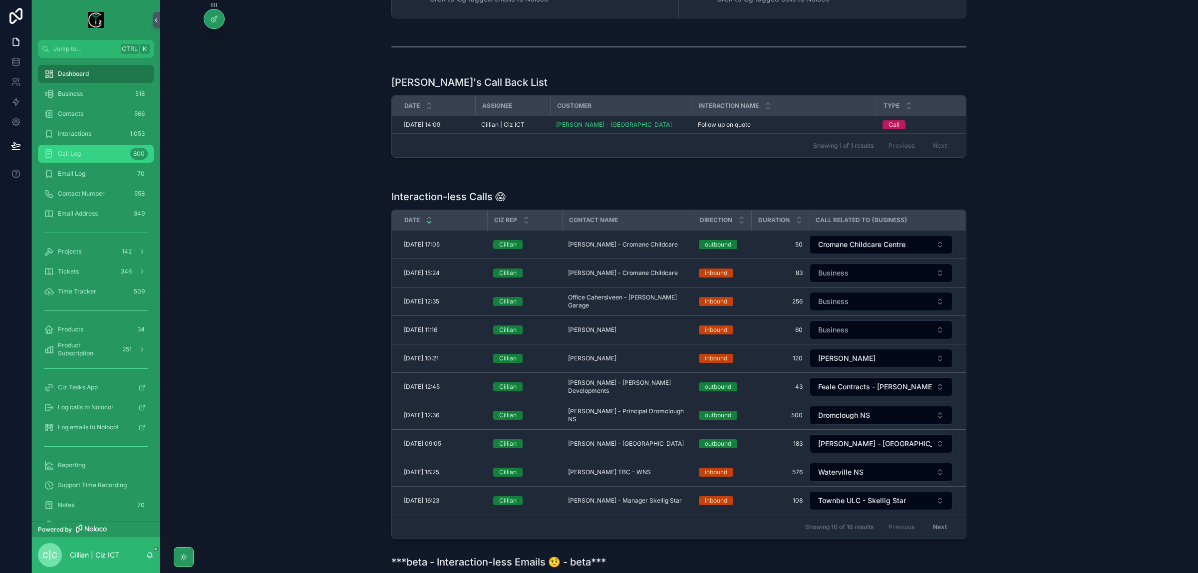
click at [81, 151] on div "Call Log 800" at bounding box center [96, 154] width 104 height 16
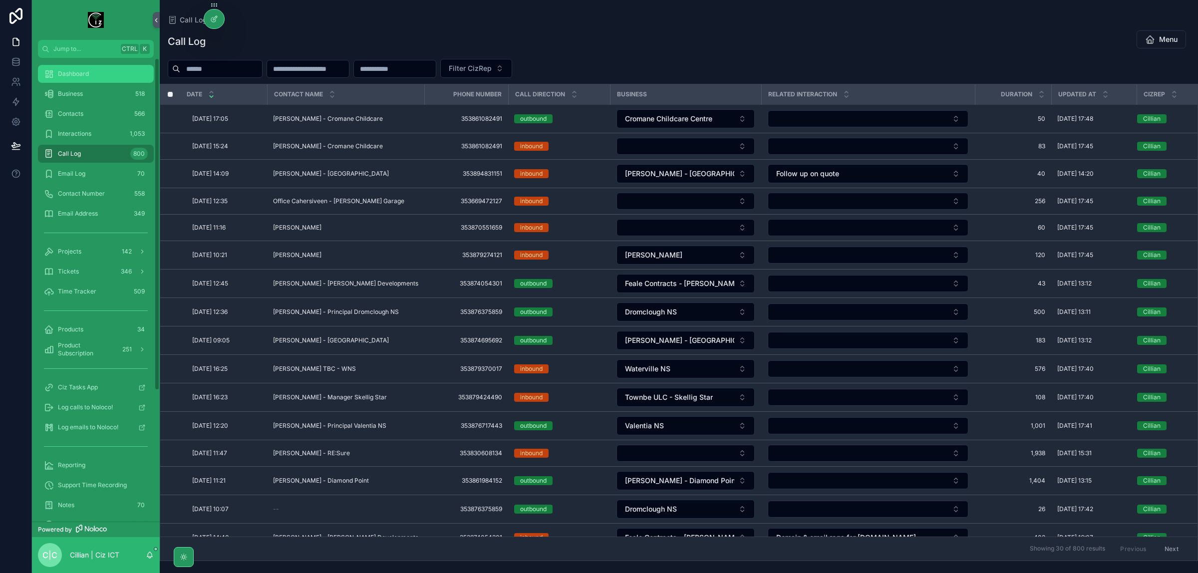
click at [86, 73] on span "Dashboard" at bounding box center [73, 74] width 31 height 8
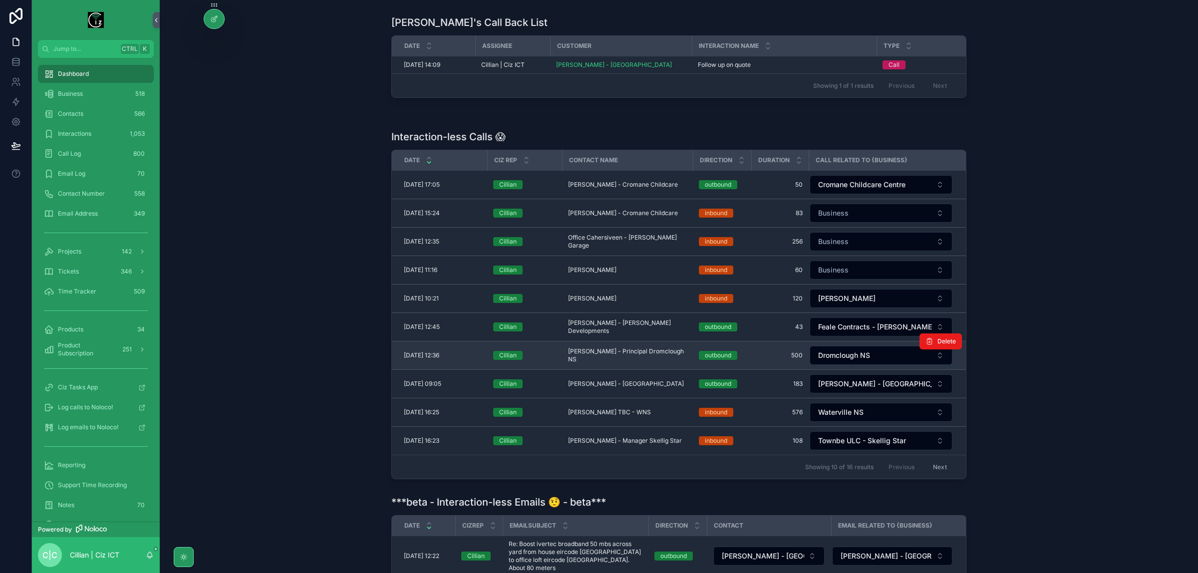
scroll to position [250, 0]
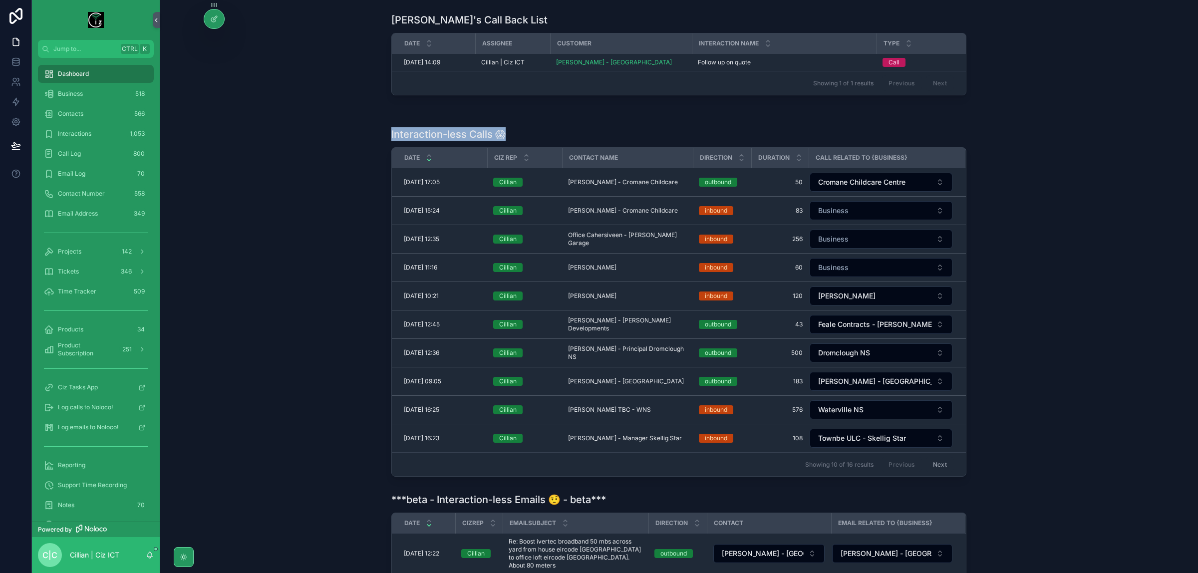
drag, startPoint x: 378, startPoint y: 142, endPoint x: 501, endPoint y: 133, distance: 122.6
click at [501, 133] on div "Interaction-less Calls 😱 Date Ciz Rep Contact Name Direction Duration Call Rela…" at bounding box center [679, 301] width 1022 height 357
click at [532, 127] on div "Ciz ICT CRM Menu Business Open all Business records Contacts Open all Contacts …" at bounding box center [679, 291] width 1038 height 1082
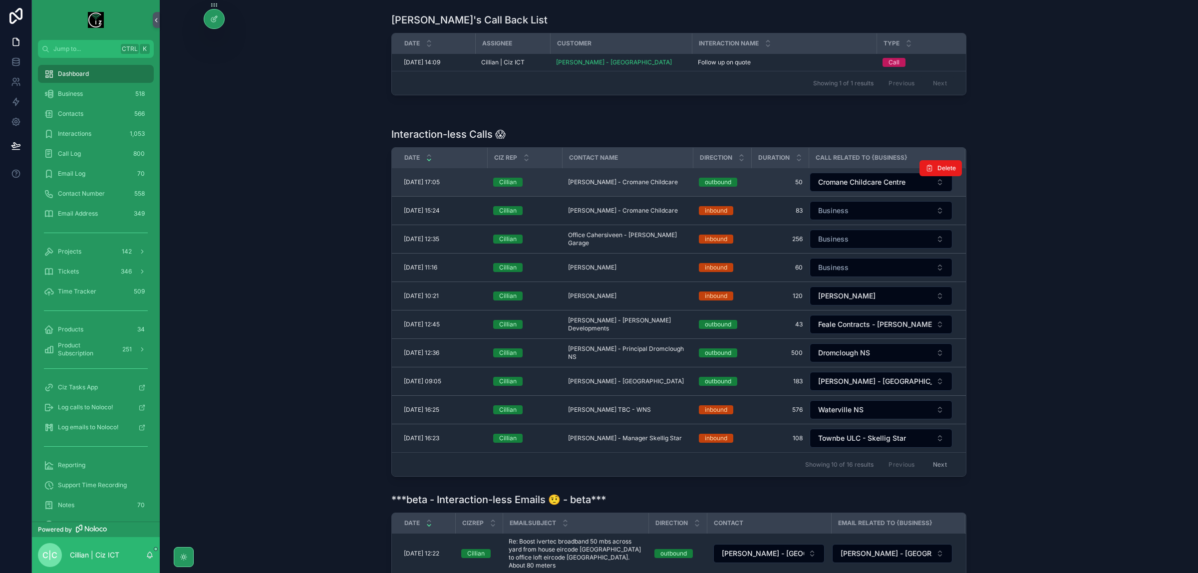
click at [644, 182] on td "[PERSON_NAME] - Cromane Childcare [PERSON_NAME] - Cromane Childcare" at bounding box center [627, 182] width 131 height 28
click at [644, 186] on span "[PERSON_NAME] - Cromane Childcare" at bounding box center [623, 182] width 110 height 8
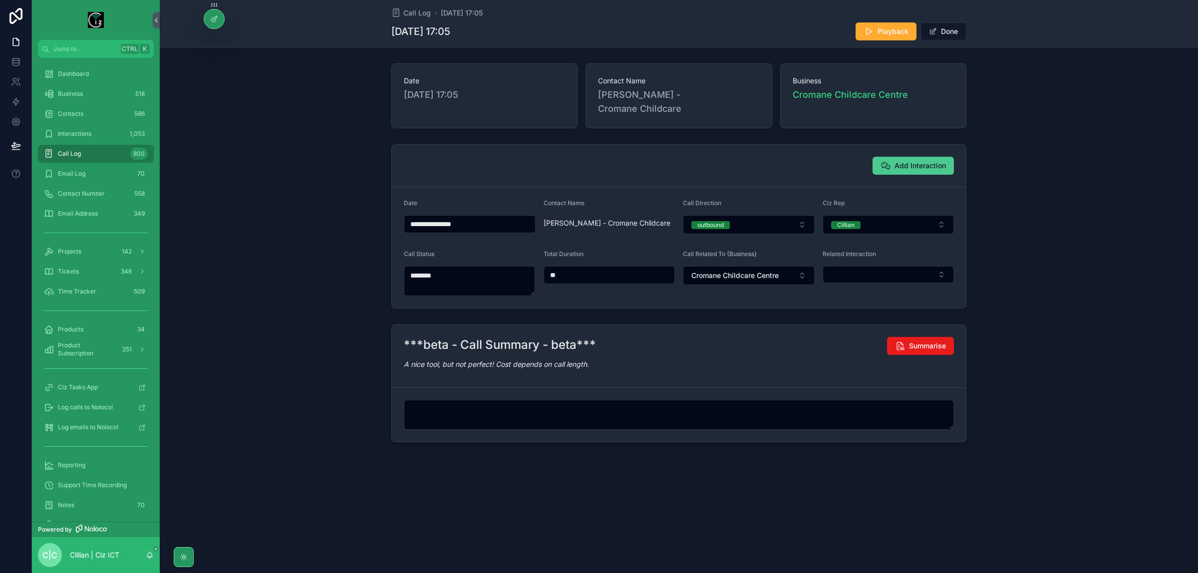
click at [919, 166] on span "Add Interaction" at bounding box center [919, 166] width 51 height 10
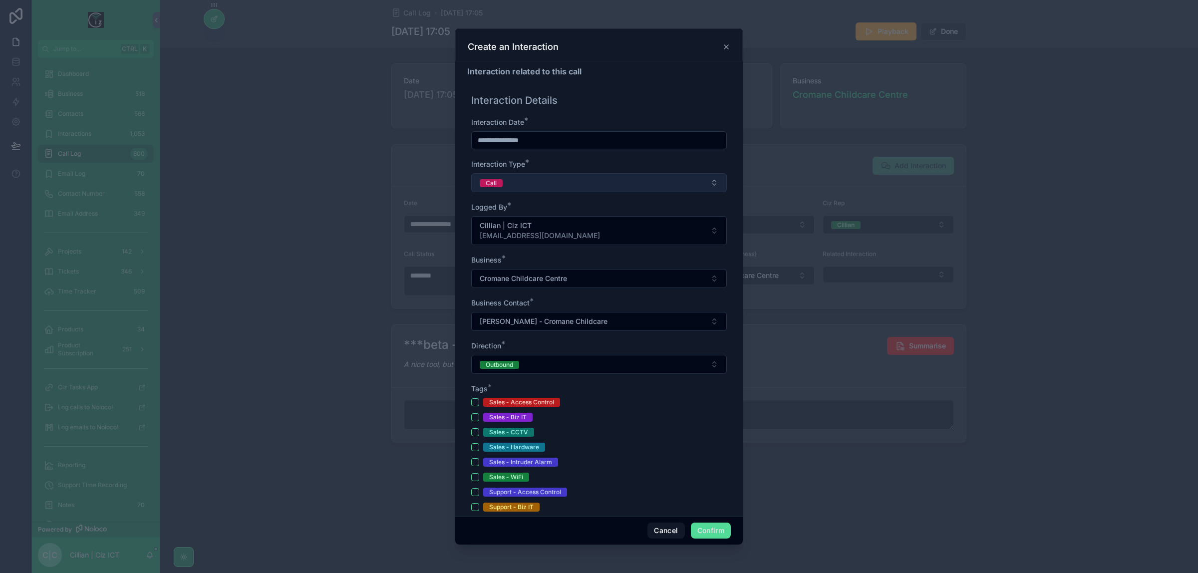
click at [589, 186] on button "Call" at bounding box center [599, 182] width 256 height 19
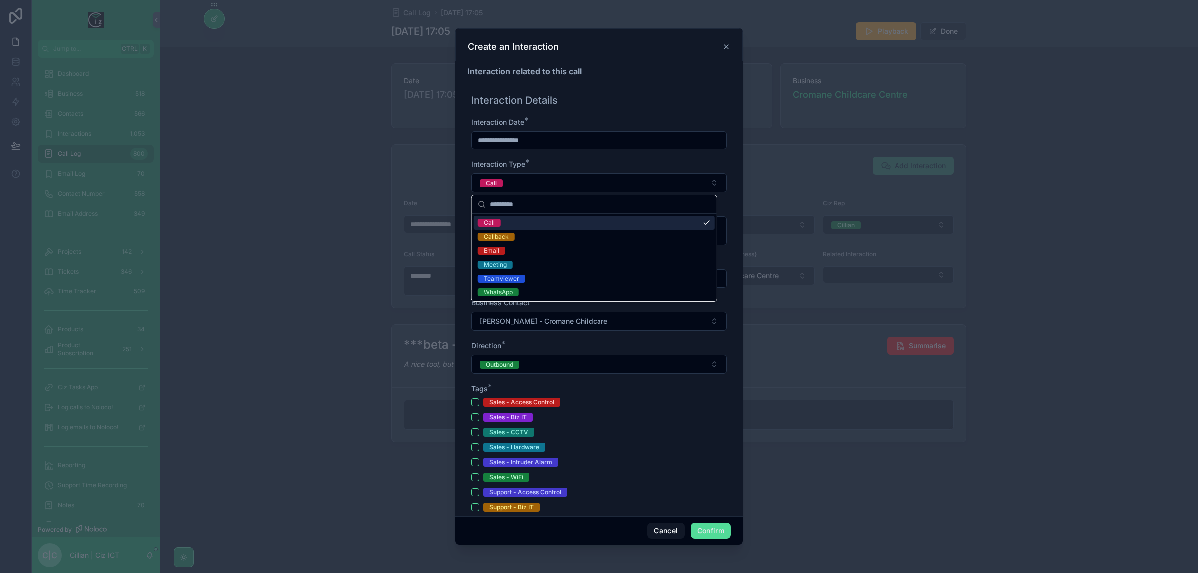
drag, startPoint x: 699, startPoint y: 148, endPoint x: 708, endPoint y: 146, distance: 9.2
click at [705, 146] on div "**********" at bounding box center [599, 140] width 256 height 18
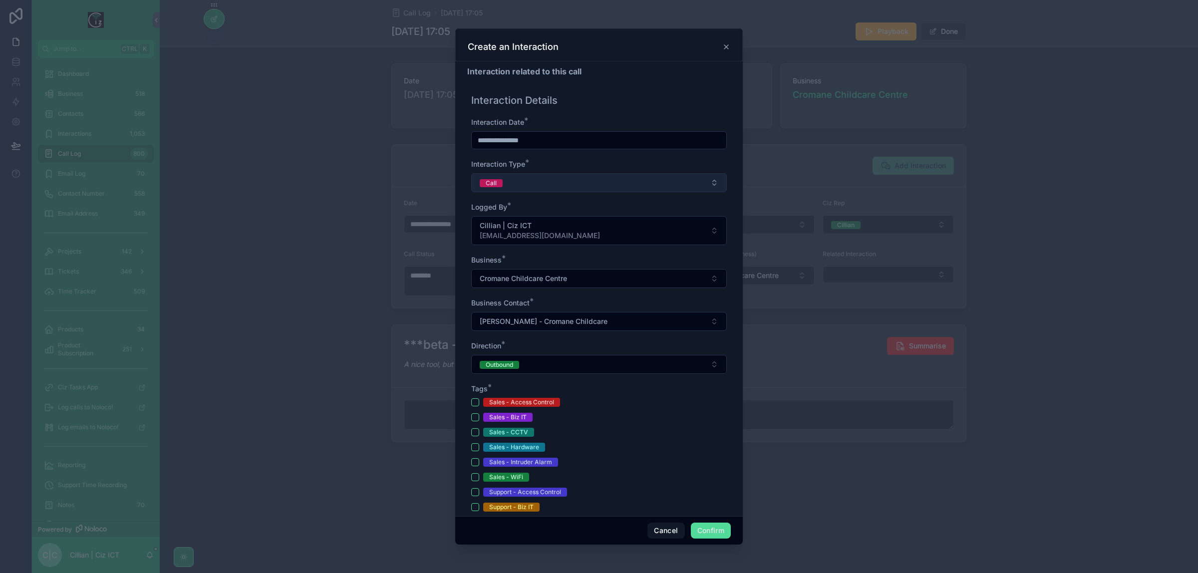
click at [611, 190] on button "Call" at bounding box center [599, 182] width 256 height 19
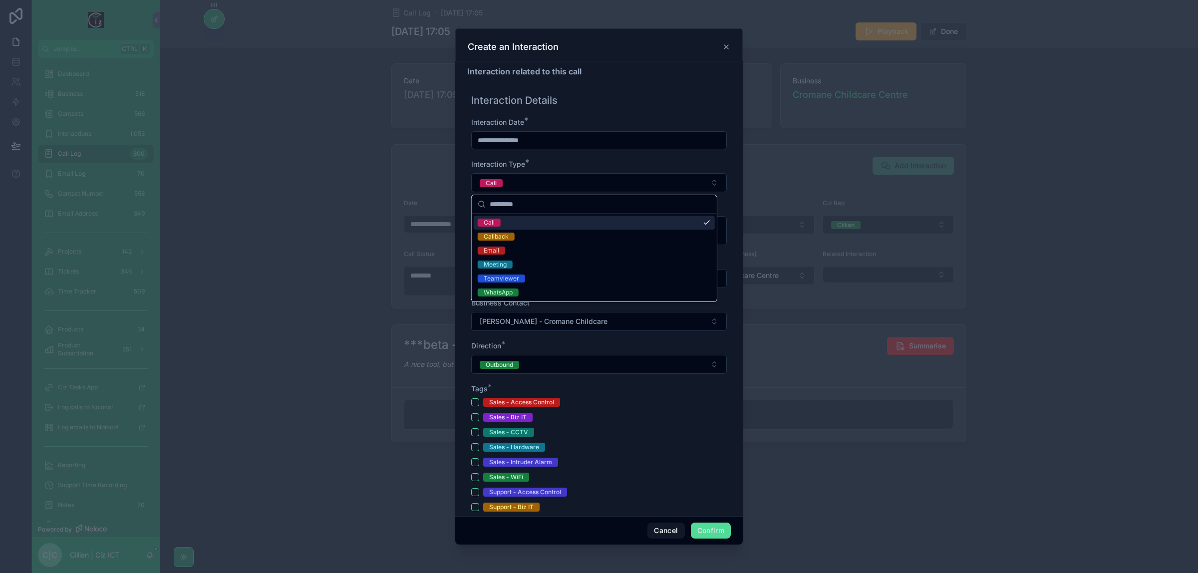
click at [704, 223] on div "Call" at bounding box center [594, 223] width 241 height 14
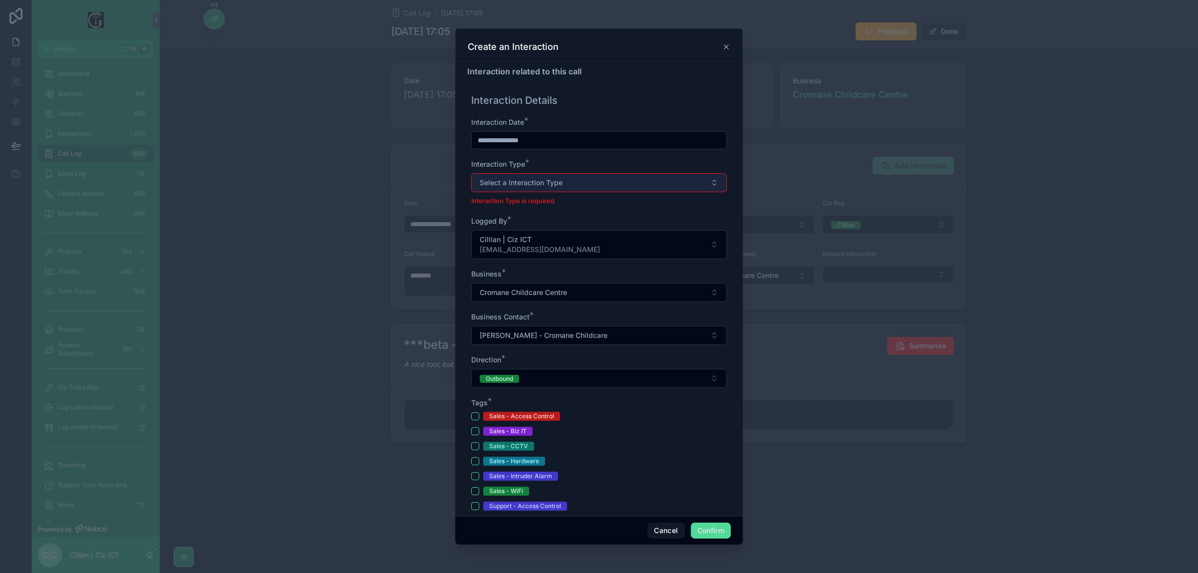
click at [584, 181] on button "Select a Interaction Type" at bounding box center [599, 182] width 256 height 19
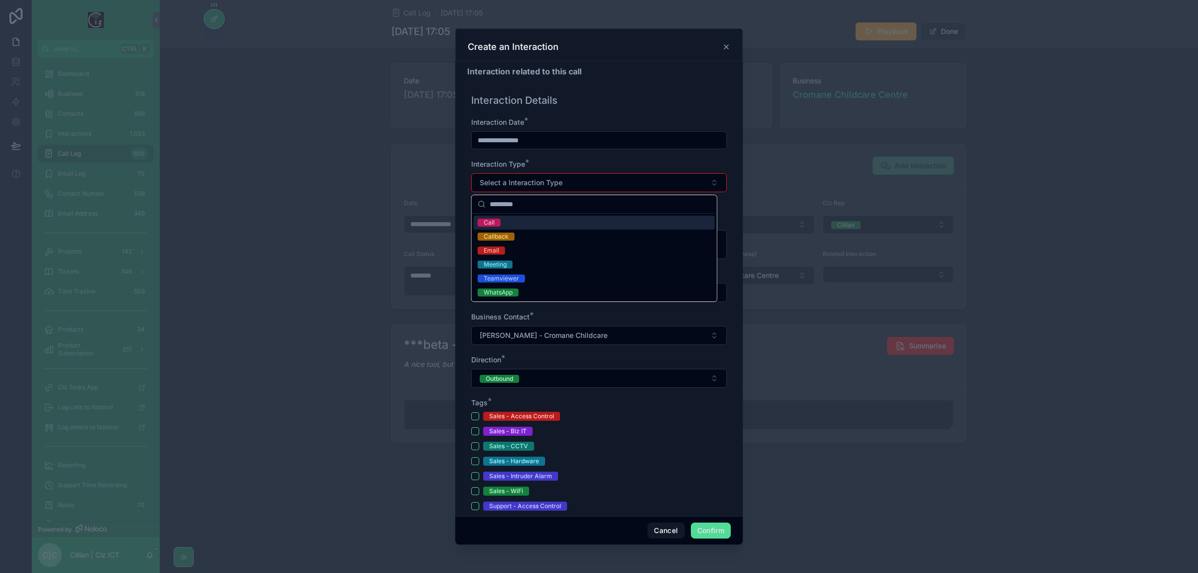
click at [510, 220] on div "Call" at bounding box center [594, 223] width 241 height 14
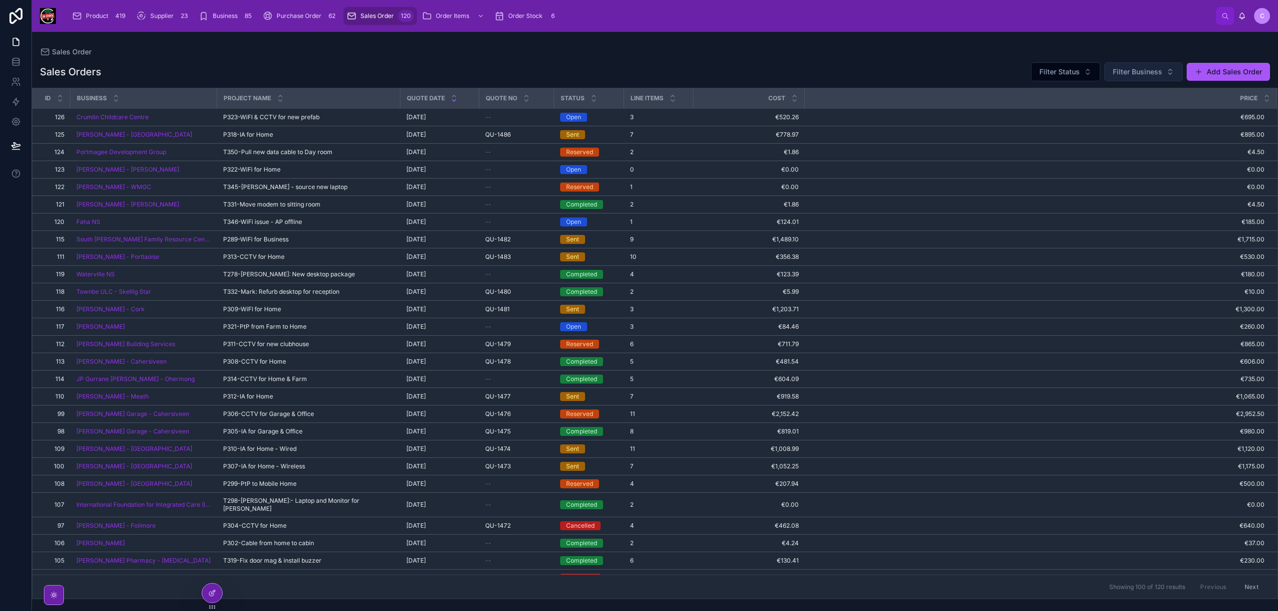
click at [1142, 68] on span "Filter Business" at bounding box center [1136, 72] width 49 height 10
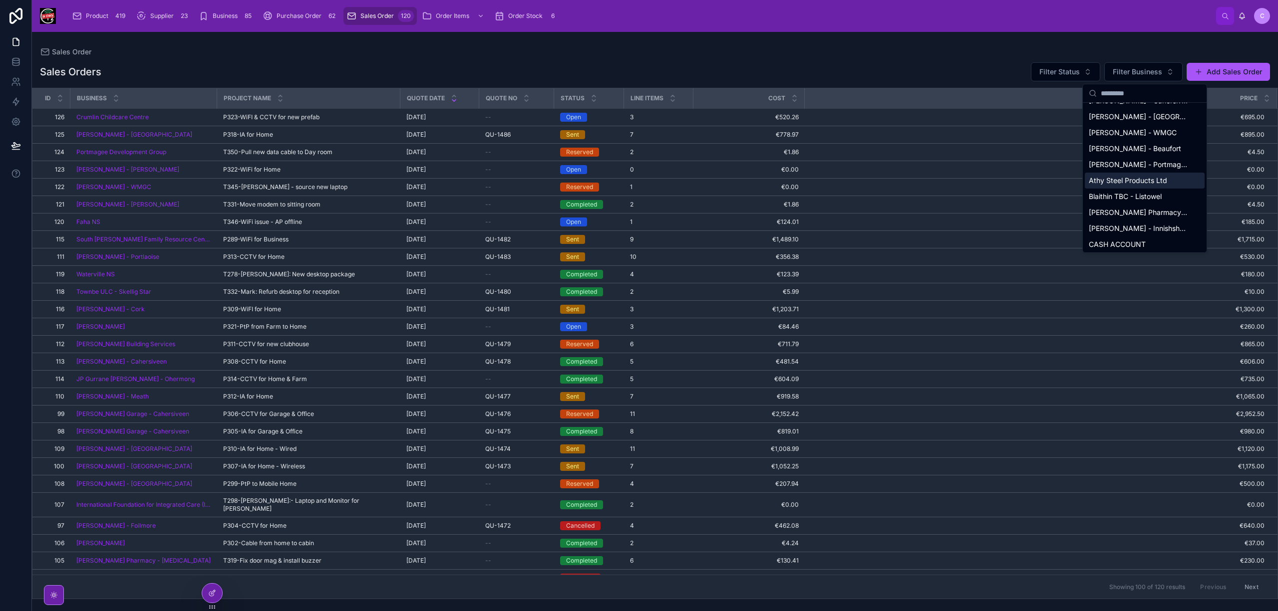
scroll to position [66, 0]
click at [1151, 202] on span "Brian Woods - Innishshannon" at bounding box center [1138, 206] width 100 height 10
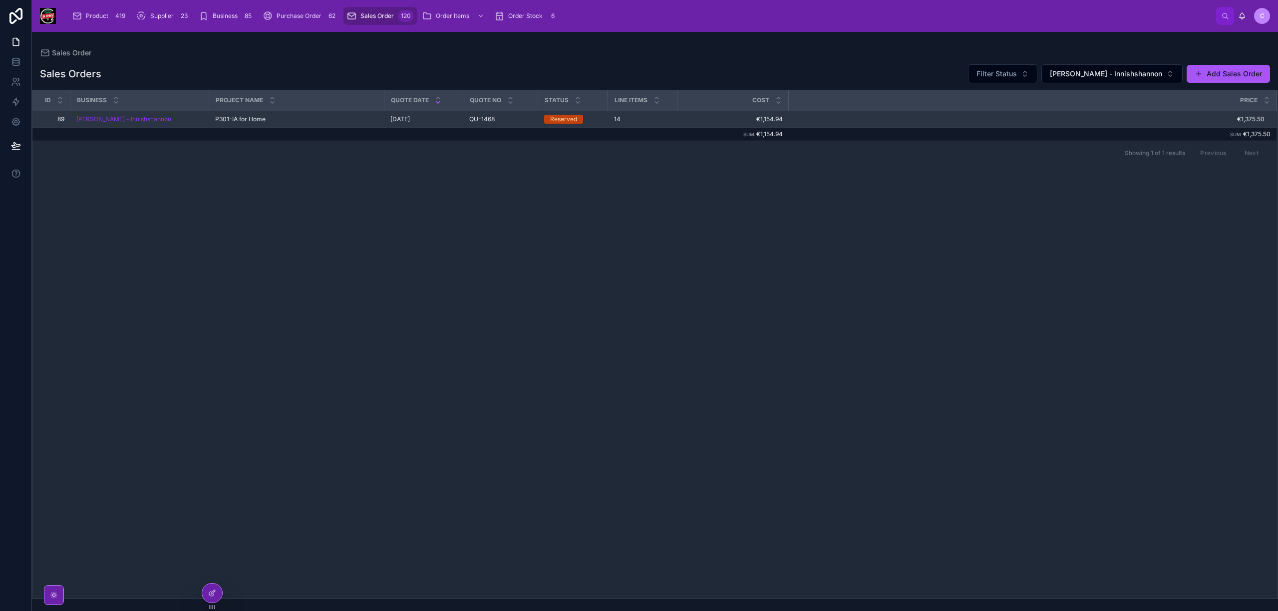
click at [260, 120] on span "P301-IA for Home" at bounding box center [240, 119] width 50 height 8
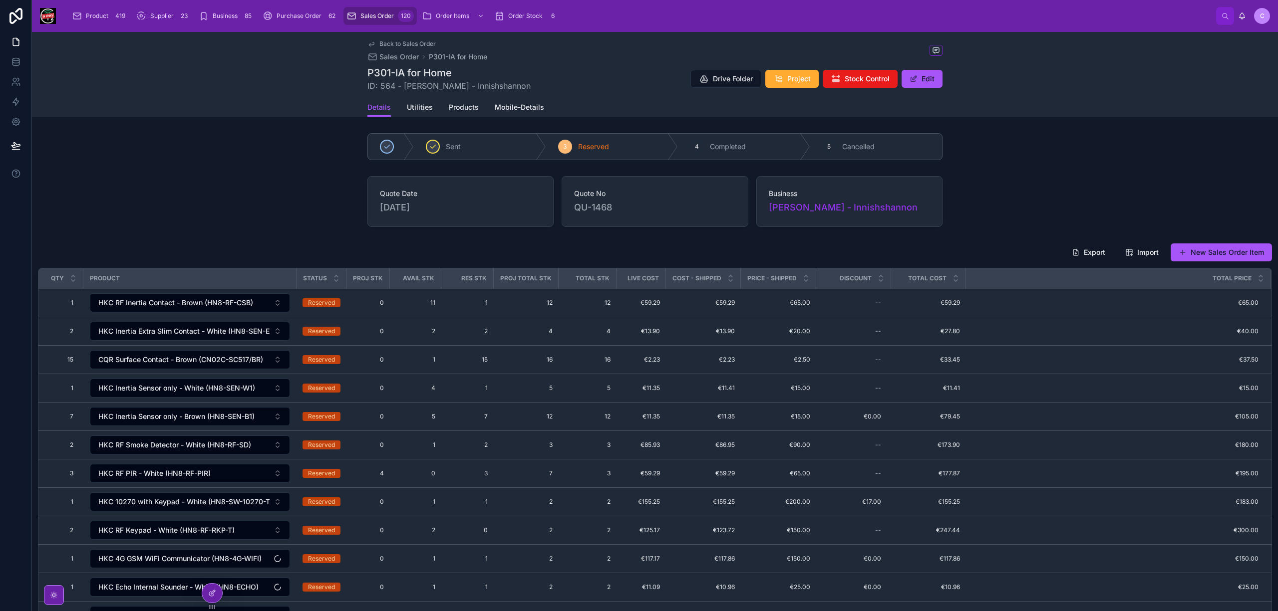
scroll to position [133, 0]
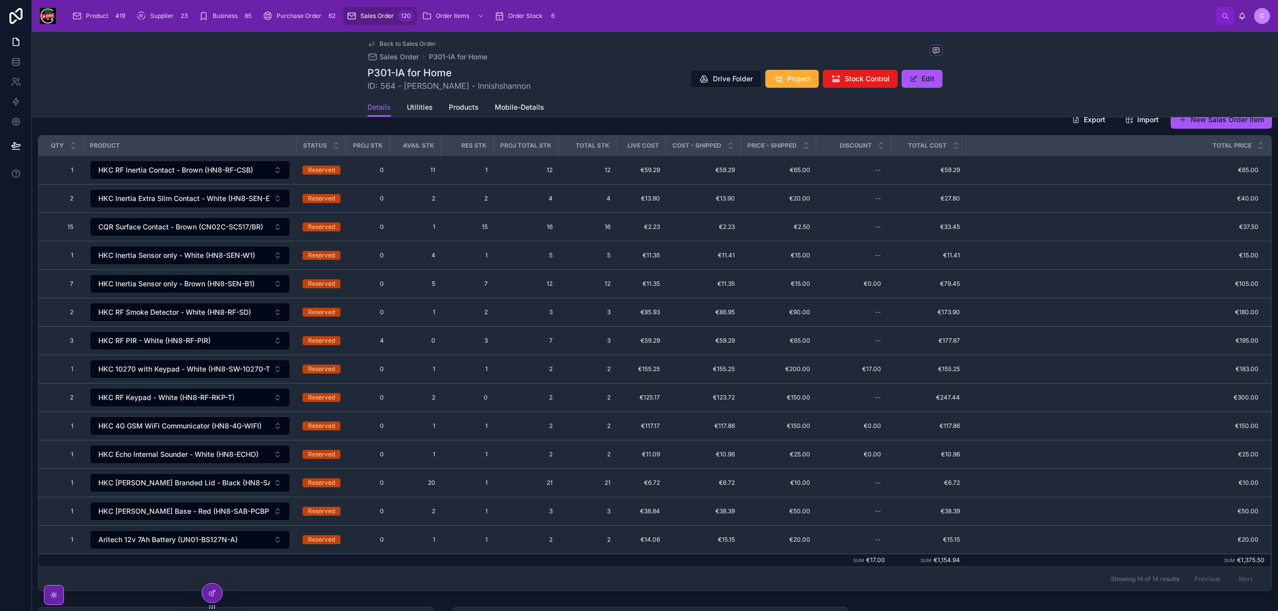
click at [374, 44] on link "Back to Sales Order" at bounding box center [401, 44] width 68 height 8
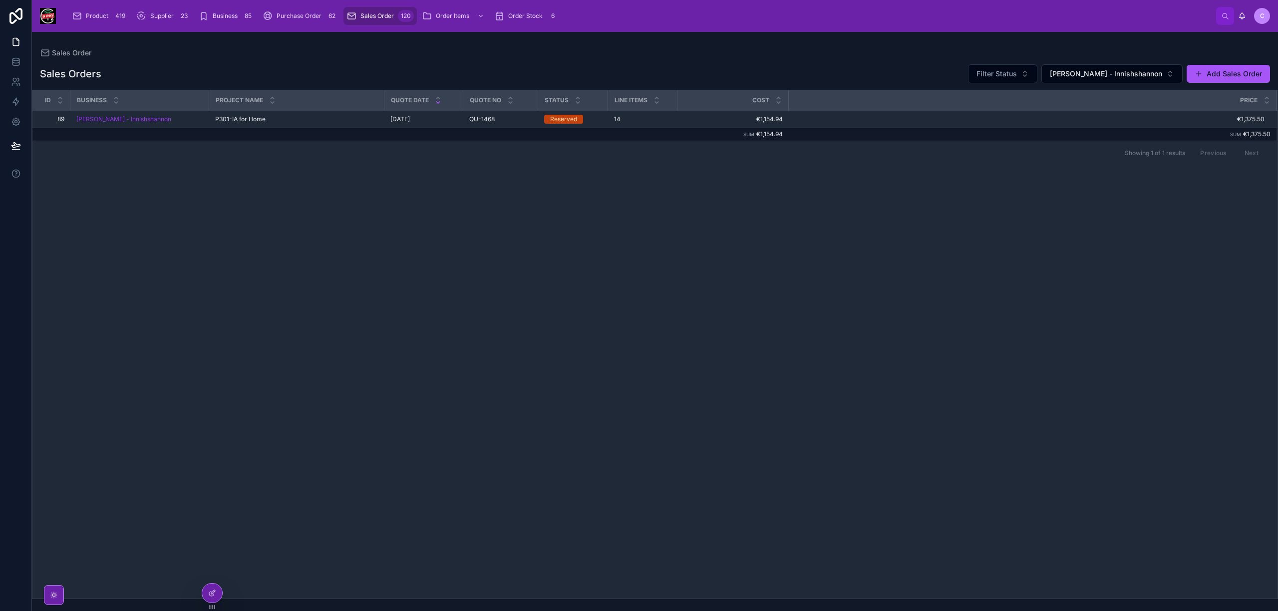
click at [1148, 61] on div "Sales Orders Filter Status Brian Woods - Innishshannon Add Sales Order Id Busin…" at bounding box center [655, 328] width 1246 height 541
click at [1140, 69] on span "Brian Woods - Innishshannon" at bounding box center [1106, 74] width 112 height 10
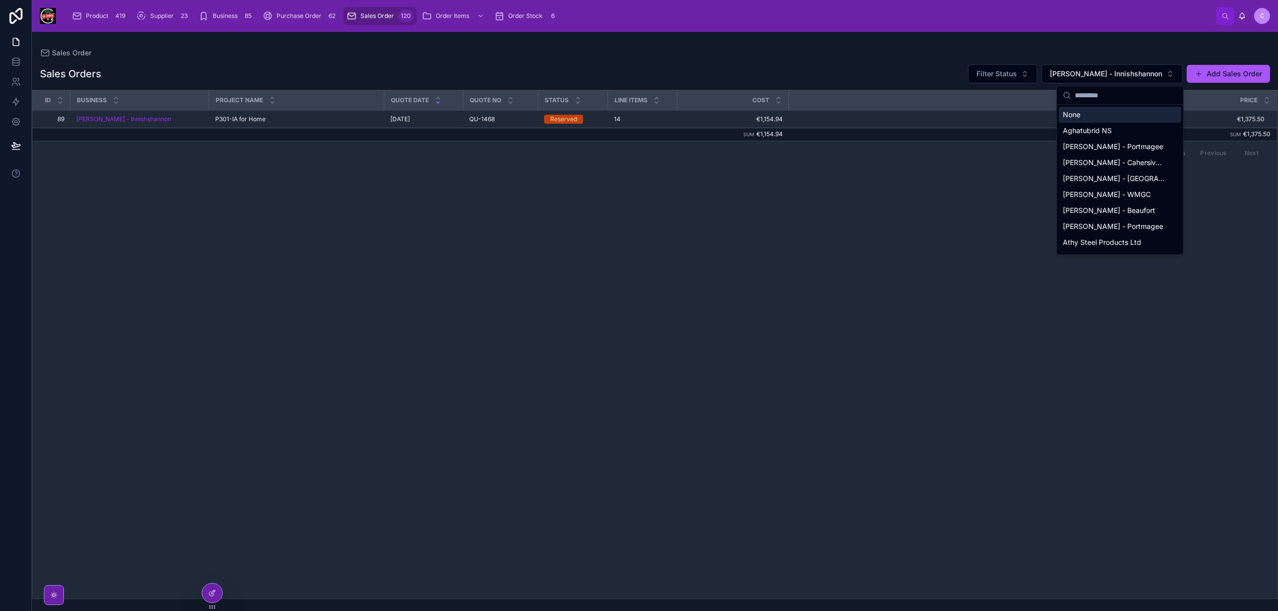
click at [1123, 92] on input "text" at bounding box center [1125, 95] width 102 height 18
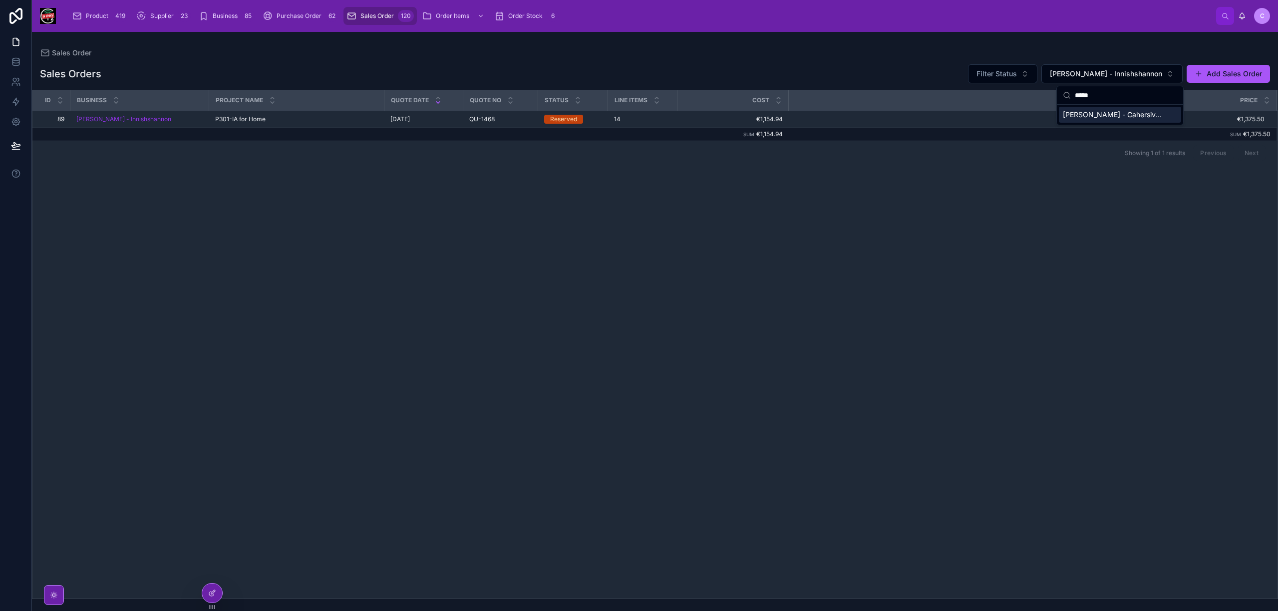
type input "*****"
click at [1121, 116] on span "[PERSON_NAME] - Cahersiveen" at bounding box center [1113, 115] width 102 height 10
click at [258, 122] on span "P308-CCTV for Home" at bounding box center [246, 119] width 63 height 8
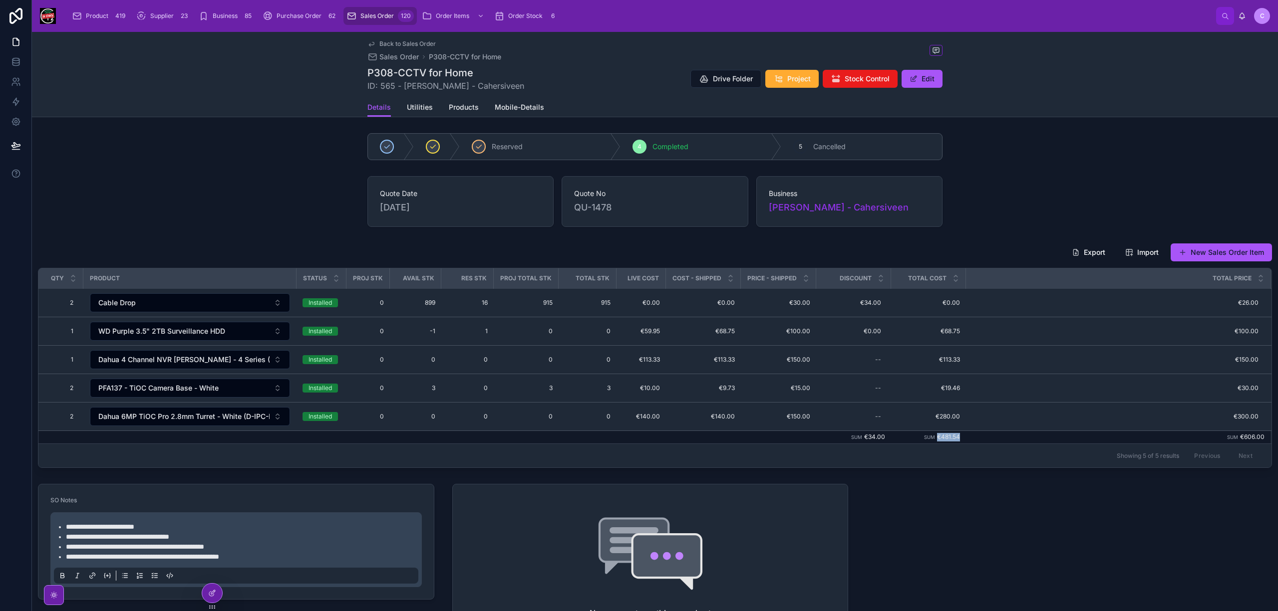
drag, startPoint x: 963, startPoint y: 439, endPoint x: 933, endPoint y: 445, distance: 30.0
click at [933, 444] on td "Sum €481.54" at bounding box center [928, 437] width 75 height 13
click at [370, 18] on span "Sales Order" at bounding box center [376, 16] width 33 height 8
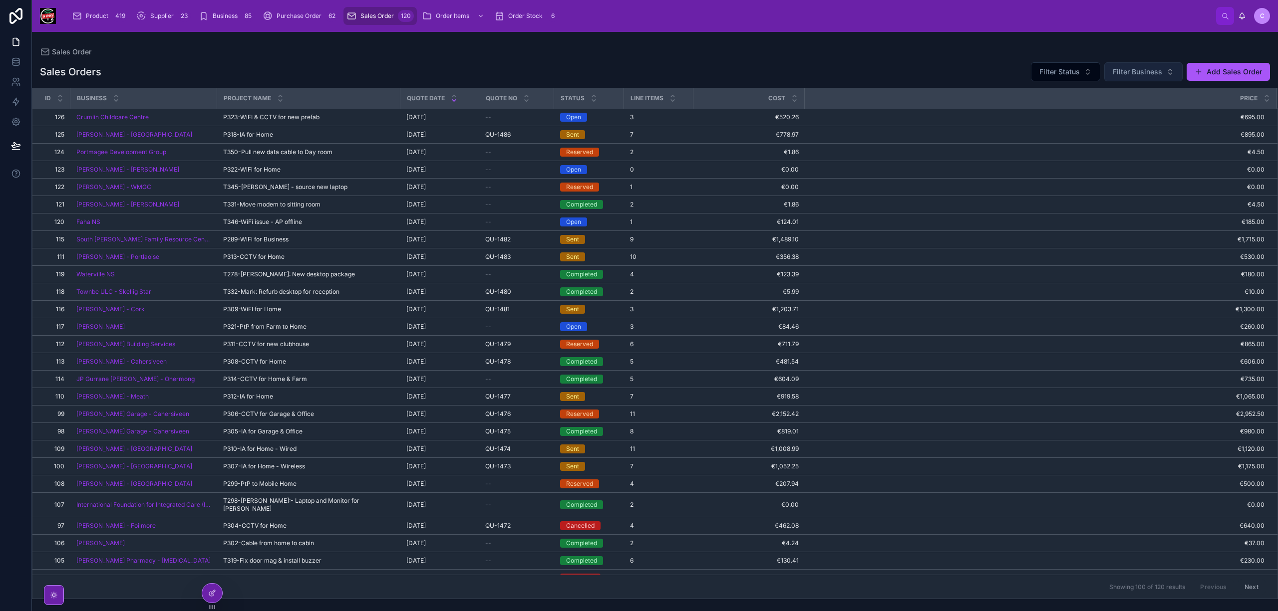
click at [1128, 78] on button "Filter Business" at bounding box center [1143, 71] width 78 height 19
type input "*****"
click at [1160, 114] on span "Brian Woods - Innishshannon" at bounding box center [1138, 113] width 100 height 10
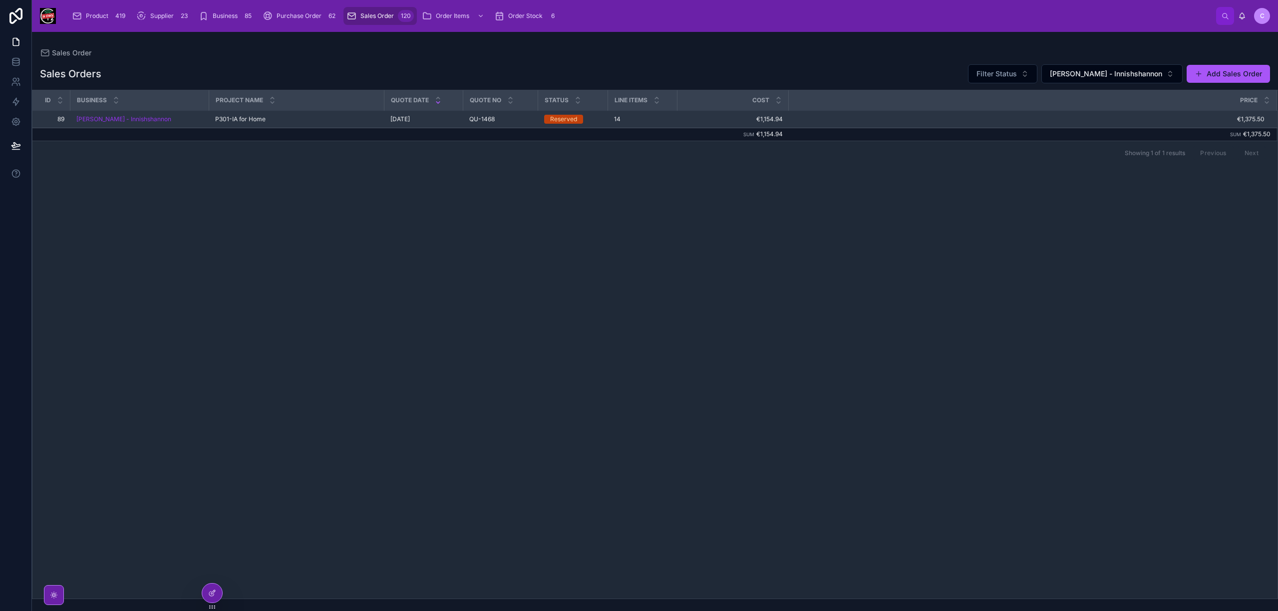
click at [312, 120] on div "P301-IA for Home P301-IA for Home" at bounding box center [296, 119] width 163 height 8
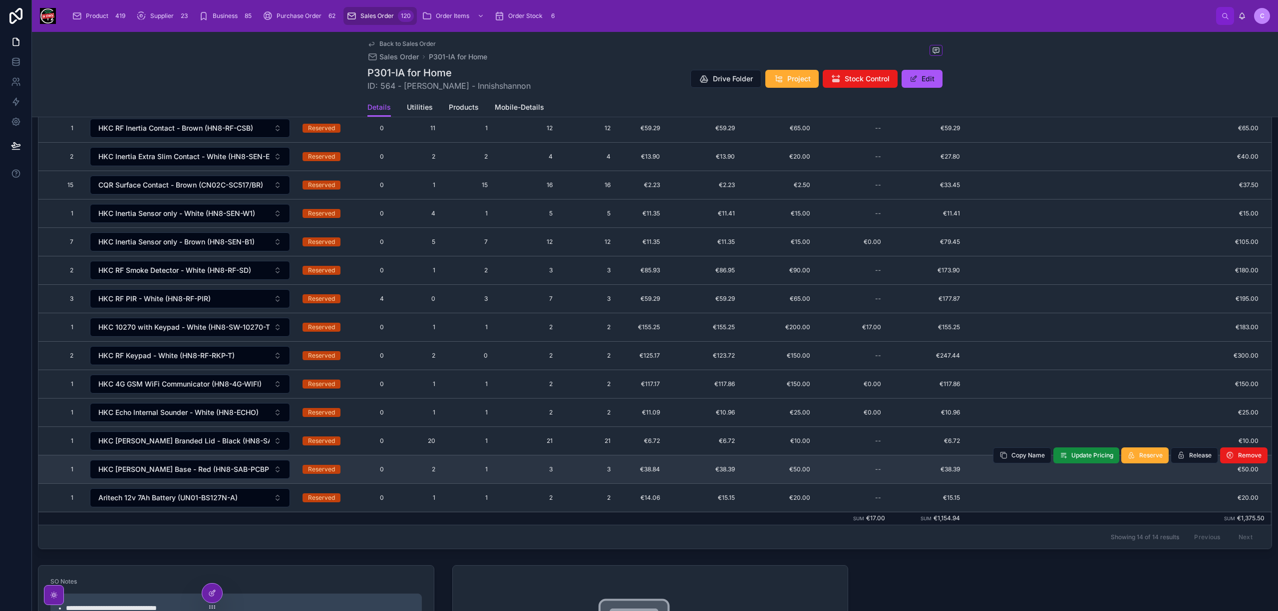
scroll to position [399, 0]
